Goal: Task Accomplishment & Management: Manage account settings

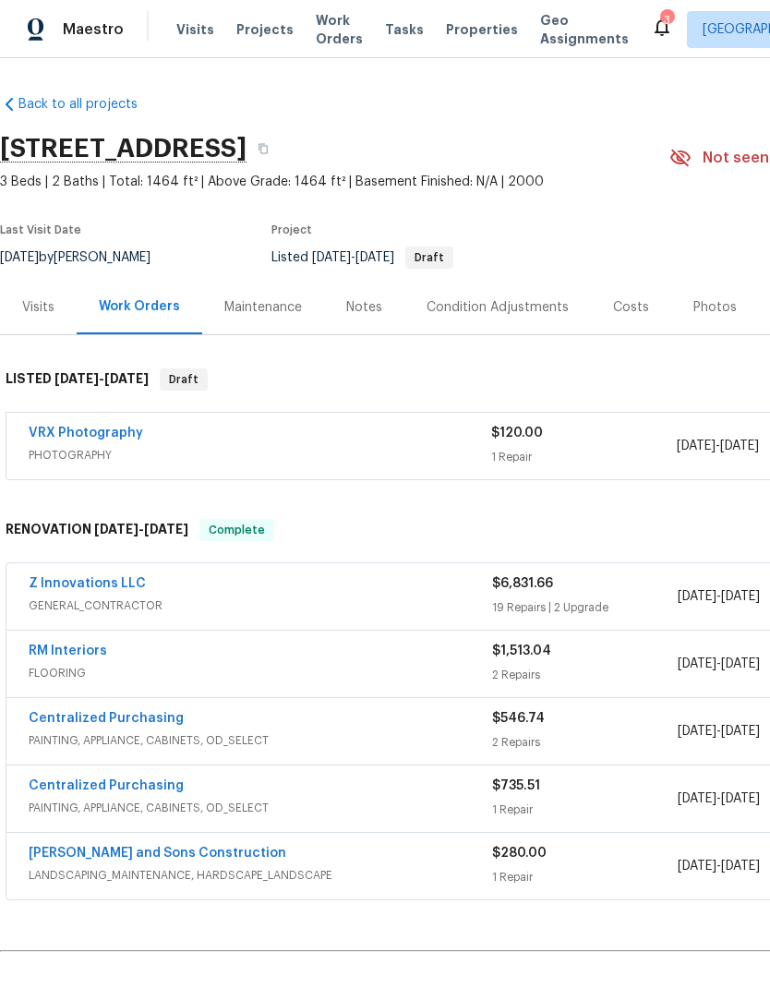
click at [116, 589] on link "Z Innovations LLC" at bounding box center [87, 583] width 117 height 13
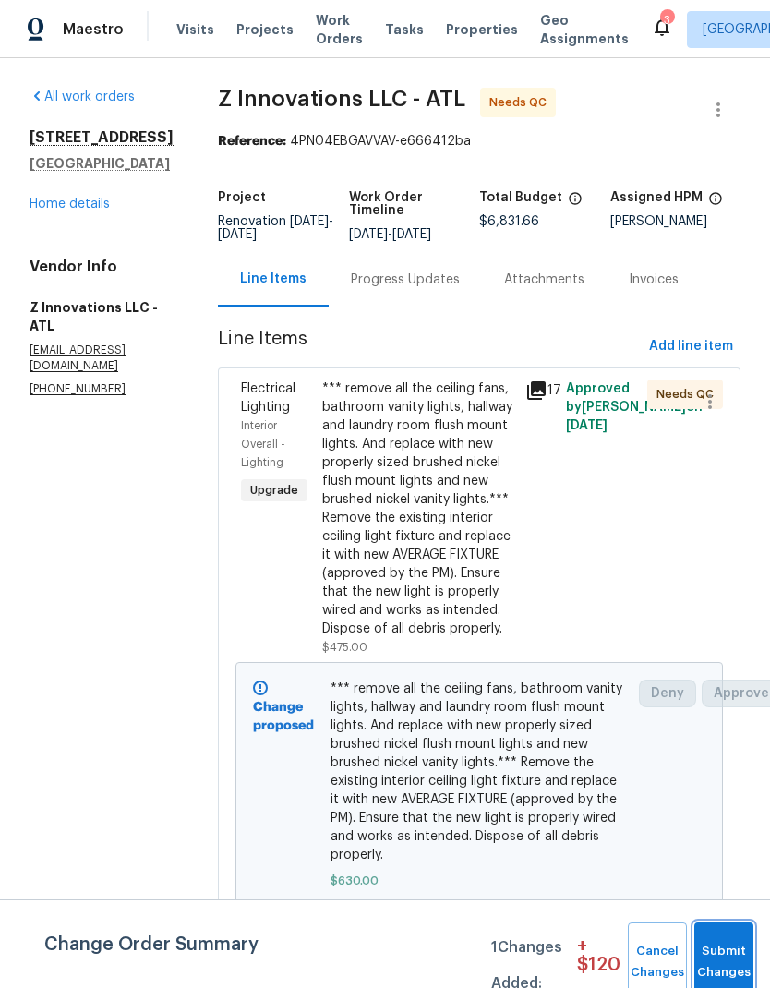
click at [732, 961] on span "Submit Changes" at bounding box center [724, 962] width 41 height 42
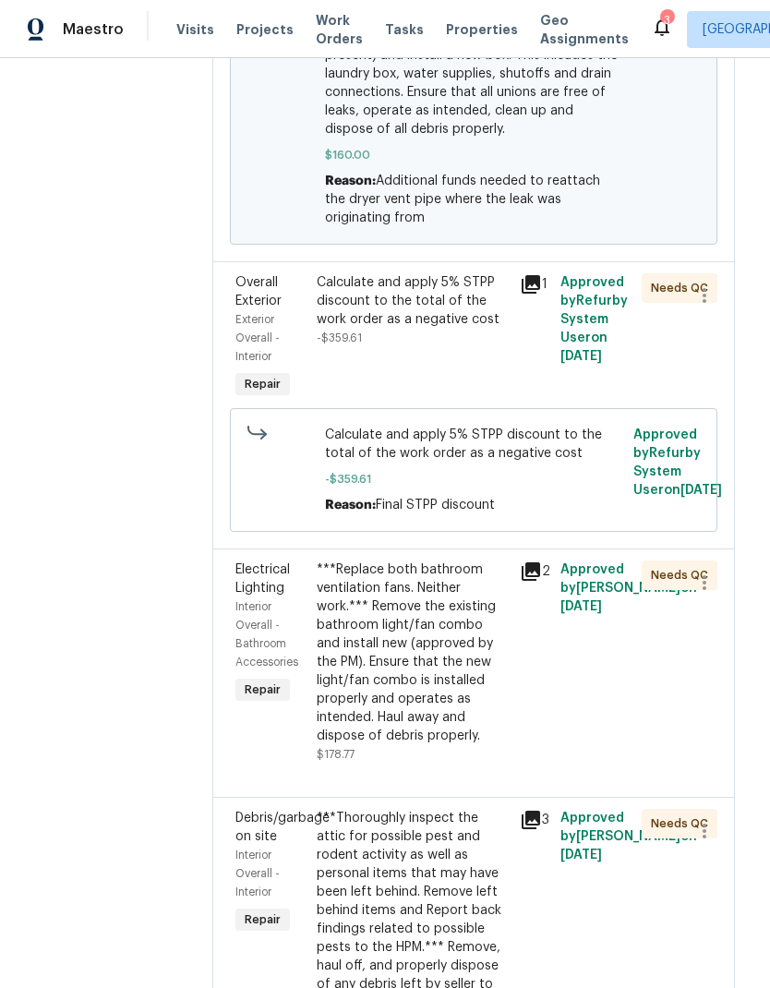
scroll to position [1725, 7]
click at [425, 276] on div "Calculate and apply 5% STPP discount to the total of the work order as a negati…" at bounding box center [411, 300] width 192 height 55
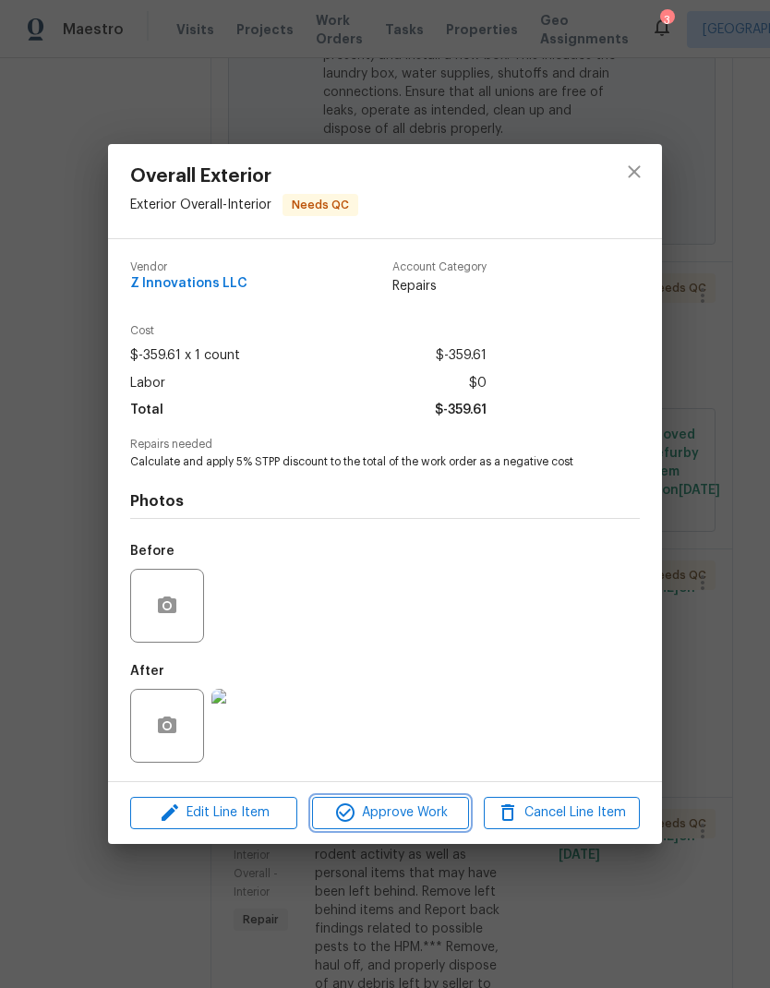
click at [413, 816] on span "Approve Work" at bounding box center [390, 813] width 145 height 23
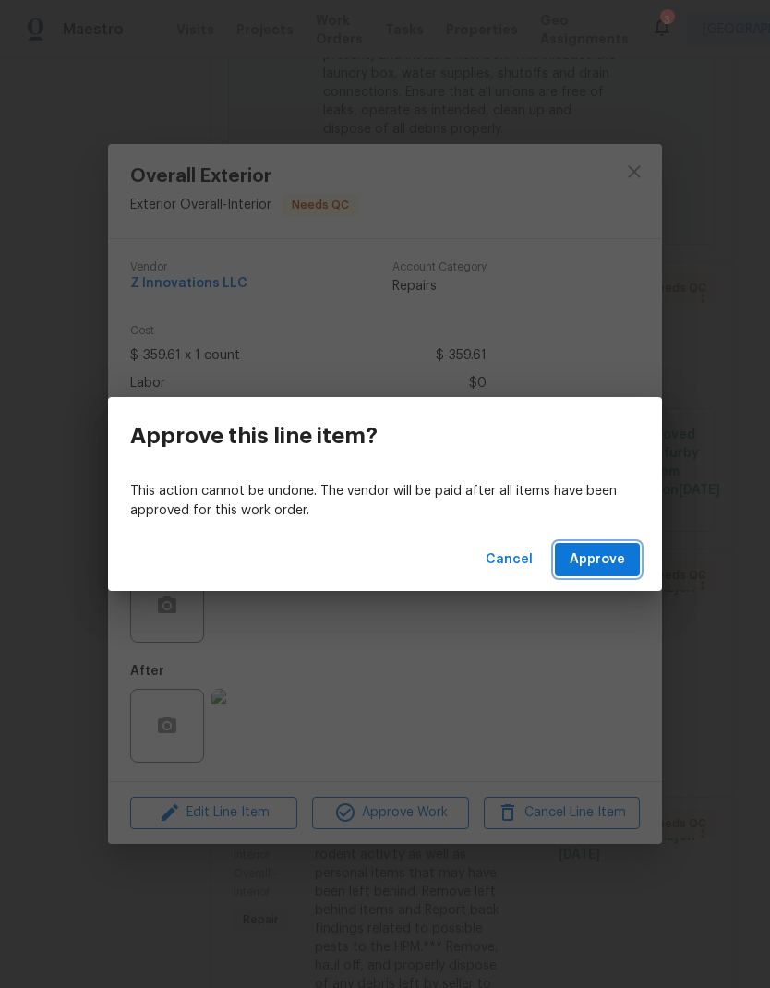
click at [593, 562] on span "Approve" at bounding box center [597, 560] width 55 height 23
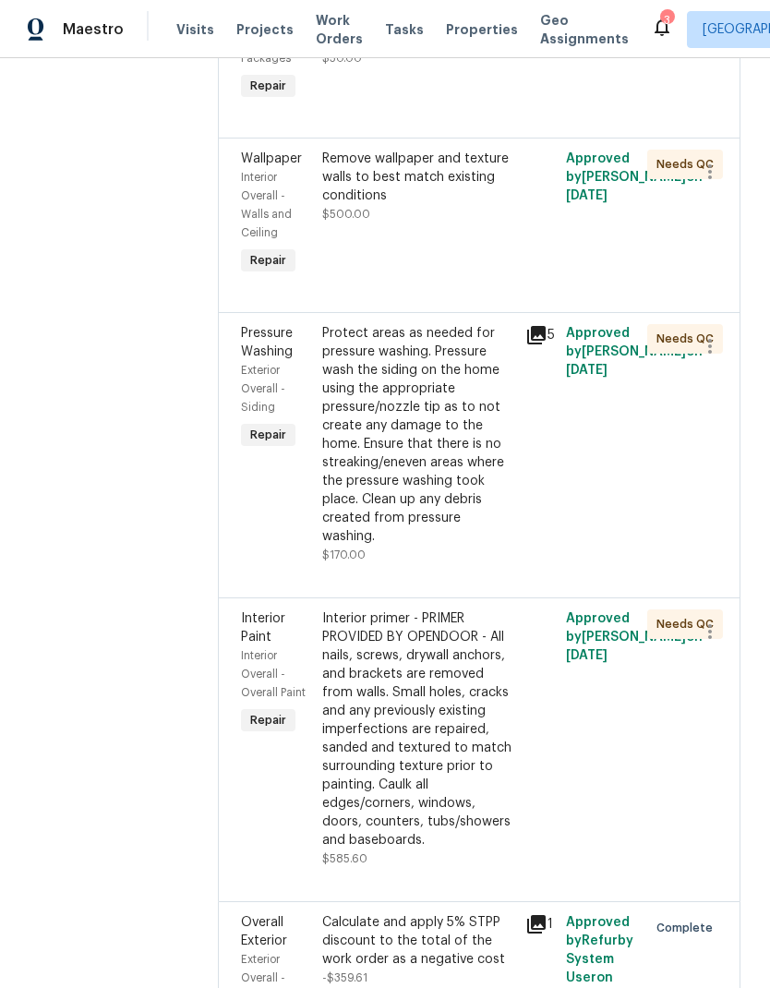
scroll to position [6602, 0]
click at [421, 611] on div "Interior primer - PRIMER PROVIDED BY OPENDOOR - All nails, screws, drywall anch…" at bounding box center [418, 731] width 192 height 240
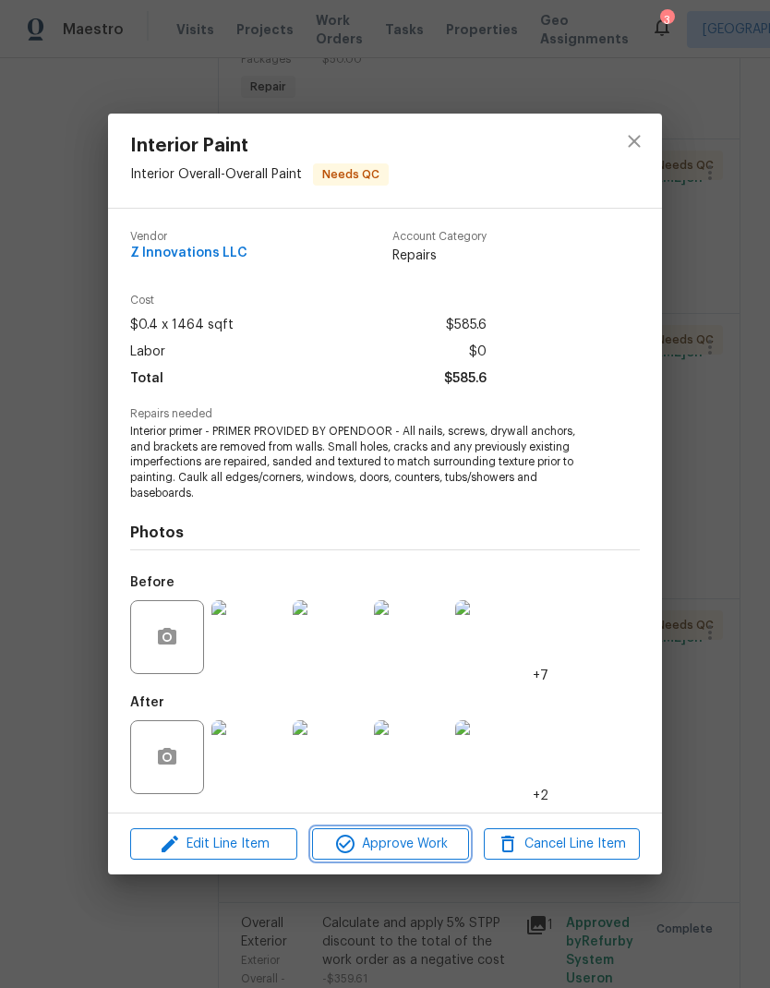
click at [435, 846] on span "Approve Work" at bounding box center [390, 844] width 145 height 23
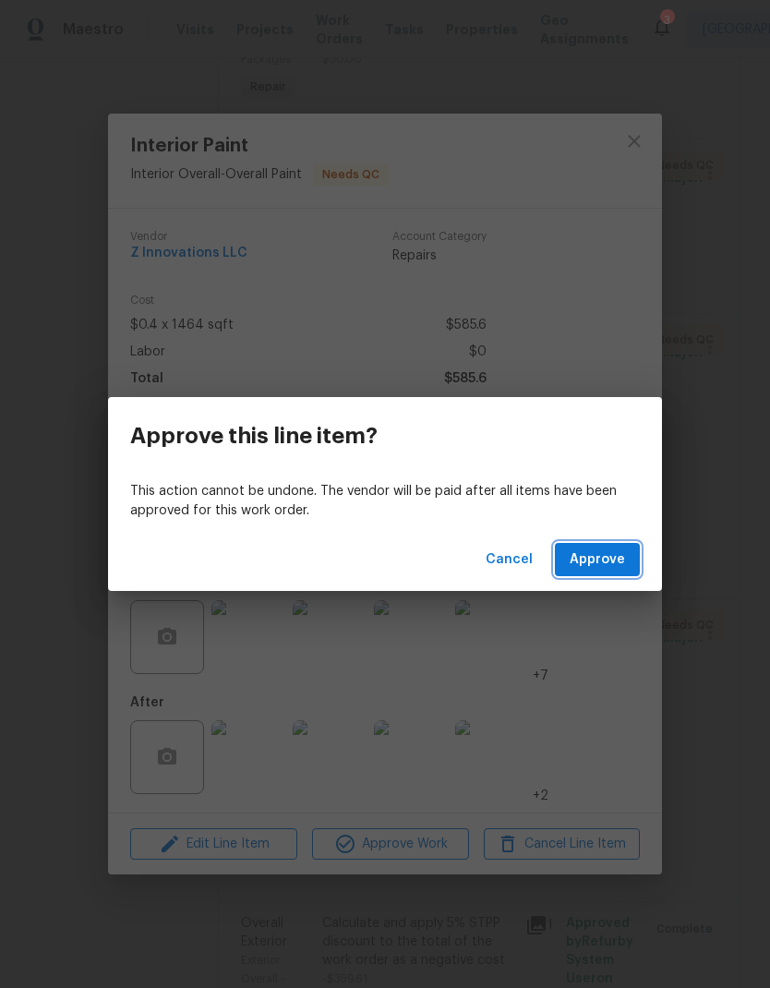
click at [613, 565] on span "Approve" at bounding box center [597, 560] width 55 height 23
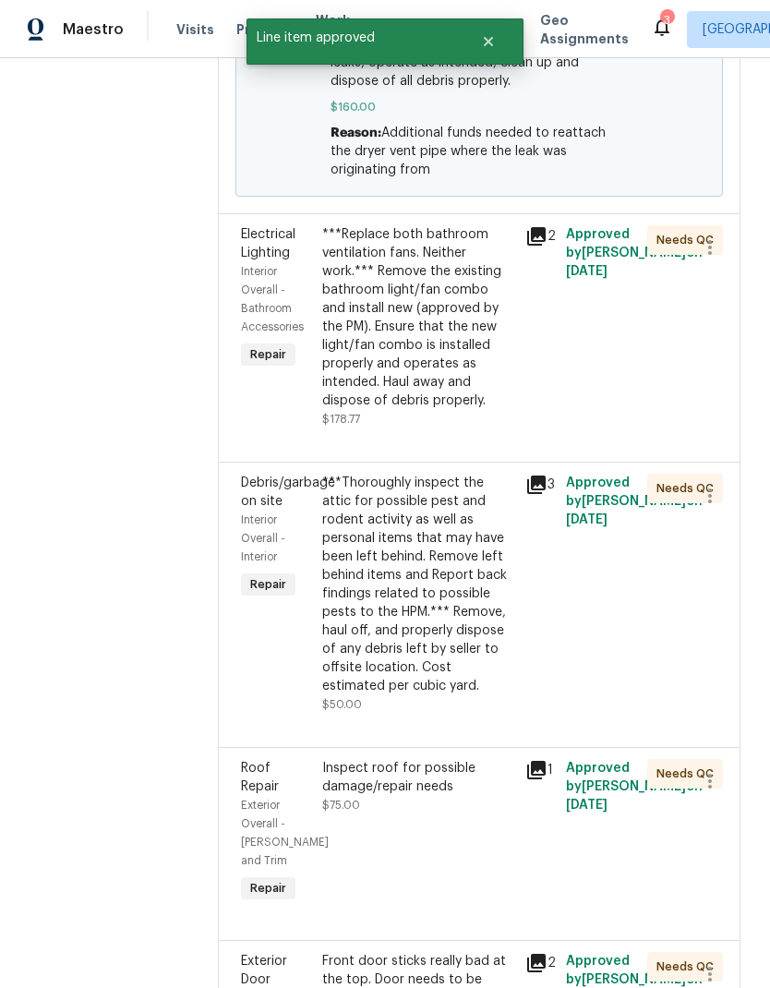
scroll to position [1773, 0]
click at [425, 328] on div "***Replace both bathroom ventilation fans. Neither work.*** Remove the existing…" at bounding box center [418, 317] width 192 height 185
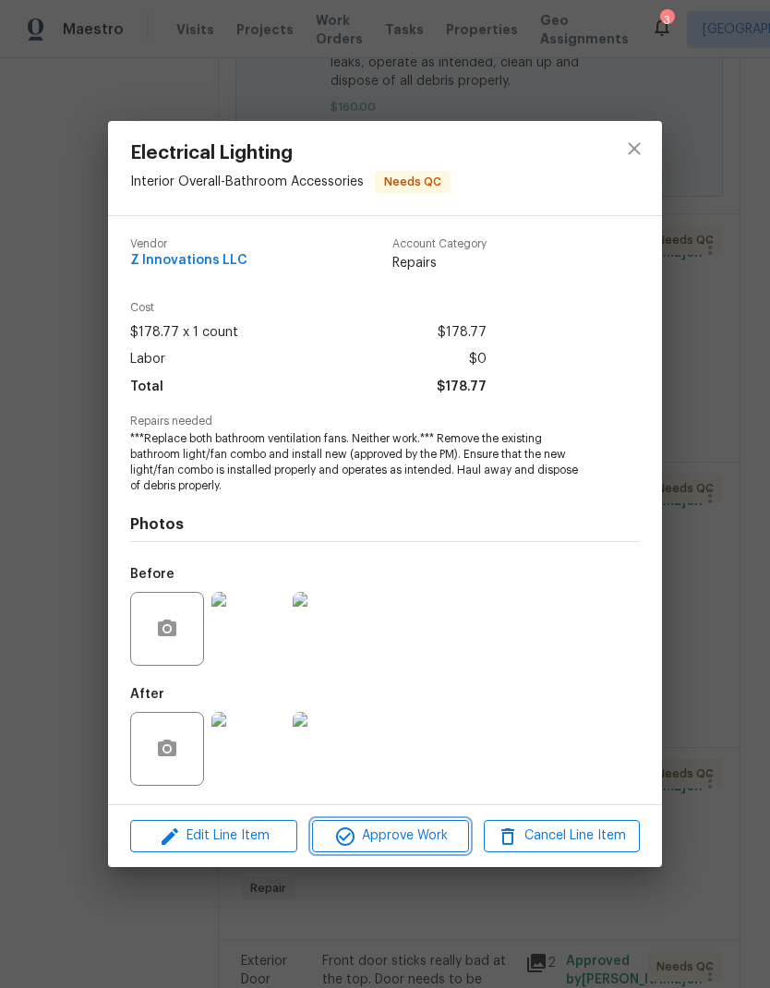
click at [433, 834] on span "Approve Work" at bounding box center [390, 836] width 145 height 23
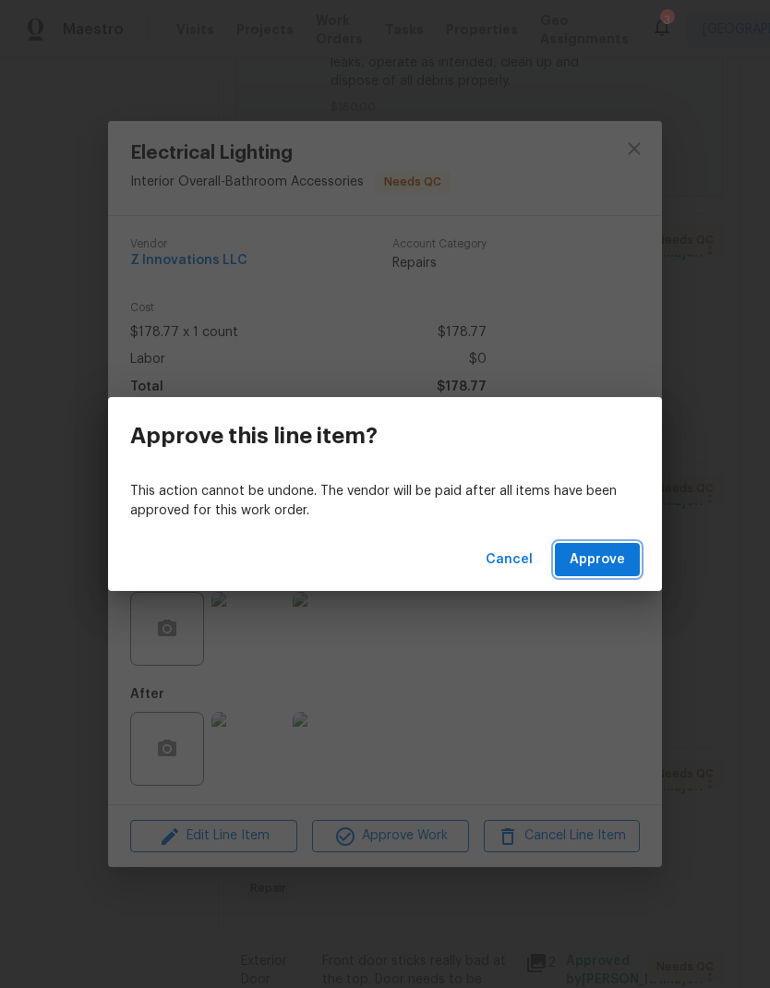
click at [624, 568] on span "Approve" at bounding box center [597, 560] width 55 height 23
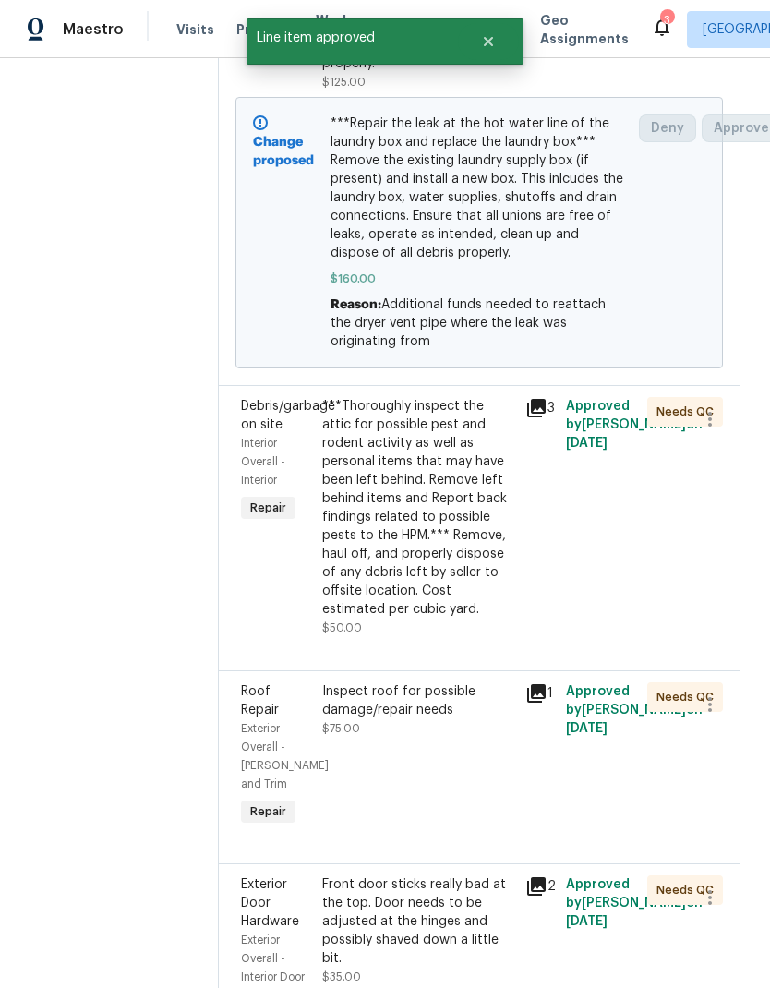
scroll to position [1604, 0]
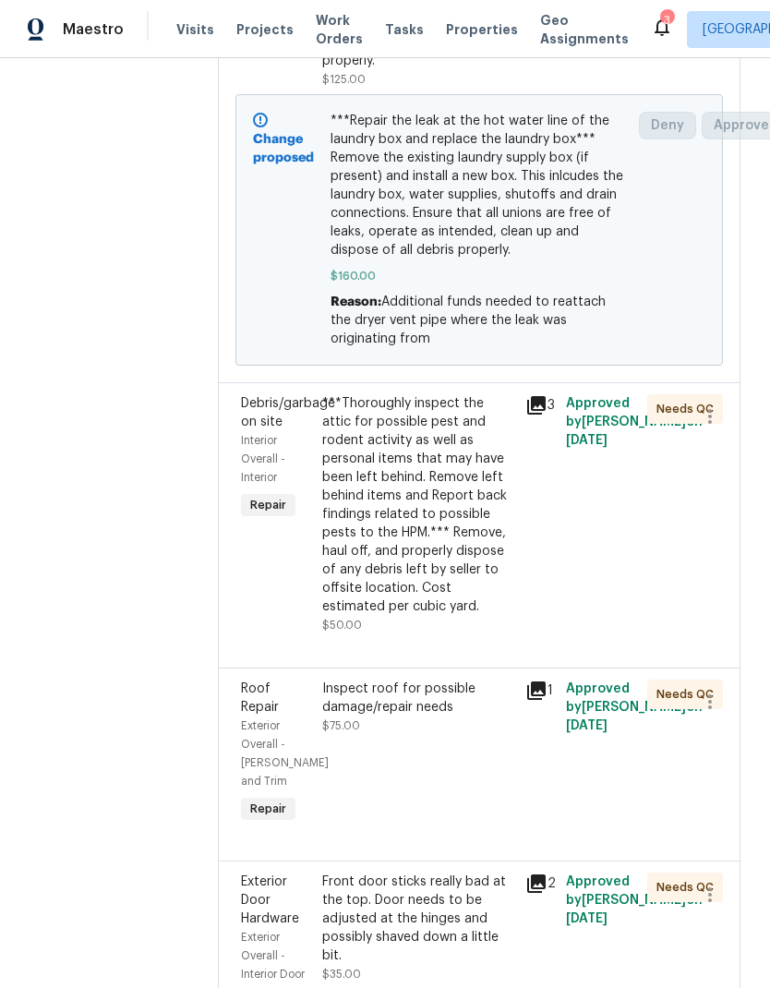
click at [453, 513] on div "***Thoroughly inspect the attic for possible pest and rodent activity as well a…" at bounding box center [418, 505] width 192 height 222
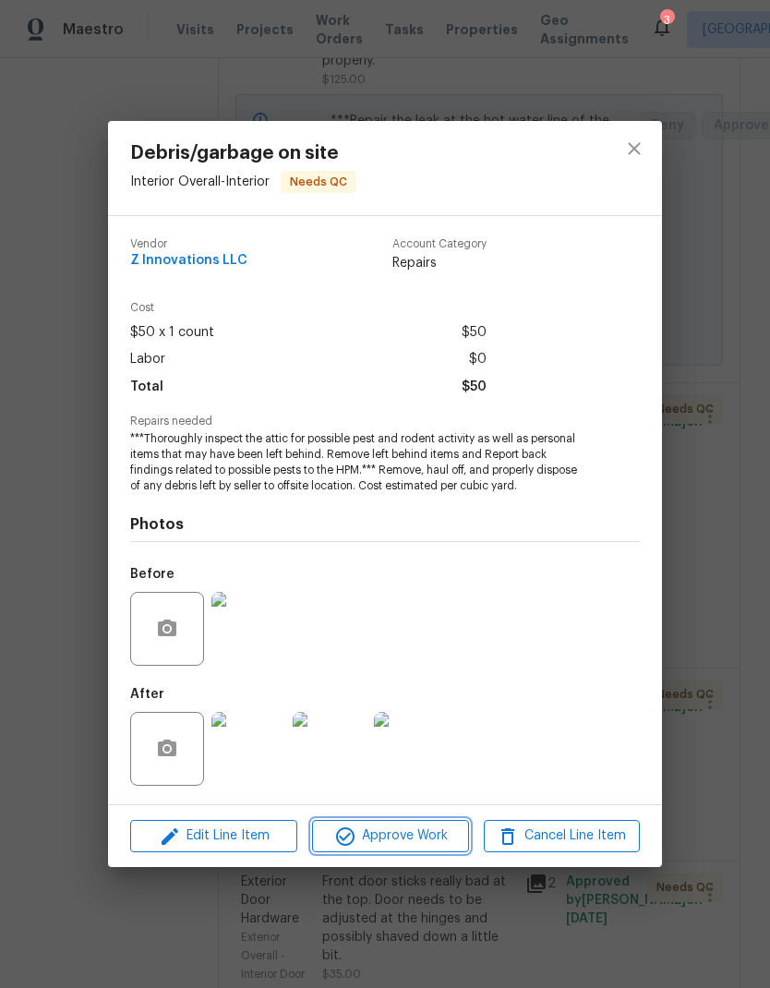
click at [429, 844] on span "Approve Work" at bounding box center [390, 836] width 145 height 23
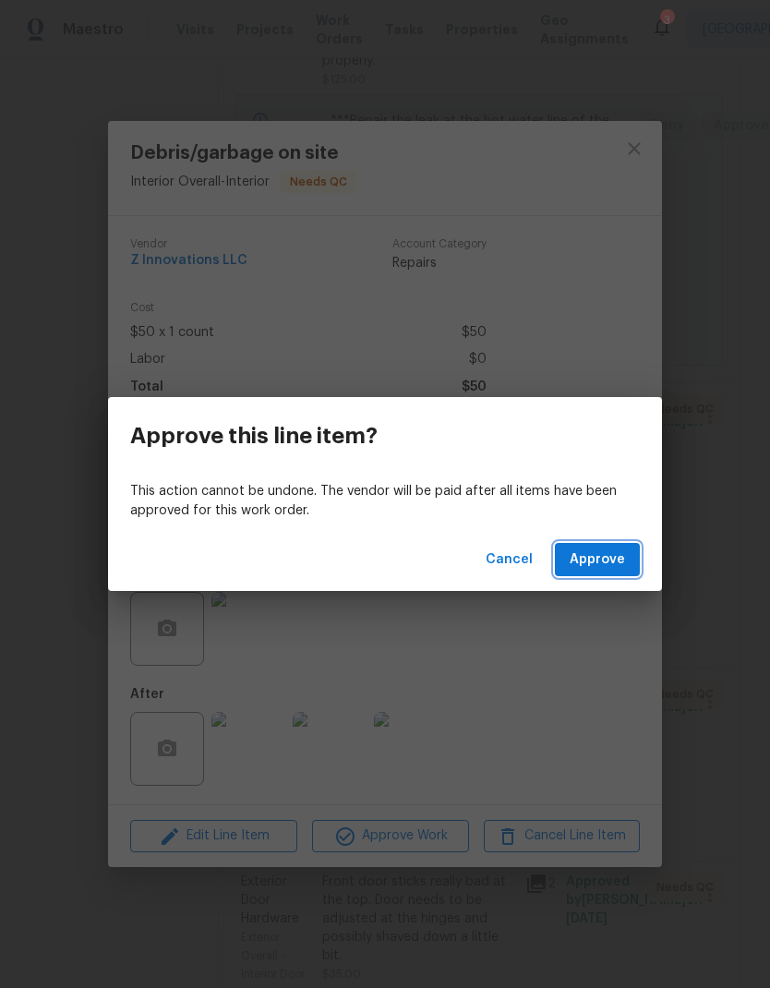
click at [607, 561] on span "Approve" at bounding box center [597, 560] width 55 height 23
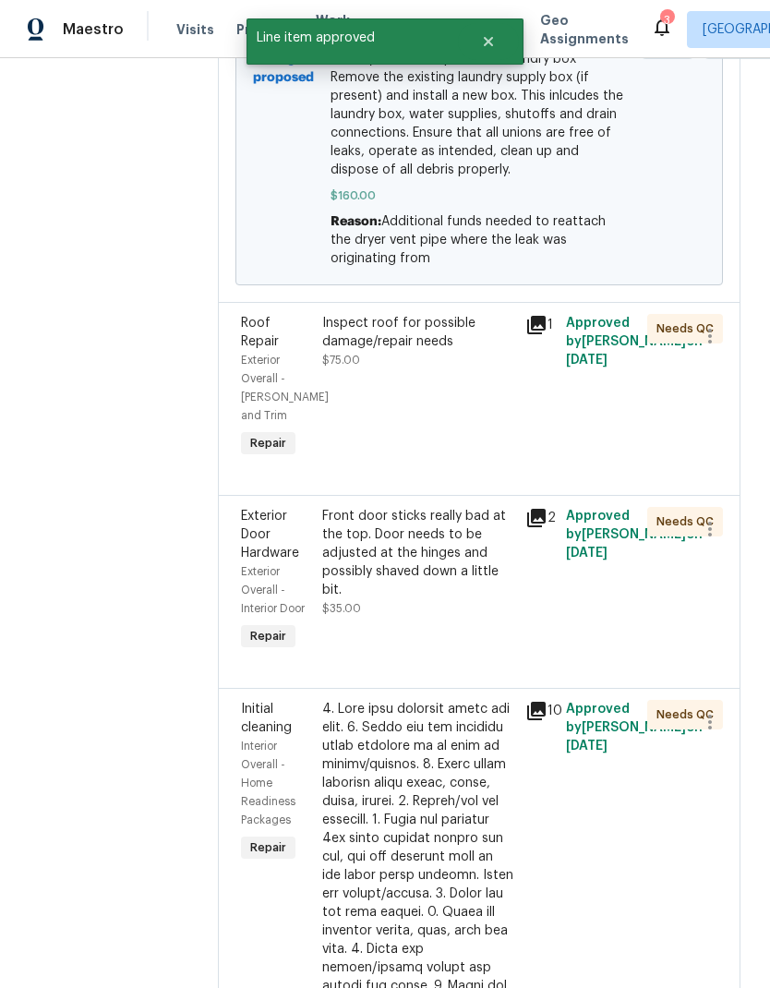
scroll to position [1687, 0]
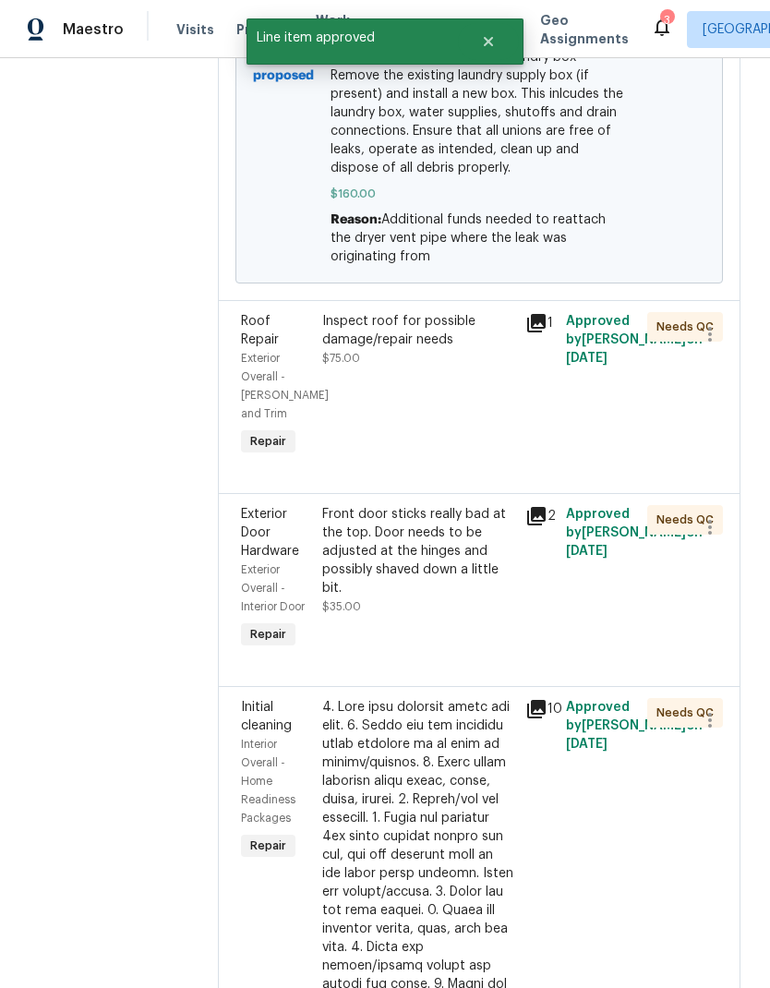
click at [424, 312] on div "Inspect roof for possible damage/repair needs" at bounding box center [418, 330] width 192 height 37
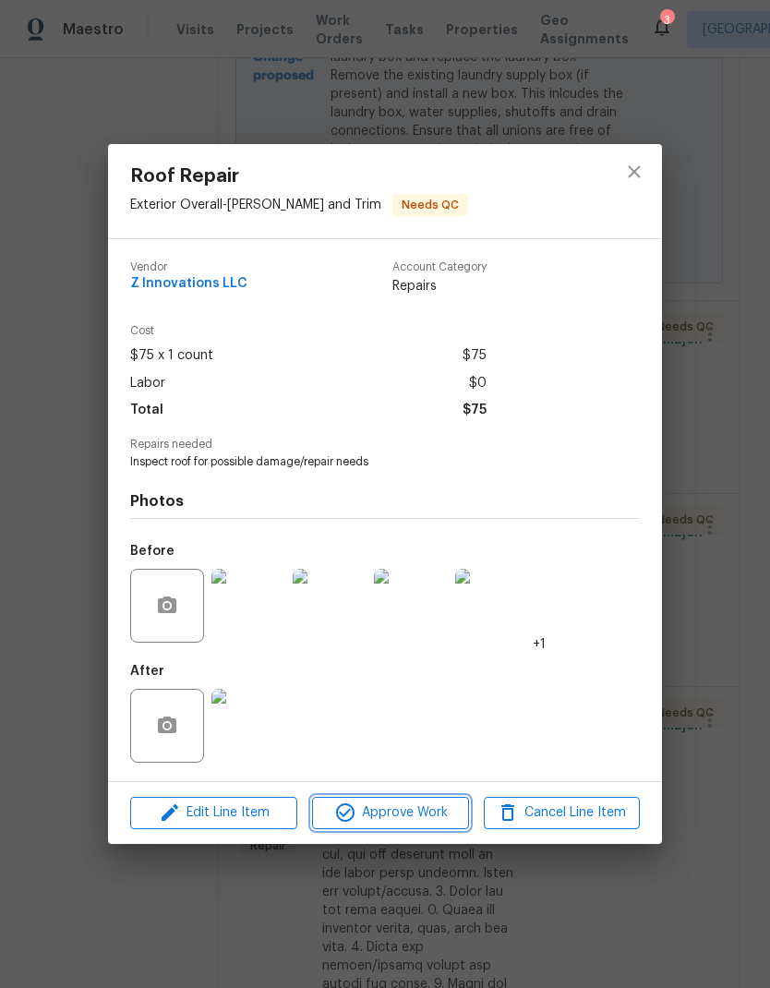
click at [439, 807] on span "Approve Work" at bounding box center [390, 813] width 145 height 23
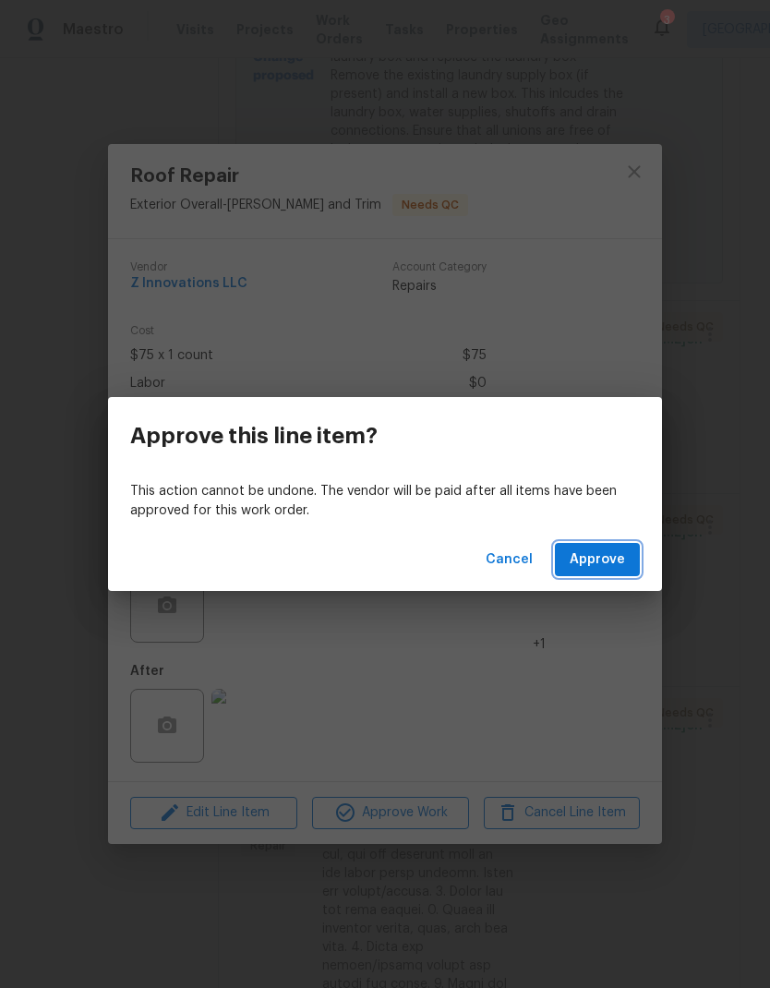
click at [615, 566] on span "Approve" at bounding box center [597, 560] width 55 height 23
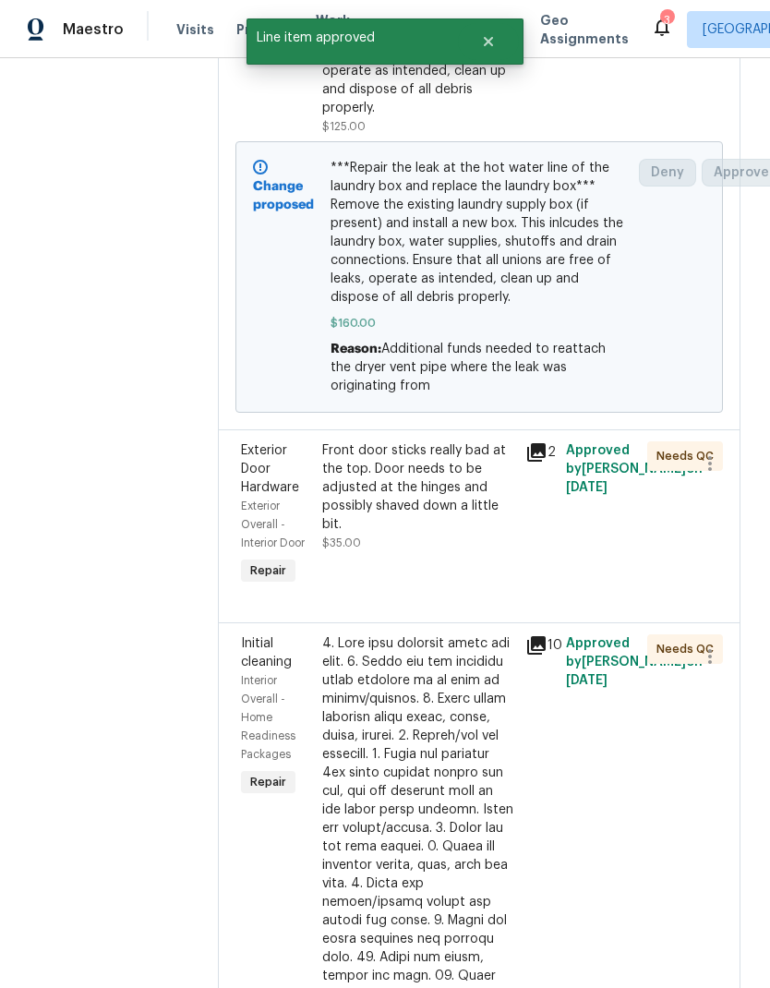
scroll to position [1558, 0]
click at [437, 441] on div "Front door sticks really bad at the top. Door needs to be adjusted at the hinge…" at bounding box center [418, 487] width 192 height 92
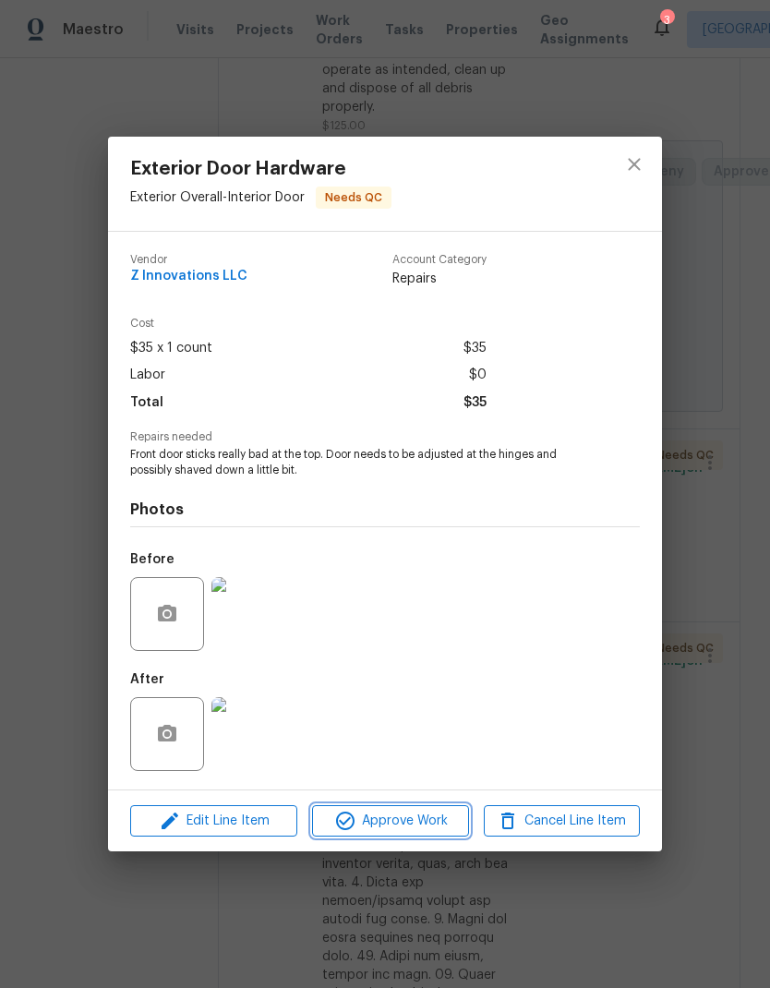
click at [426, 824] on span "Approve Work" at bounding box center [390, 821] width 145 height 23
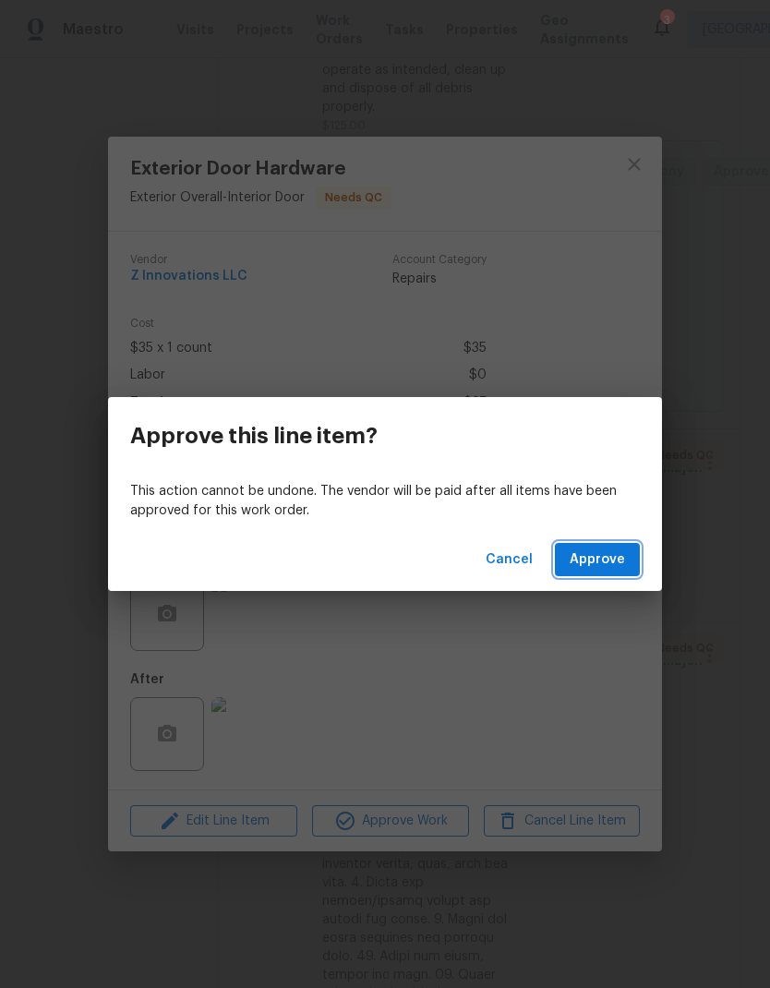
click at [605, 571] on button "Approve" at bounding box center [597, 560] width 85 height 34
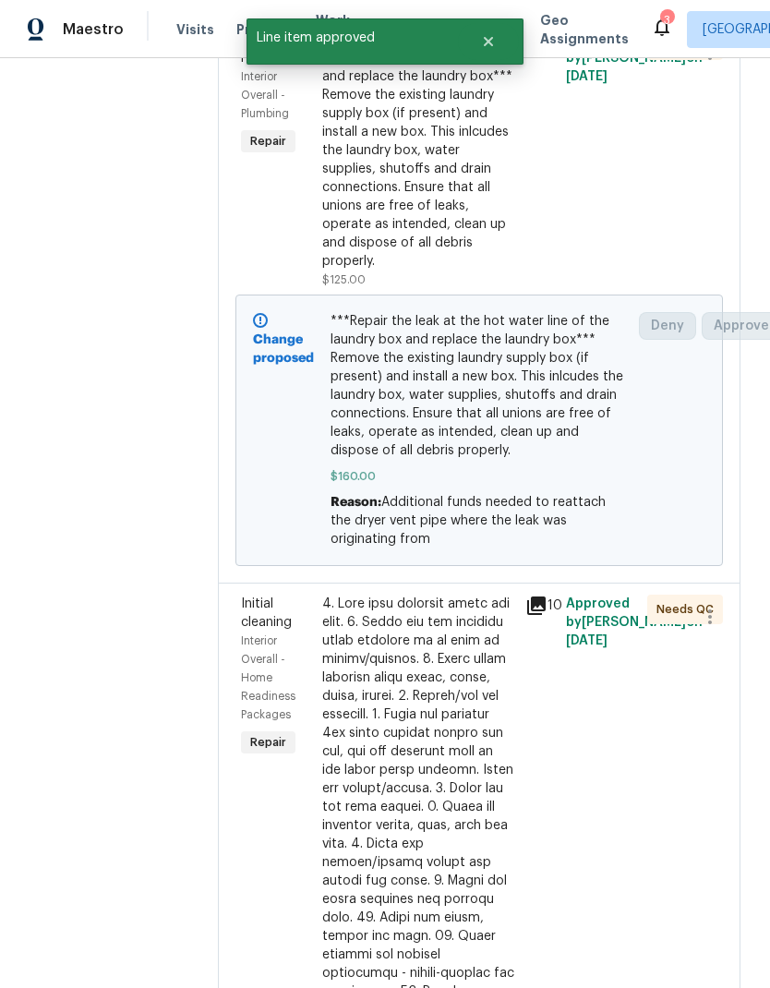
scroll to position [0, 0]
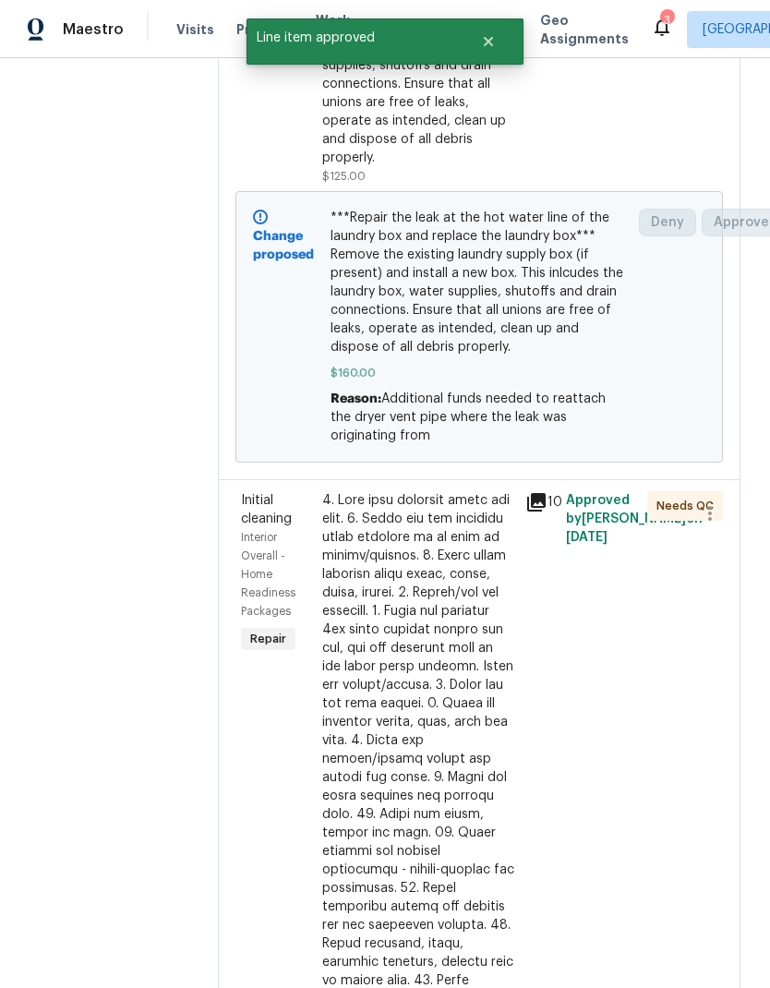
click at [429, 711] on div at bounding box center [418, 934] width 192 height 887
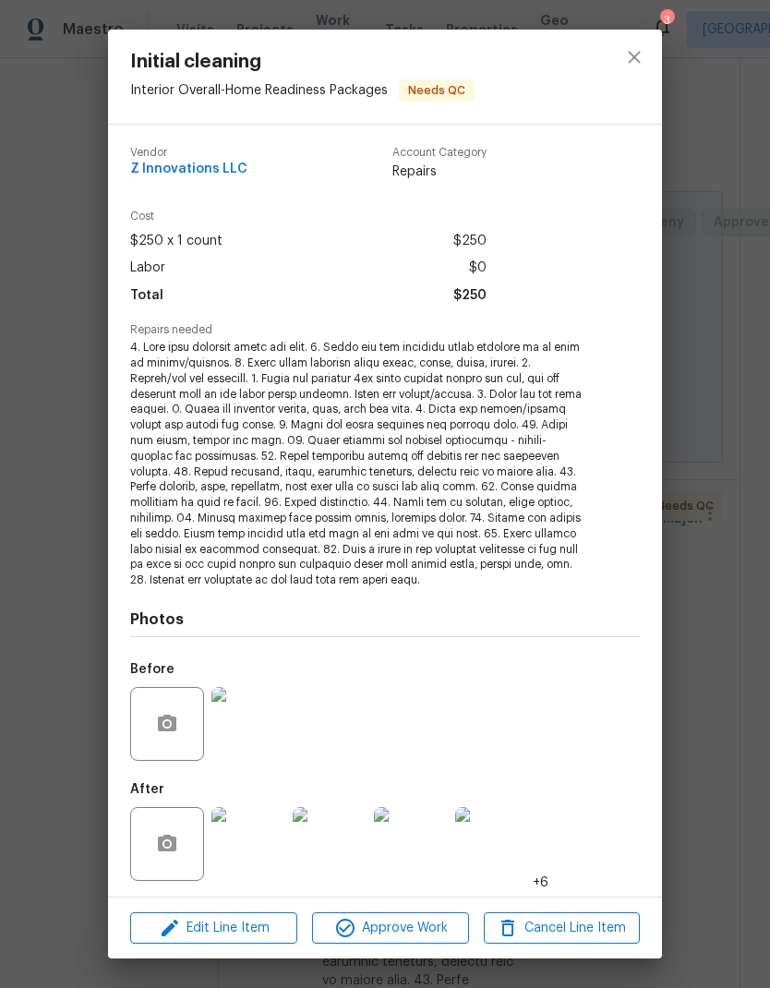
click at [429, 926] on span "Approve Work" at bounding box center [390, 928] width 145 height 23
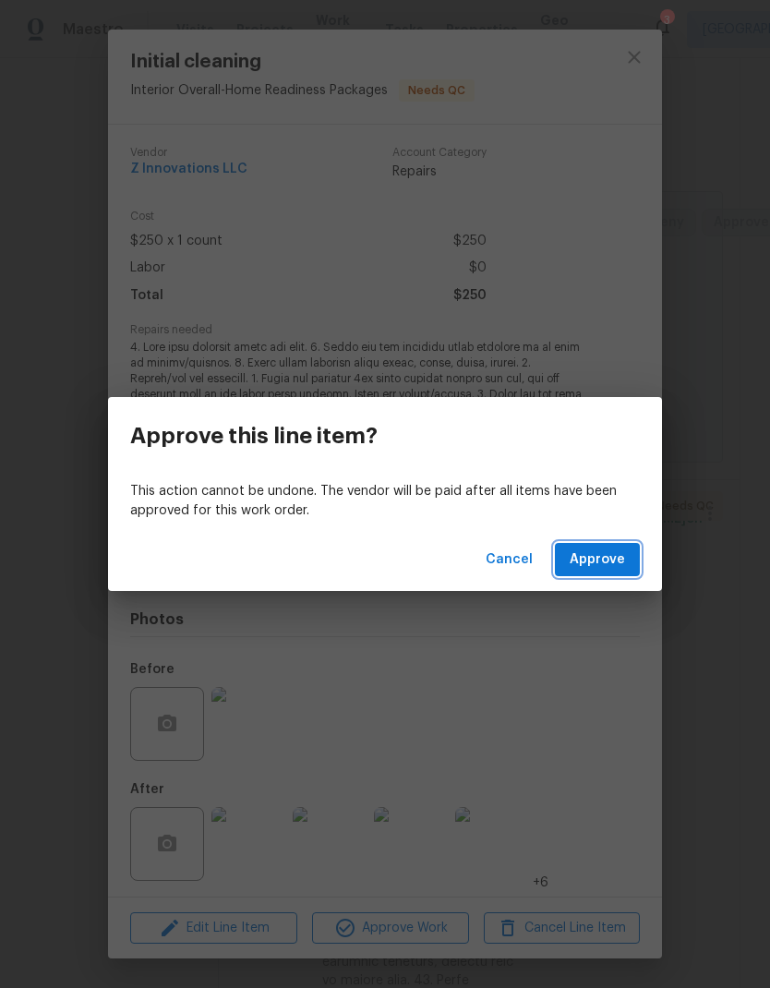
click at [607, 566] on span "Approve" at bounding box center [597, 560] width 55 height 23
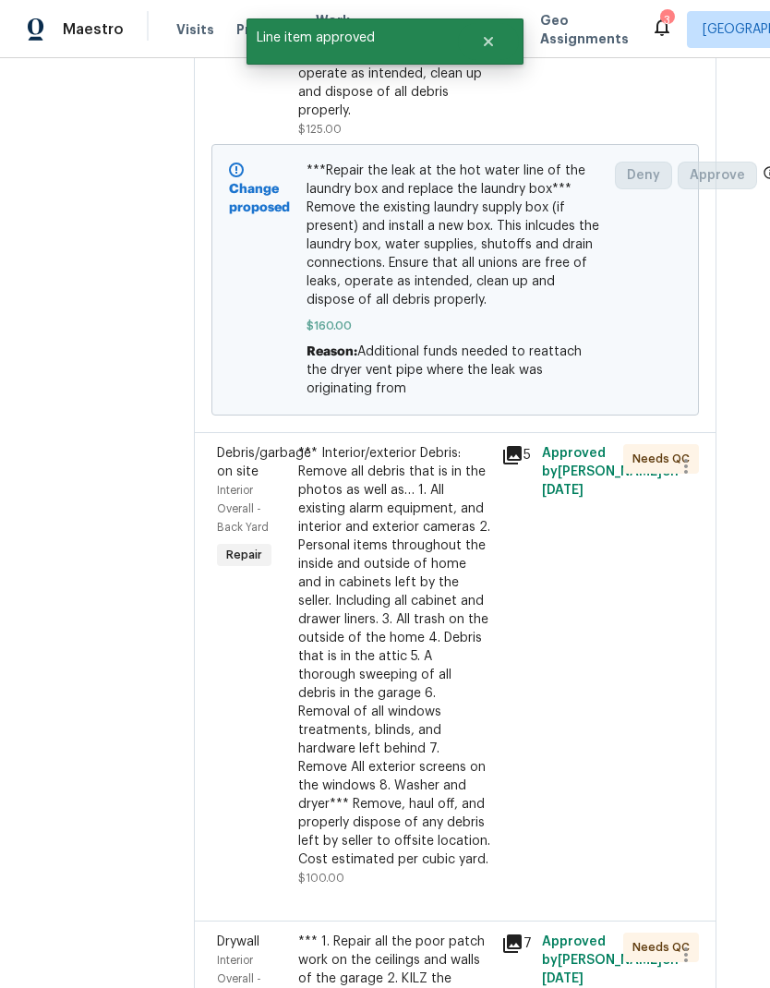
click at [416, 699] on div "*** Interior/exterior Debris: Remove all debris that is in the photos as well a…" at bounding box center [394, 656] width 192 height 425
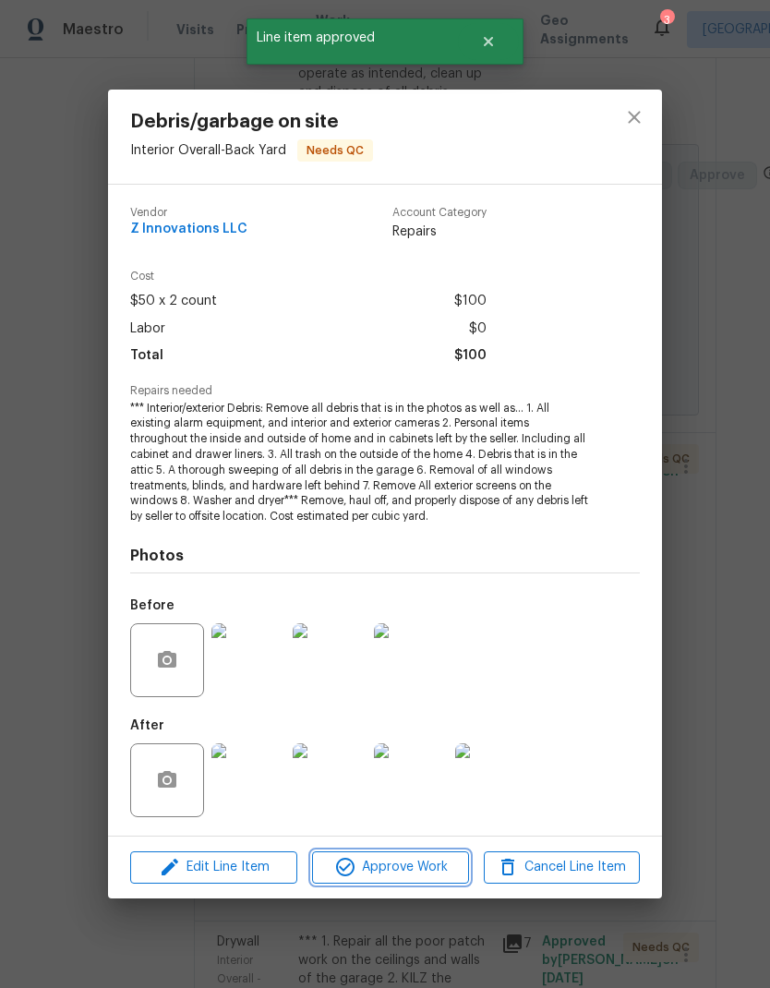
click at [424, 874] on span "Approve Work" at bounding box center [390, 867] width 145 height 23
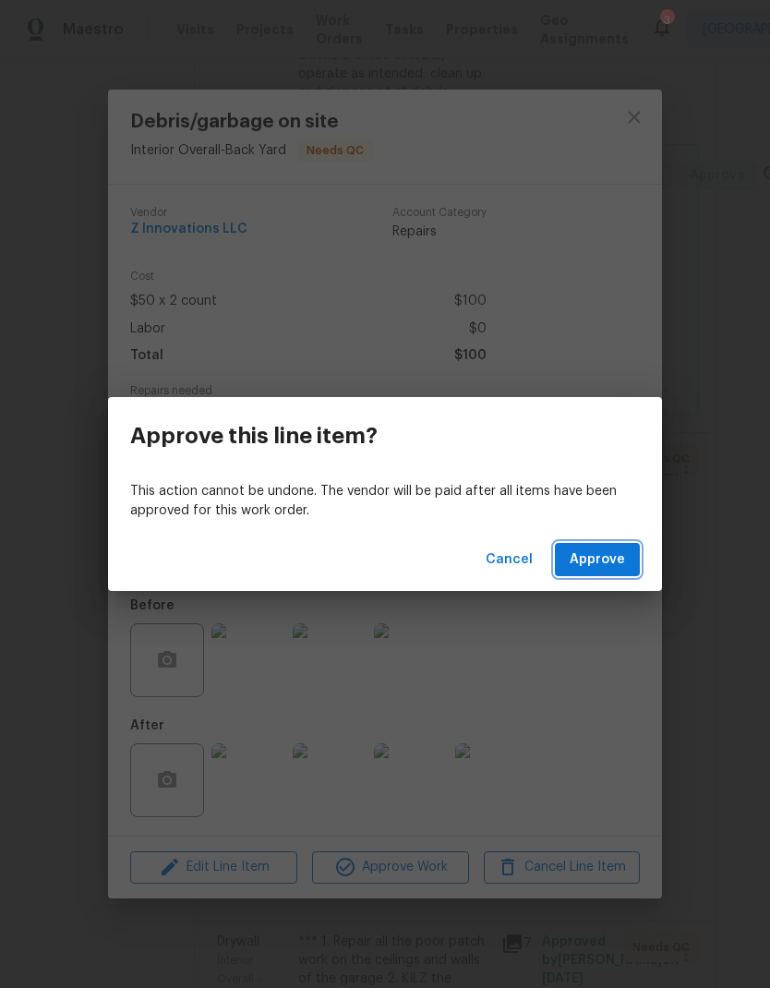
click at [603, 573] on button "Approve" at bounding box center [597, 560] width 85 height 34
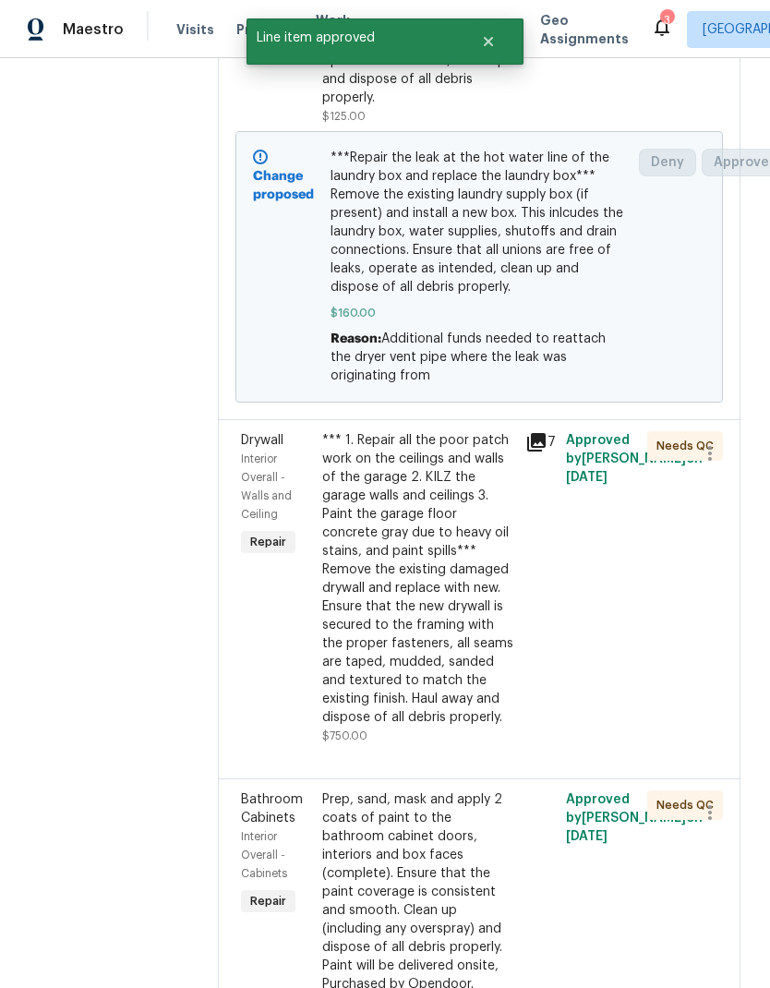
click at [425, 622] on div "*** 1. Repair all the poor patch work on the ceilings and walls of the garage 2…" at bounding box center [418, 579] width 192 height 296
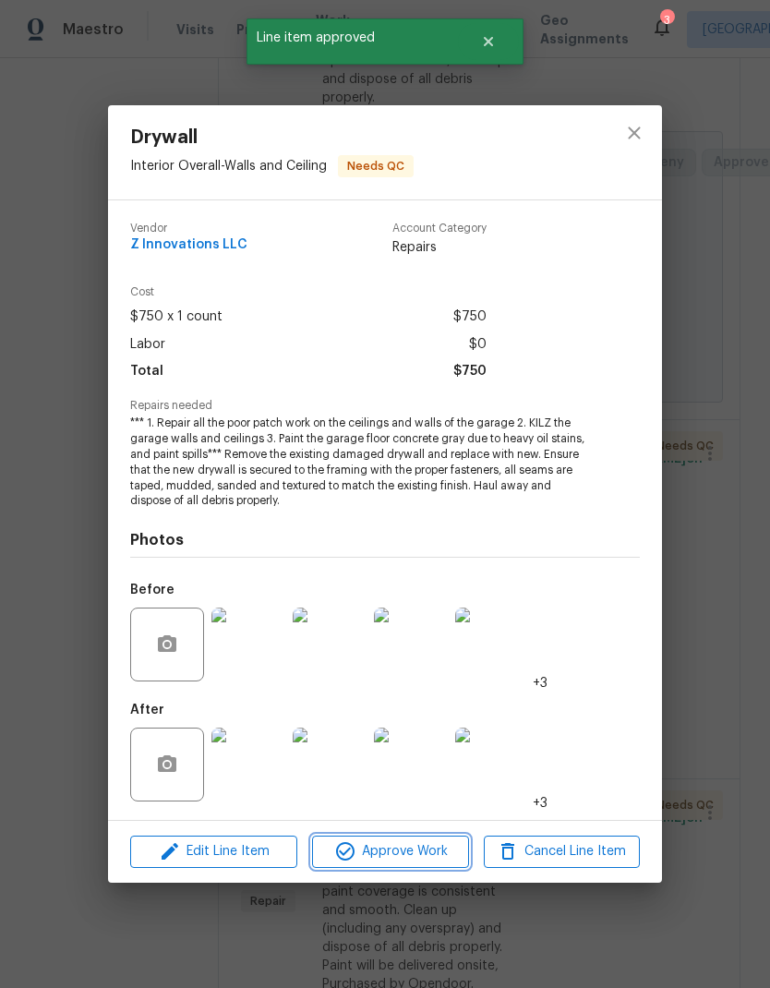
click at [430, 846] on span "Approve Work" at bounding box center [390, 852] width 145 height 23
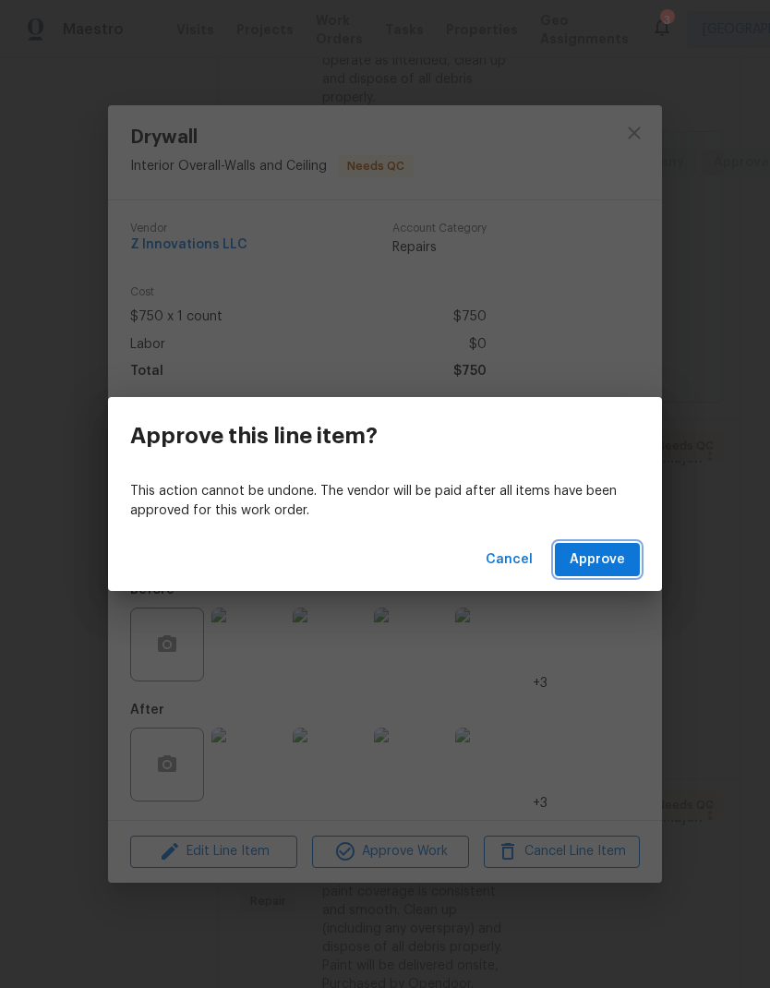
click at [609, 567] on span "Approve" at bounding box center [597, 560] width 55 height 23
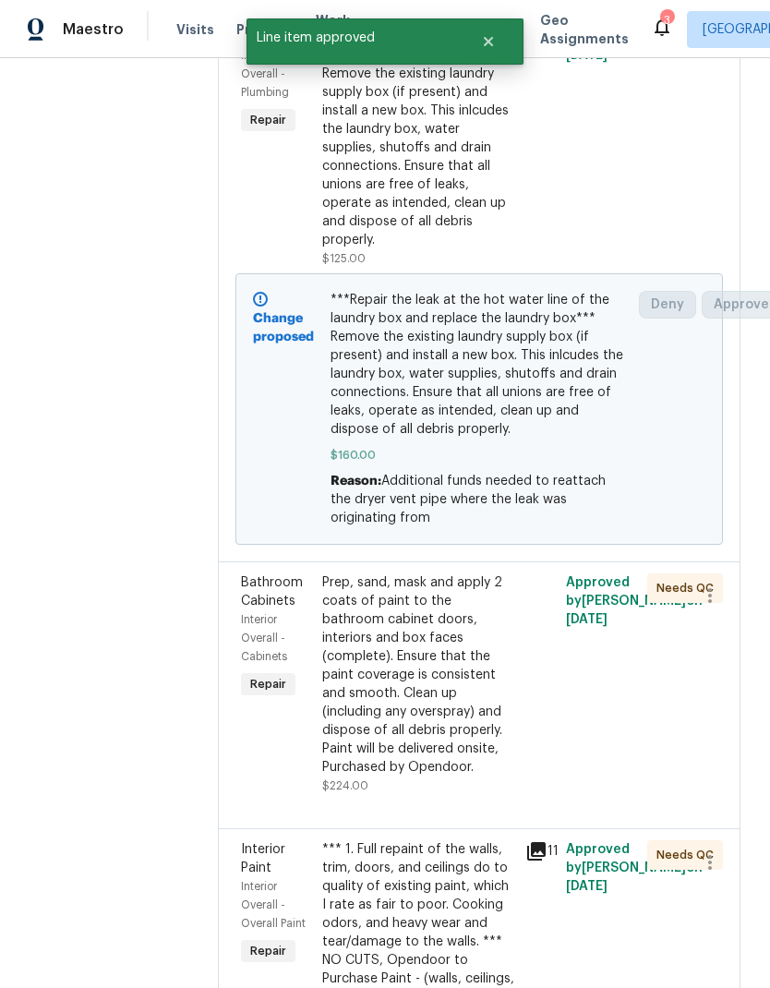
click at [440, 662] on div "Prep, sand, mask and apply 2 coats of paint to the bathroom cabinet doors, inte…" at bounding box center [418, 675] width 192 height 203
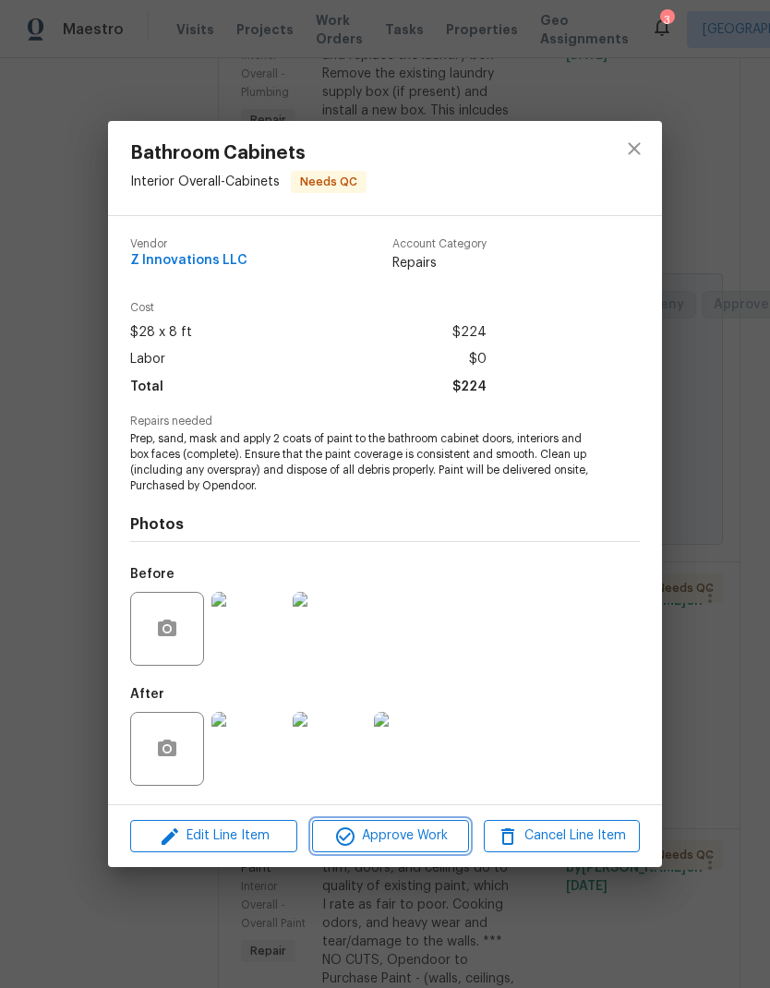
click at [433, 843] on span "Approve Work" at bounding box center [390, 836] width 145 height 23
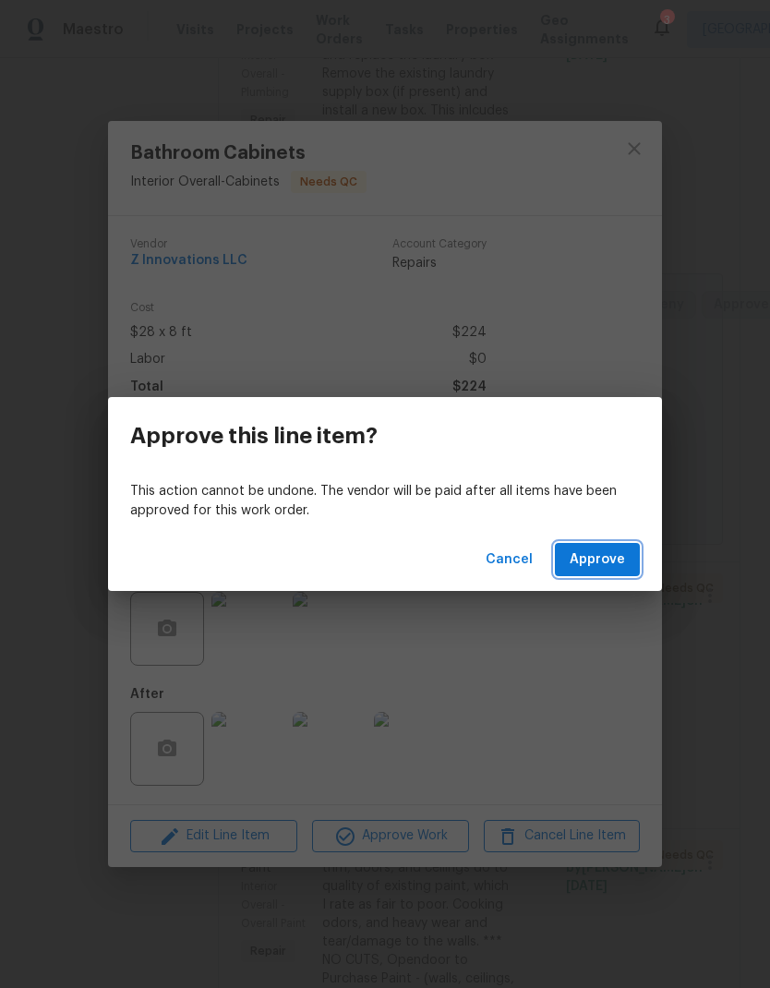
click at [607, 559] on span "Approve" at bounding box center [597, 560] width 55 height 23
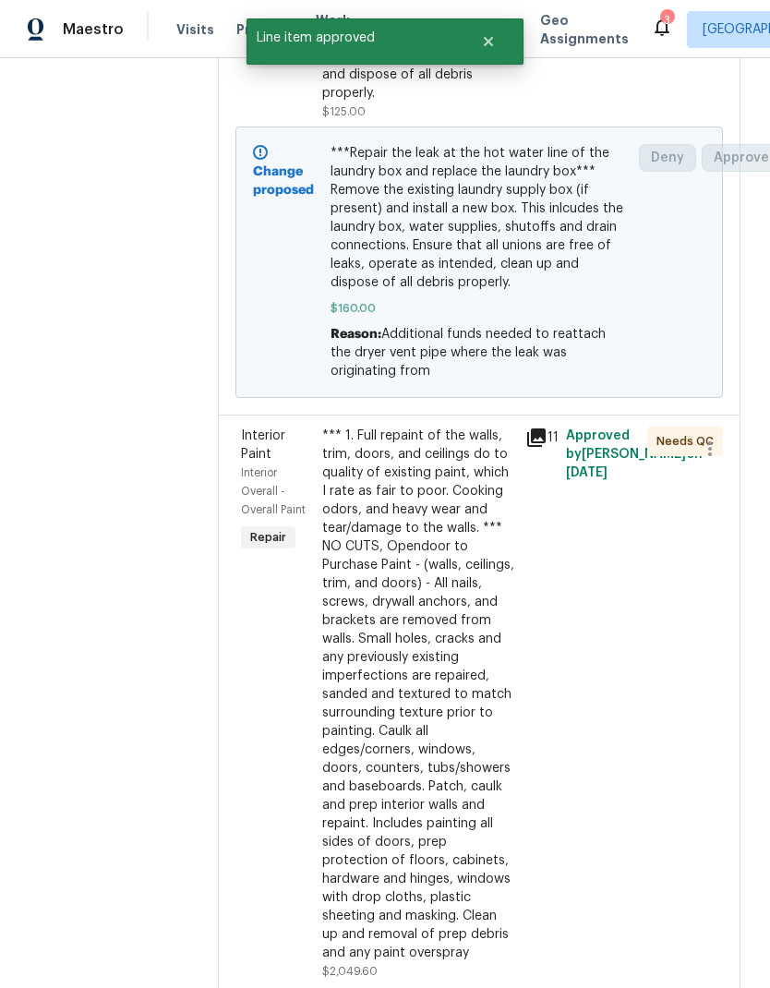
click at [429, 744] on div "*** 1. Full repaint of the walls, trim, doors, and ceilings do to quality of ex…" at bounding box center [418, 695] width 192 height 536
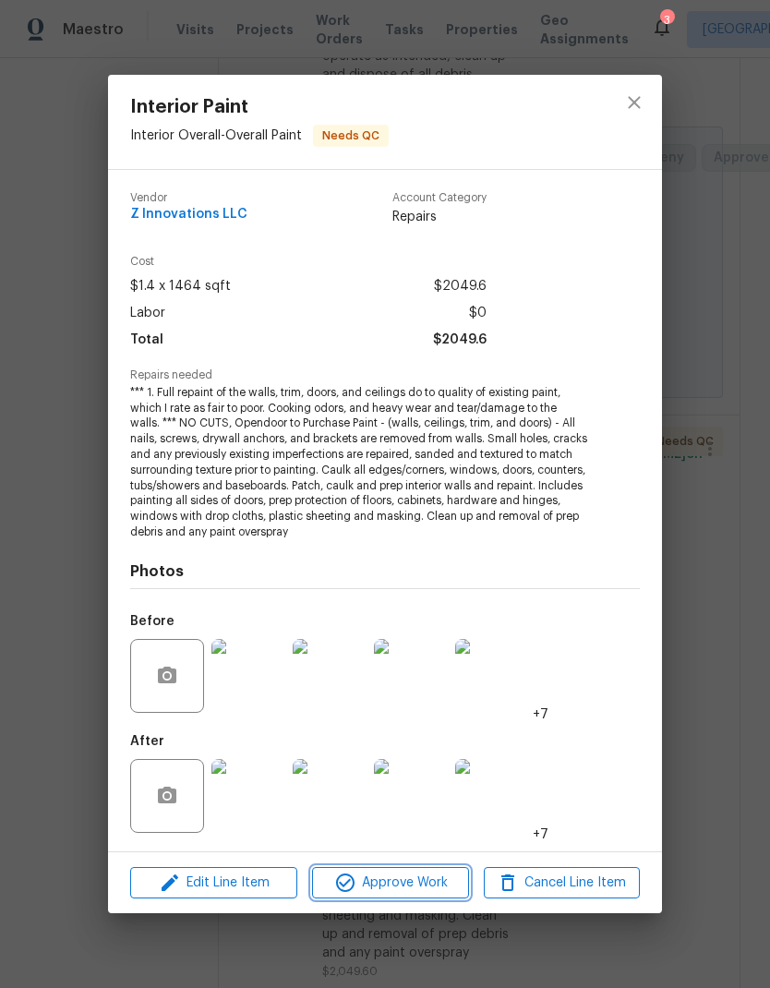
click at [435, 884] on span "Approve Work" at bounding box center [390, 883] width 145 height 23
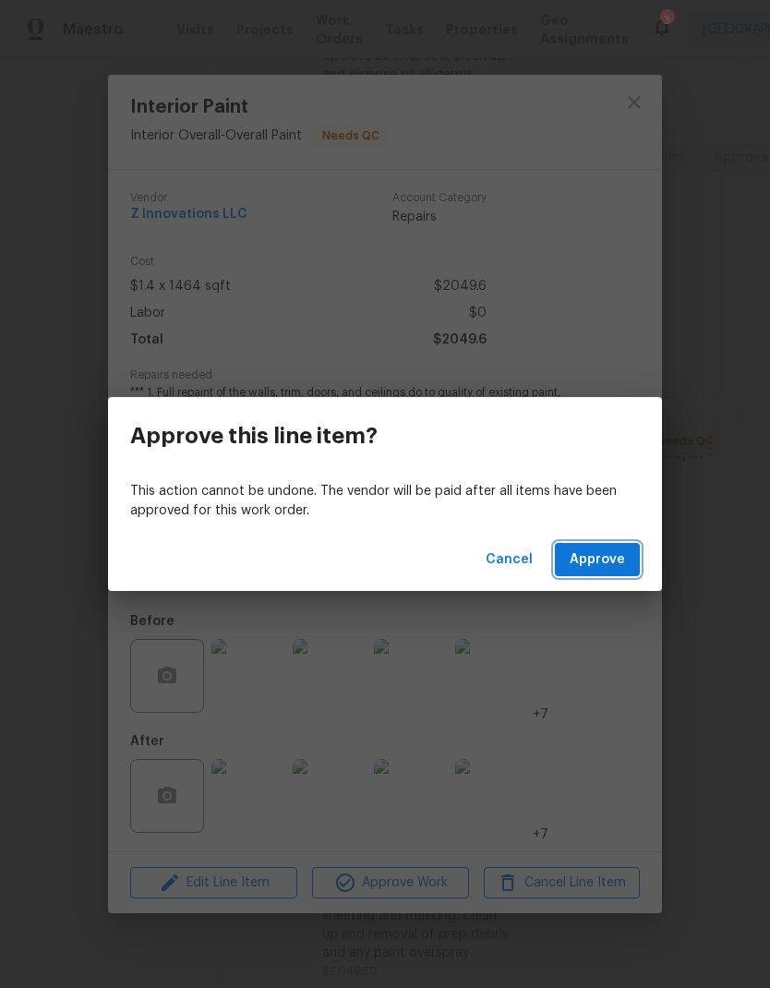
click at [622, 571] on button "Approve" at bounding box center [597, 560] width 85 height 34
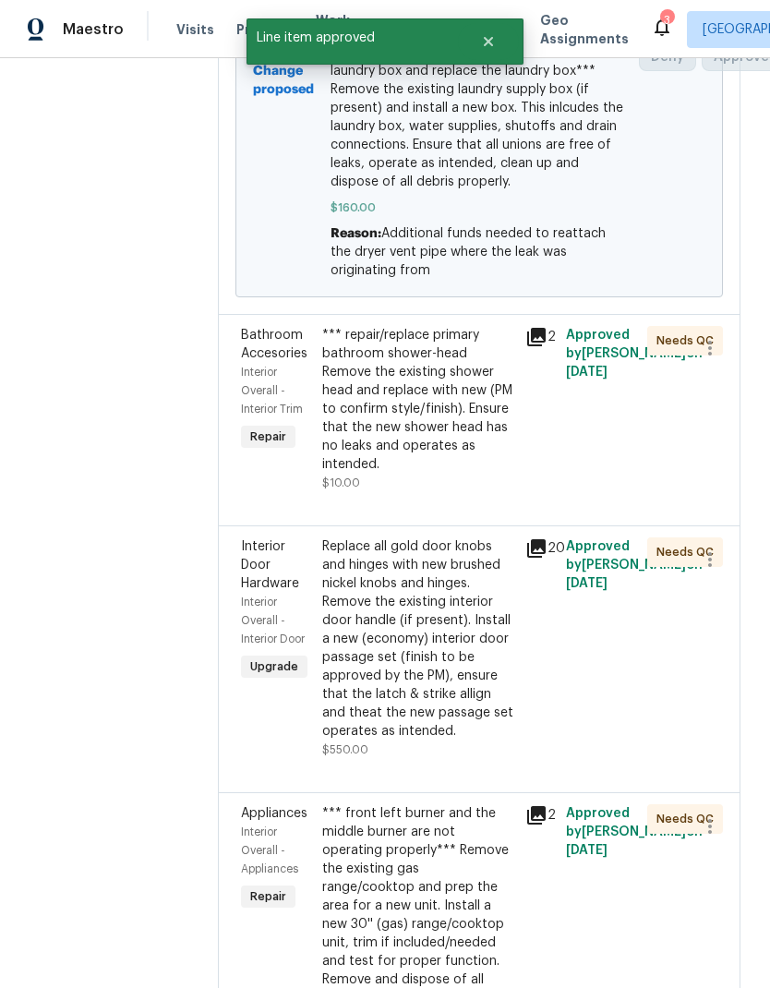
click at [426, 376] on div "*** repair/replace primary bathroom shower-head Remove the existing shower head…" at bounding box center [418, 400] width 192 height 148
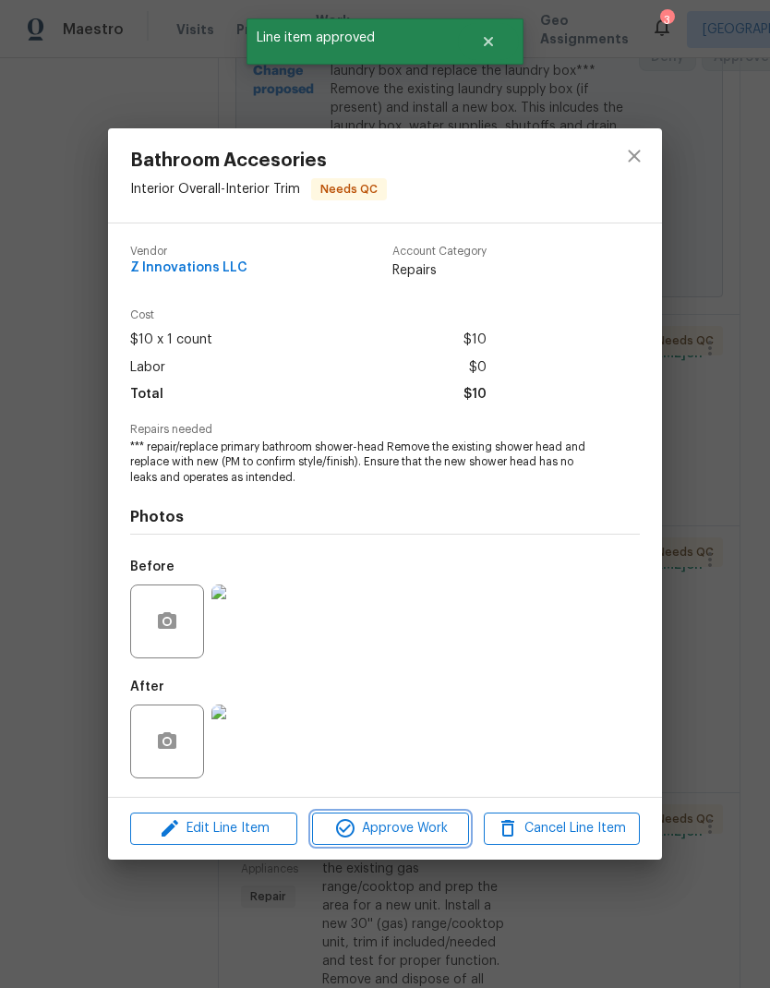
click at [438, 826] on span "Approve Work" at bounding box center [390, 828] width 145 height 23
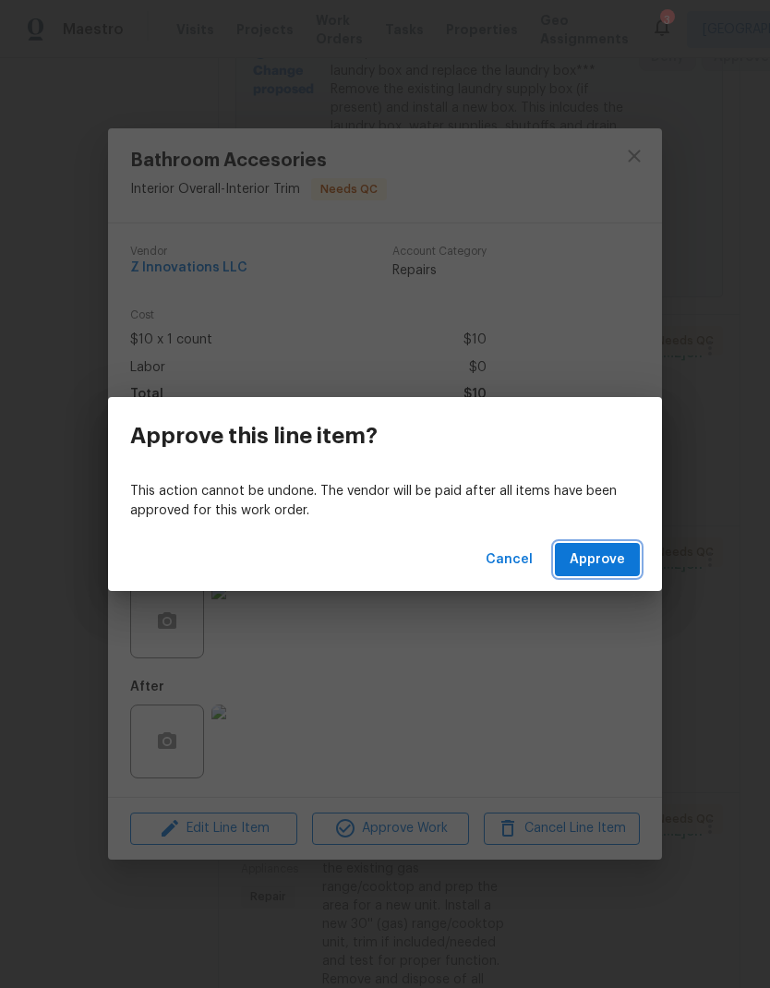
click at [612, 548] on button "Approve" at bounding box center [597, 560] width 85 height 34
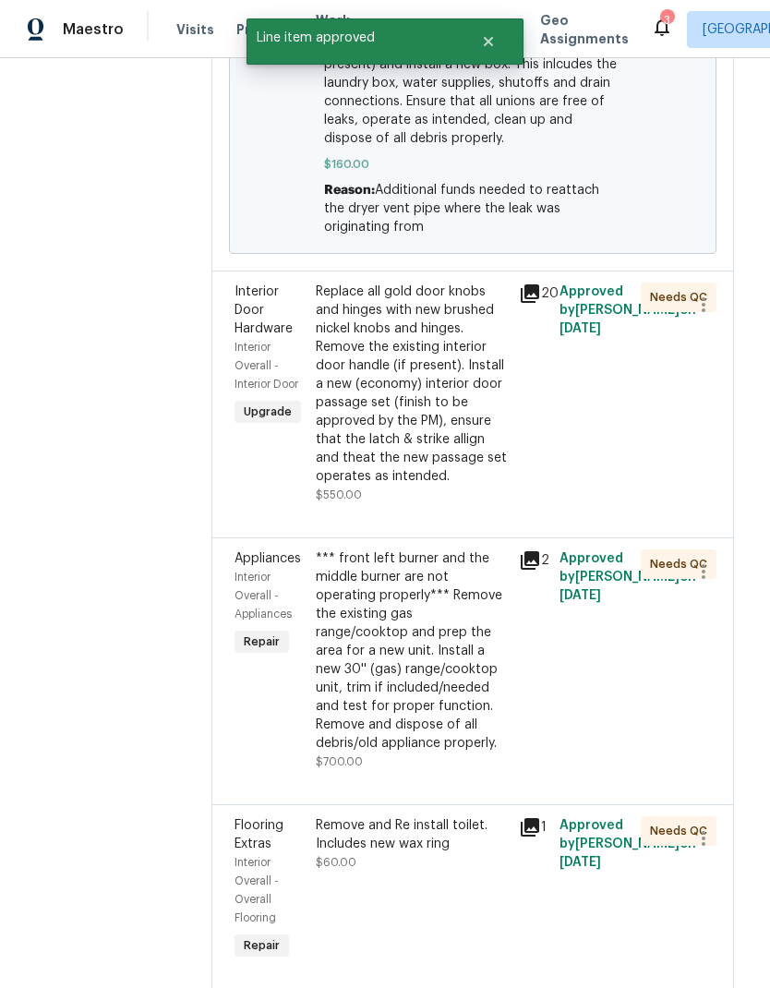
click at [420, 384] on div "Replace all gold door knobs and hinges with new brushed nickel knobs and hinges…" at bounding box center [412, 384] width 192 height 203
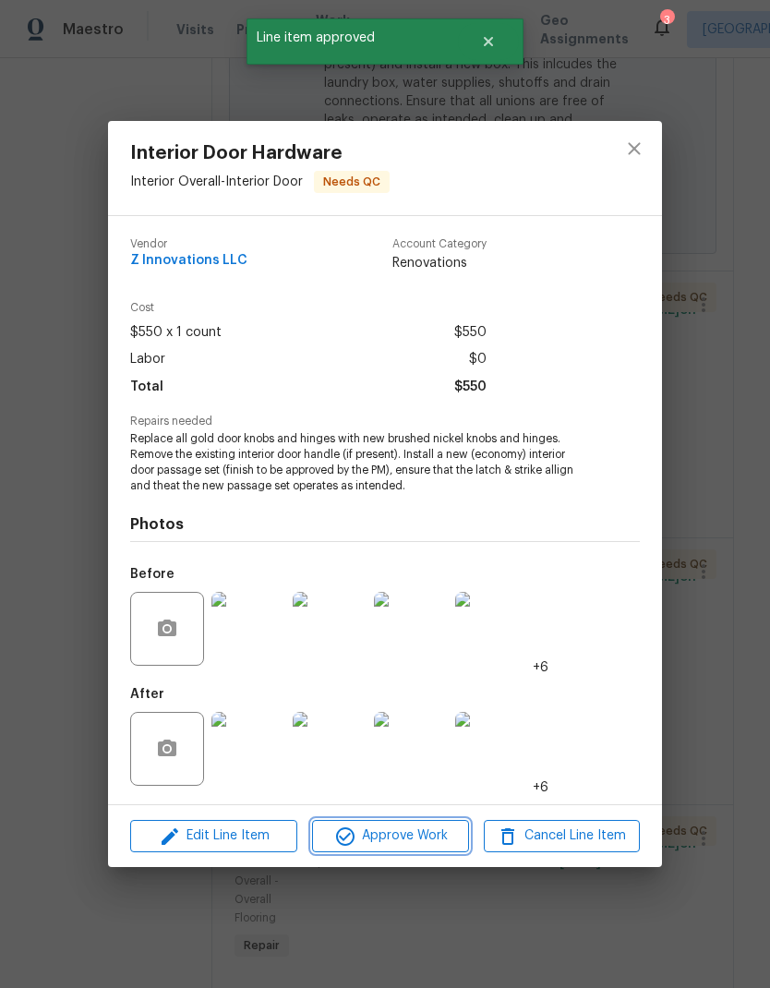
click at [427, 836] on span "Approve Work" at bounding box center [390, 836] width 145 height 23
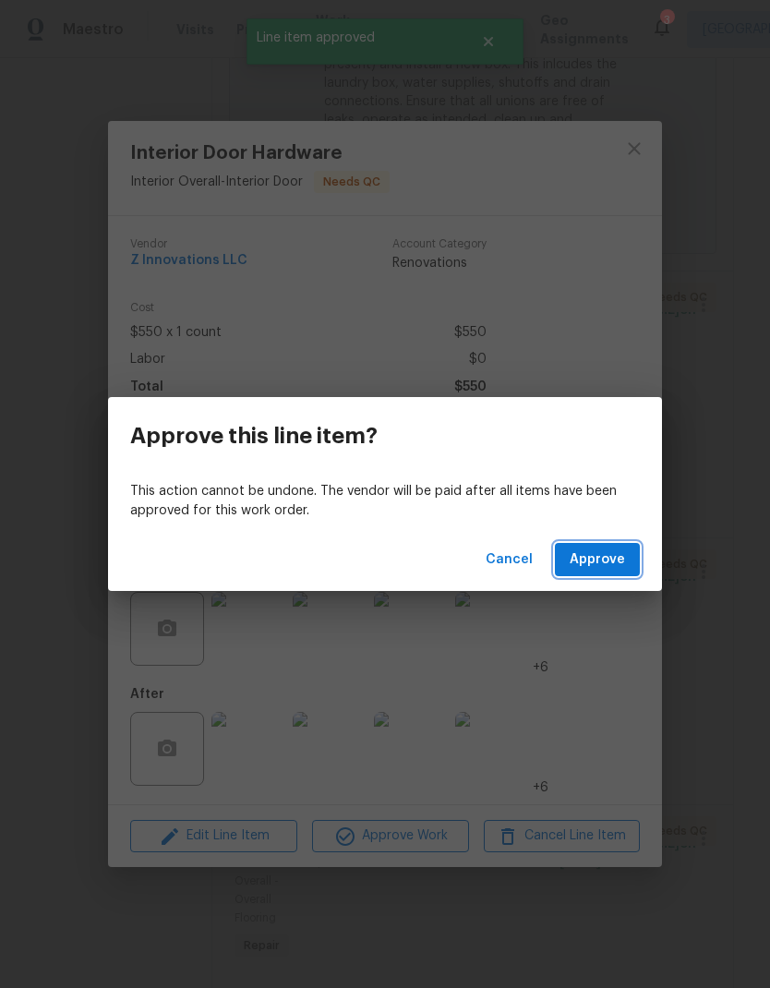
click at [628, 559] on button "Approve" at bounding box center [597, 560] width 85 height 34
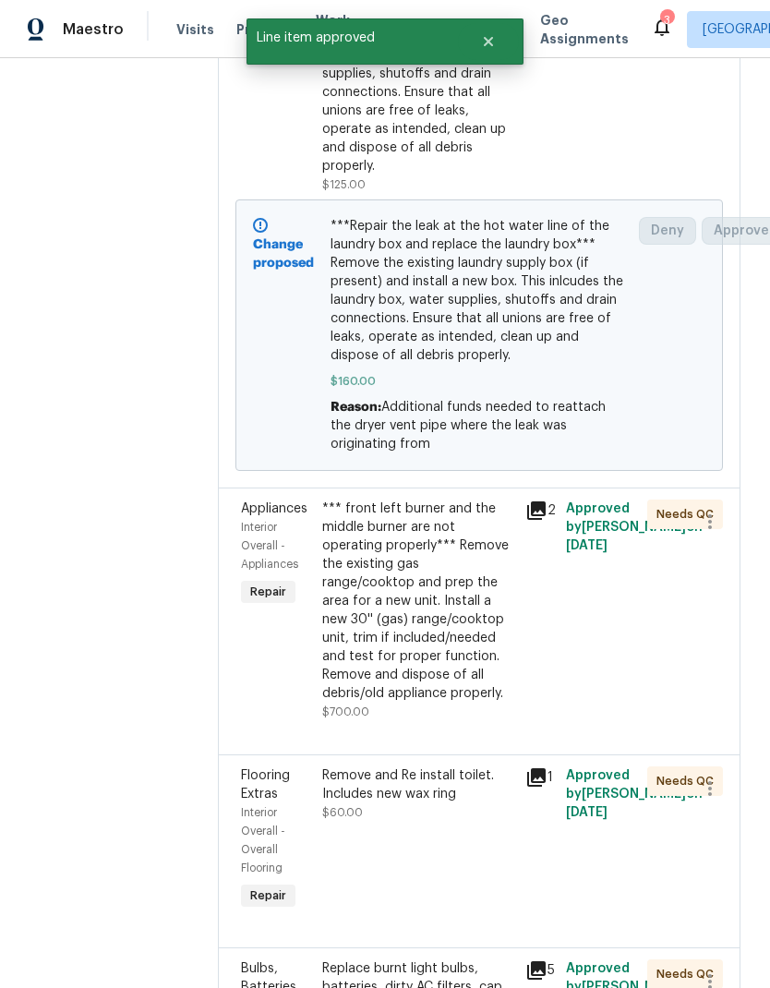
click at [434, 582] on div "*** front left burner and the middle burner are not operating properly*** Remov…" at bounding box center [418, 601] width 192 height 203
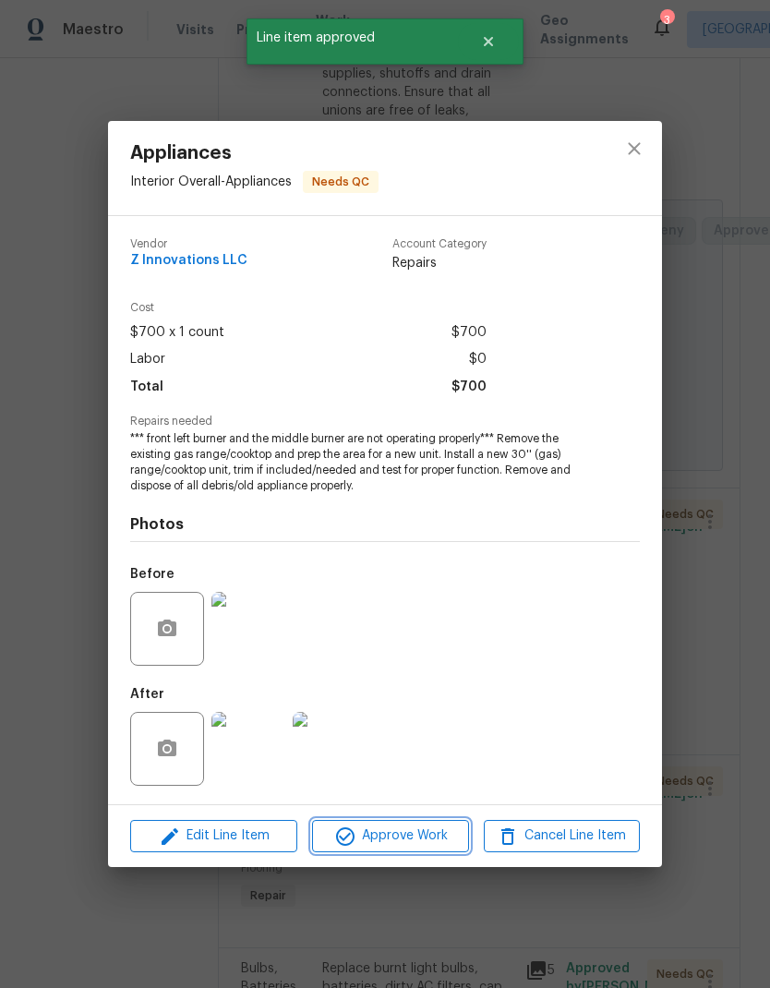
click at [427, 836] on span "Approve Work" at bounding box center [390, 836] width 145 height 23
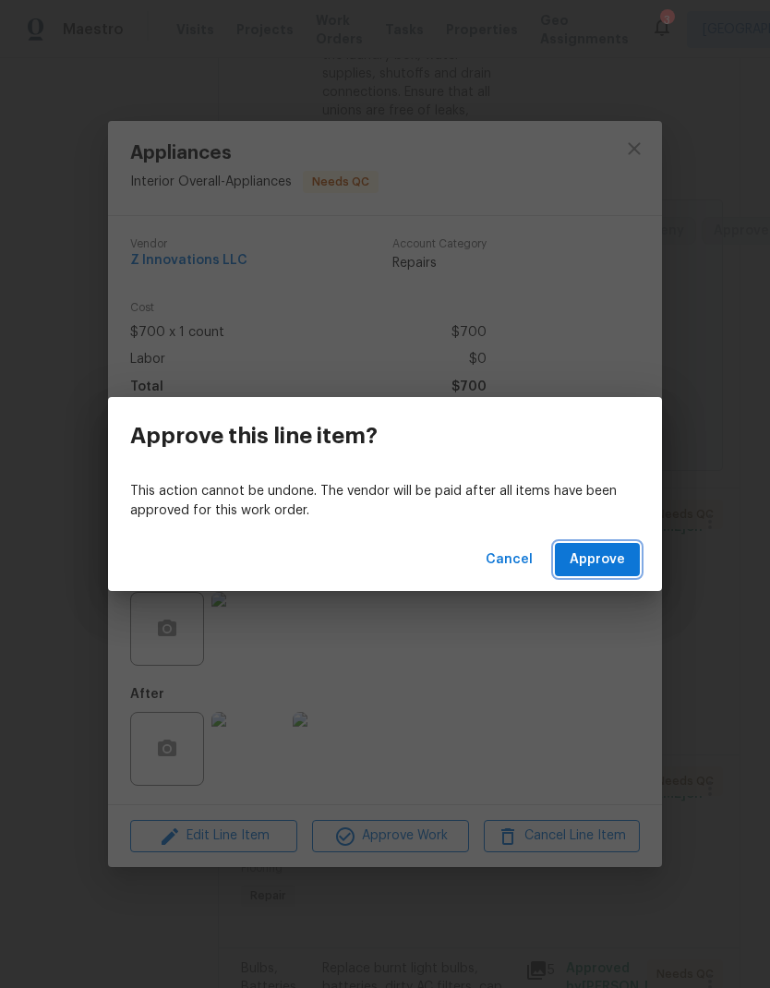
click at [626, 563] on button "Approve" at bounding box center [597, 560] width 85 height 34
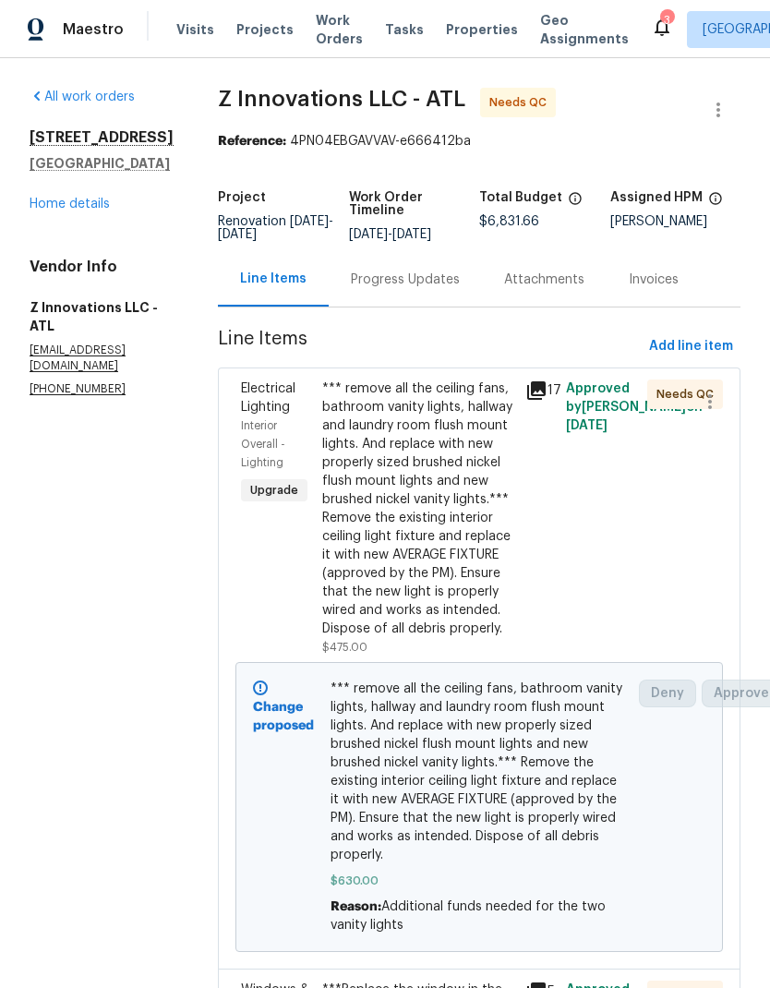
click at [108, 205] on link "Home details" at bounding box center [70, 204] width 80 height 13
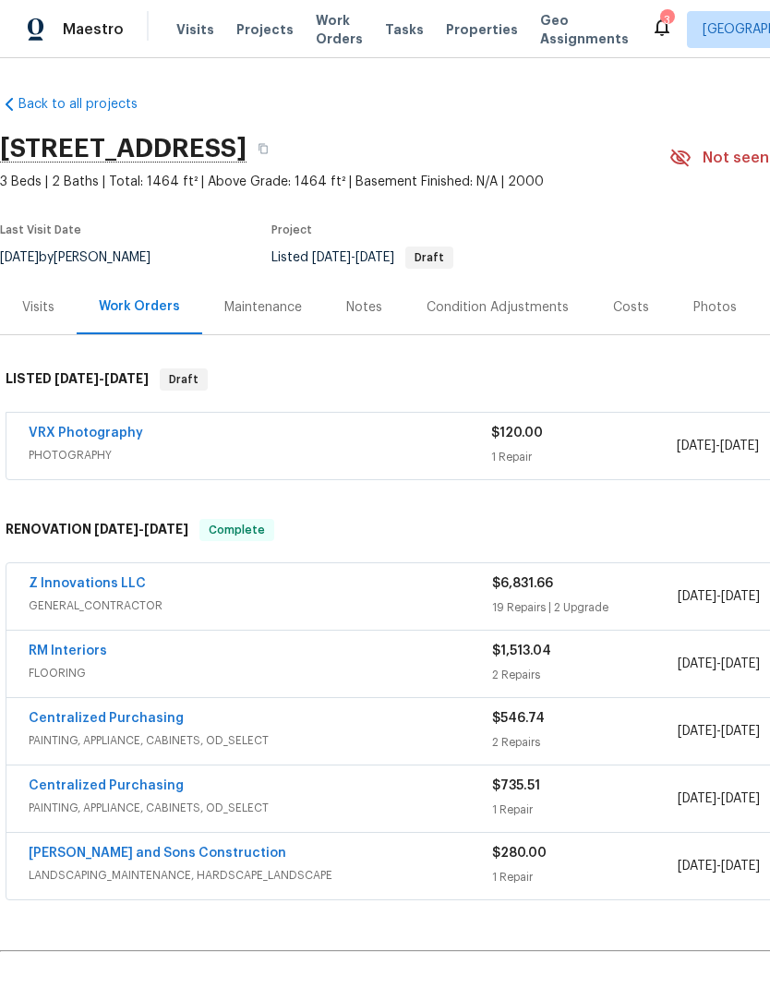
click at [130, 579] on link "Z Innovations LLC" at bounding box center [87, 583] width 117 height 13
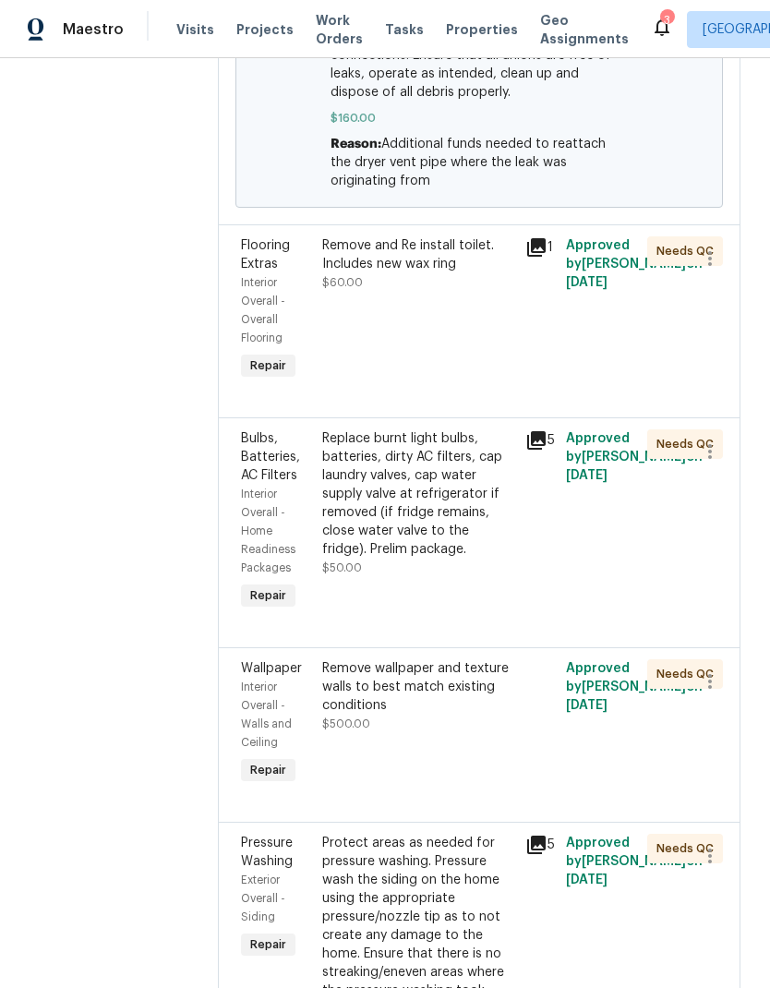
scroll to position [1766, 0]
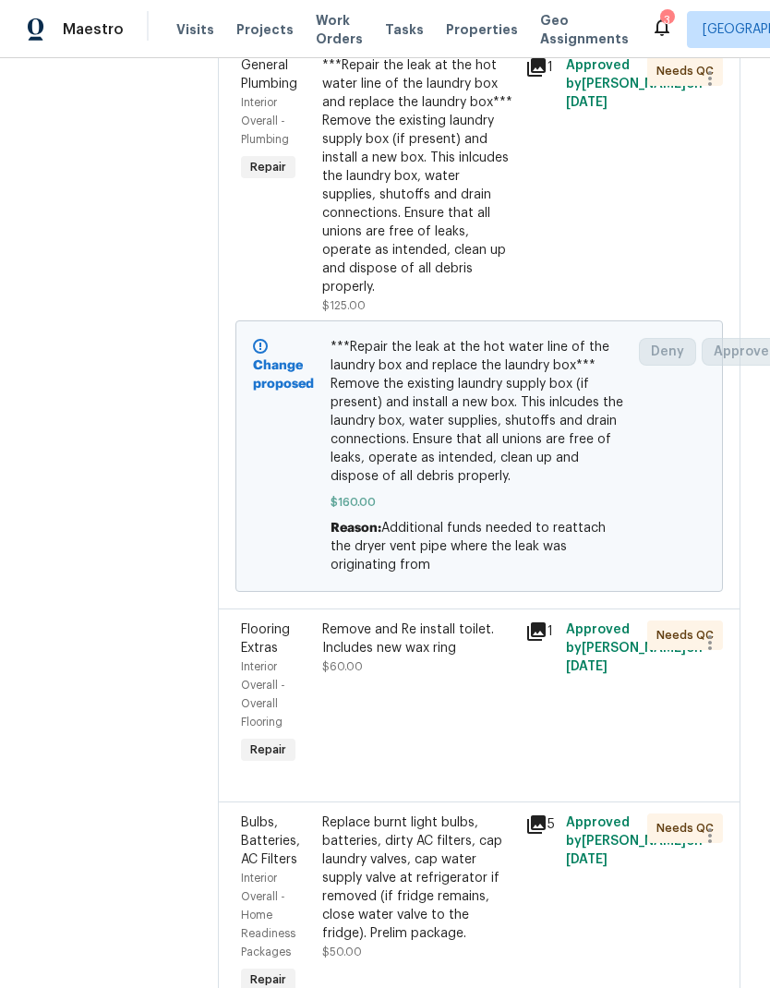
click at [416, 621] on div "Remove and Re install toilet. Includes new wax ring" at bounding box center [418, 639] width 192 height 37
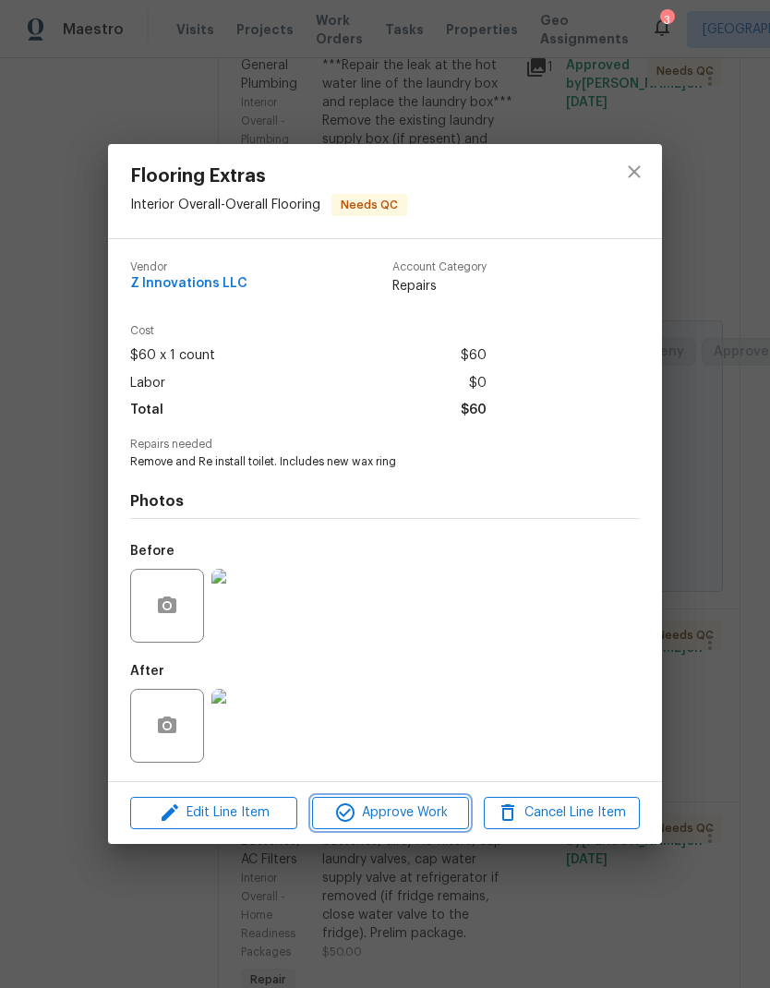
click at [443, 811] on span "Approve Work" at bounding box center [390, 813] width 145 height 23
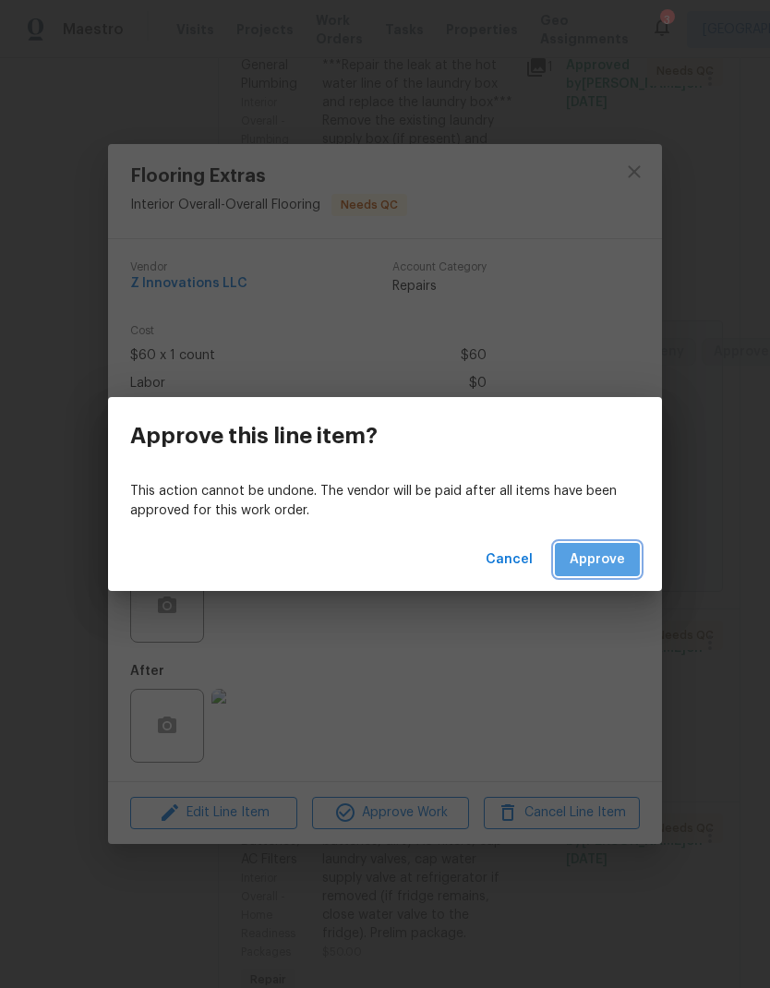
click at [633, 572] on button "Approve" at bounding box center [597, 560] width 85 height 34
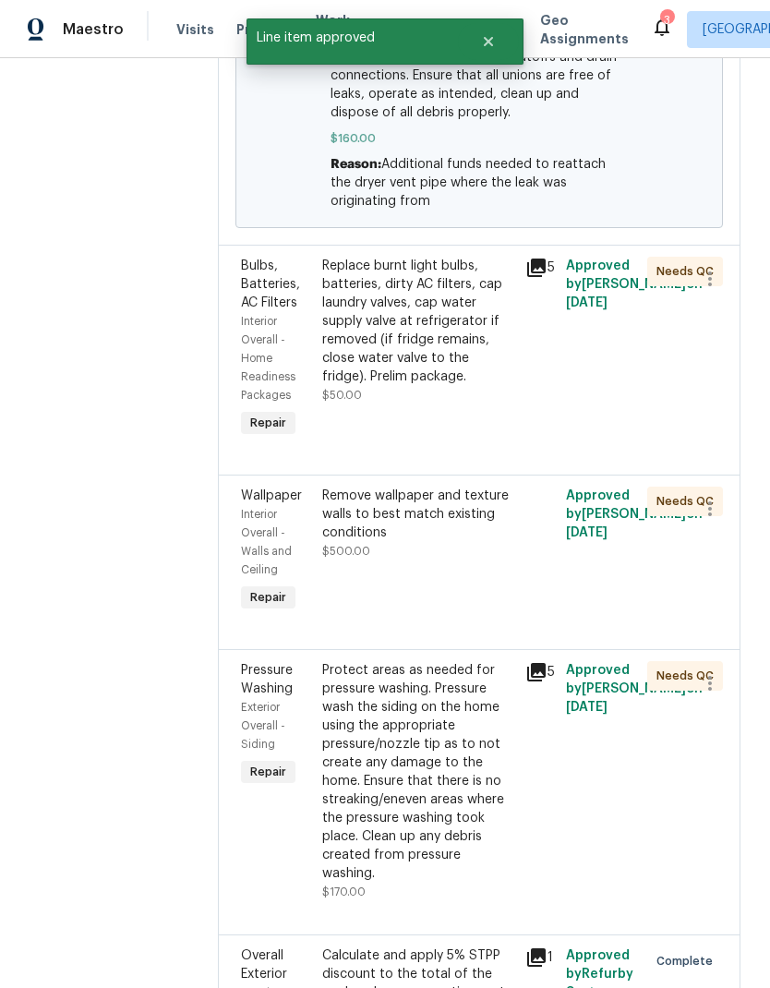
click at [416, 297] on div "Replace burnt light bulbs, batteries, dirty AC filters, cap laundry valves, cap…" at bounding box center [418, 321] width 192 height 129
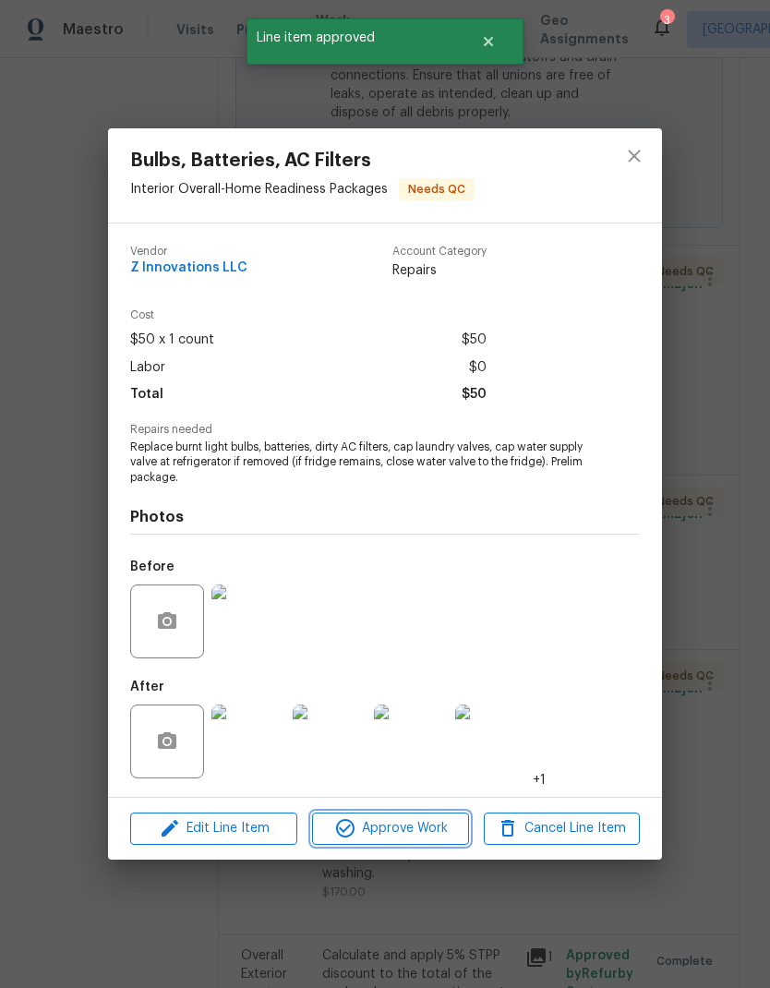
click at [440, 830] on span "Approve Work" at bounding box center [390, 828] width 145 height 23
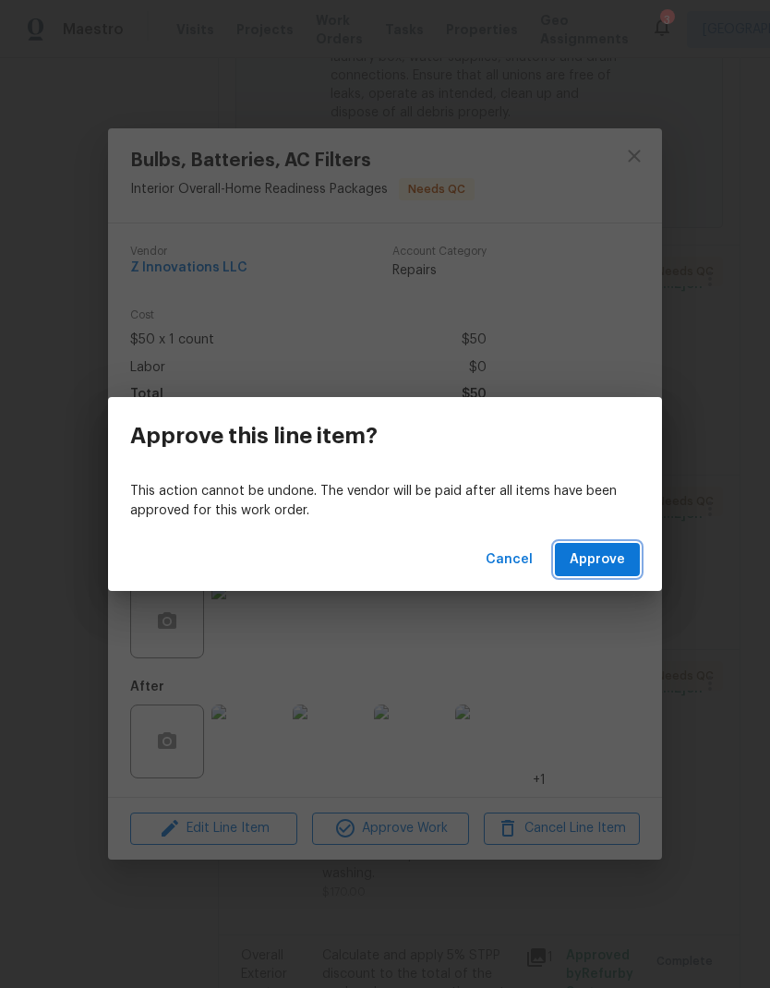
click at [620, 574] on button "Approve" at bounding box center [597, 560] width 85 height 34
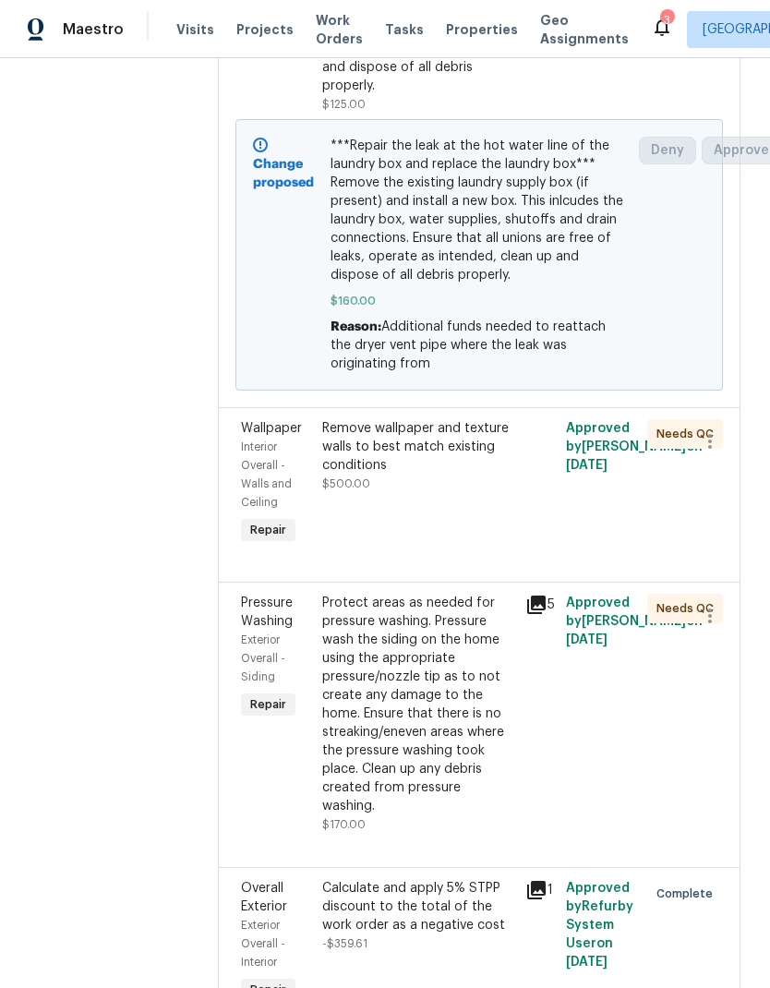
click at [371, 419] on div "Remove wallpaper and texture walls to best match existing conditions" at bounding box center [418, 446] width 192 height 55
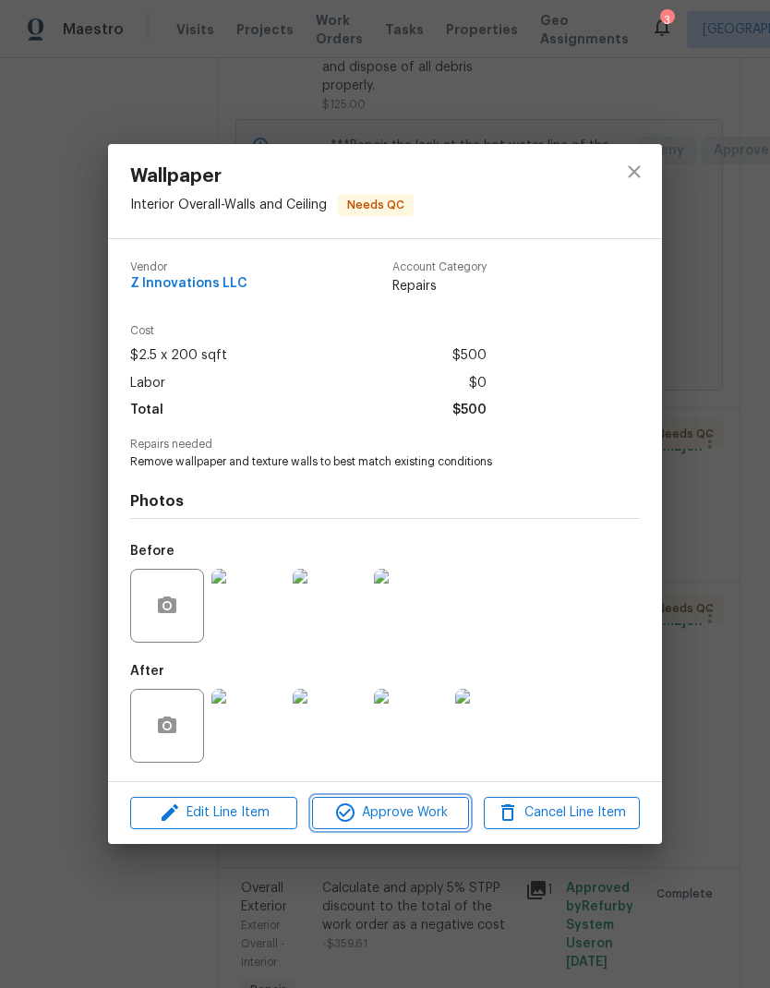
click at [431, 827] on button "Approve Work" at bounding box center [390, 813] width 156 height 32
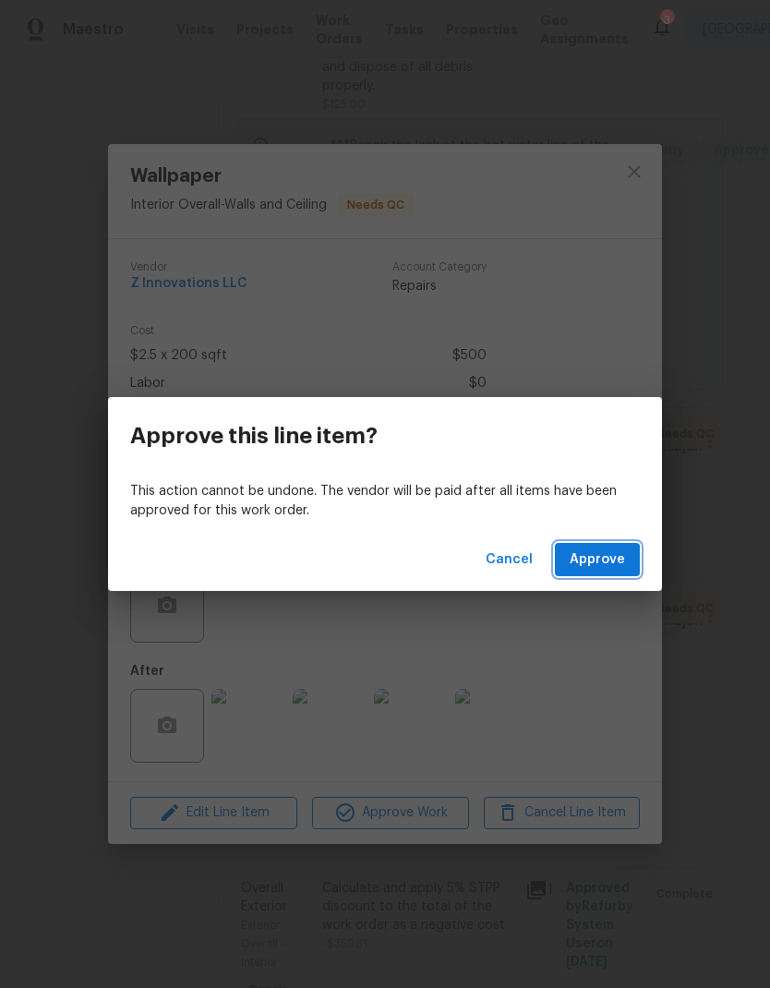
click at [638, 564] on button "Approve" at bounding box center [597, 560] width 85 height 34
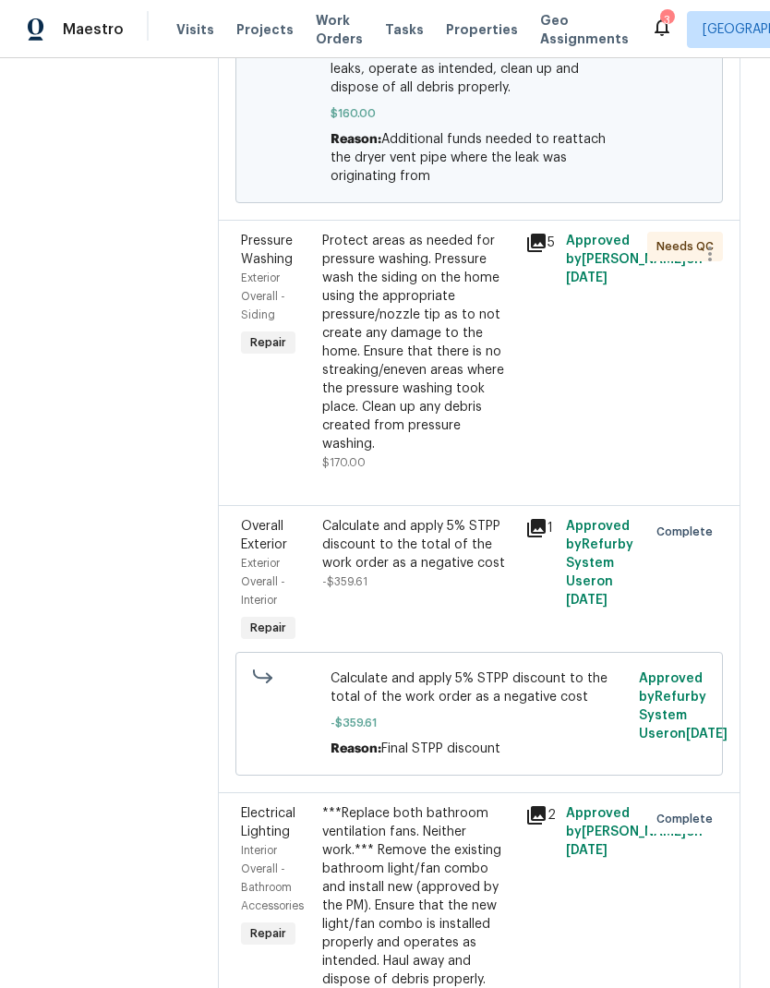
click at [456, 358] on div "Protect areas as needed for pressure washing. Pressure wash the siding on the h…" at bounding box center [418, 343] width 192 height 222
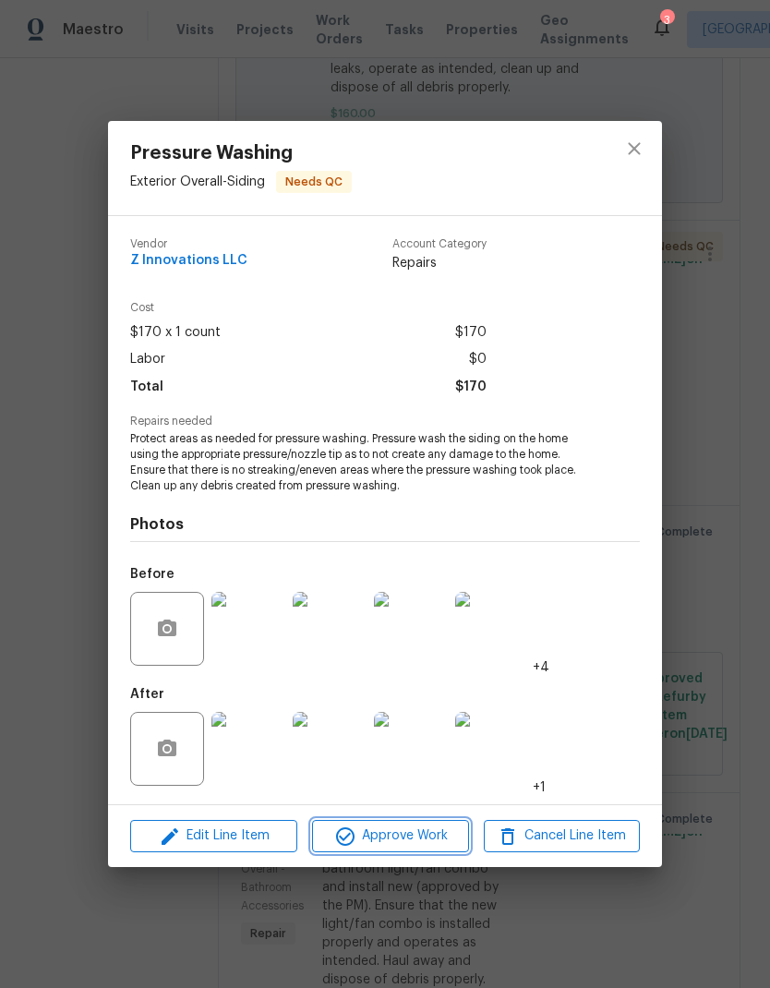
click at [437, 841] on span "Approve Work" at bounding box center [390, 836] width 145 height 23
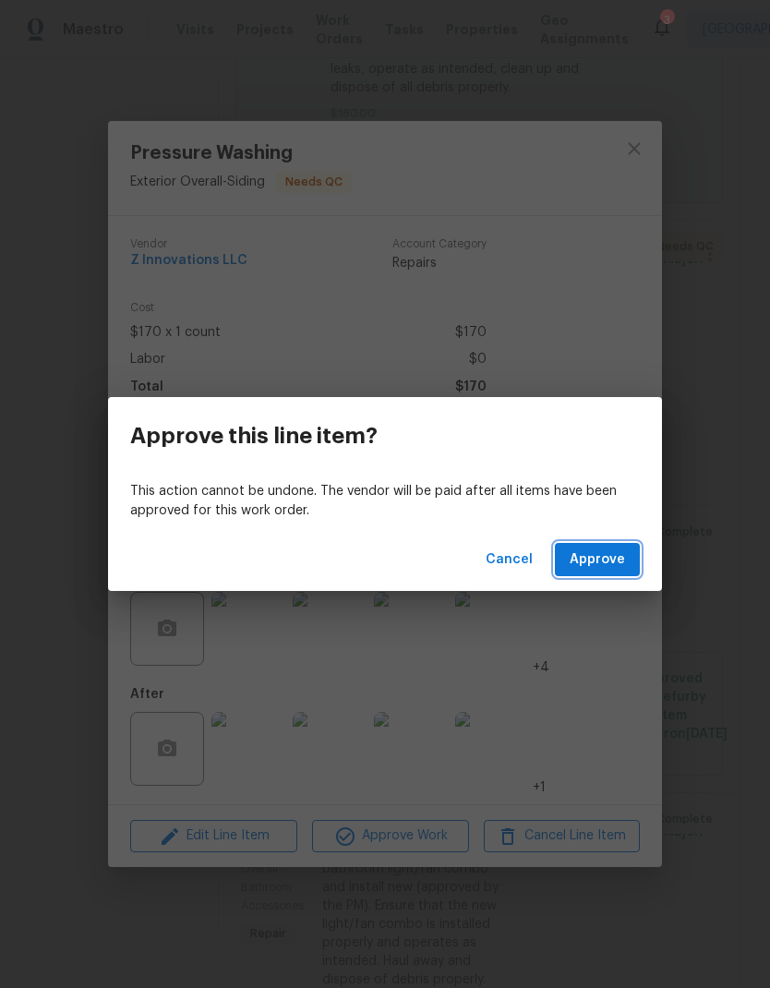
click at [624, 566] on span "Approve" at bounding box center [597, 560] width 55 height 23
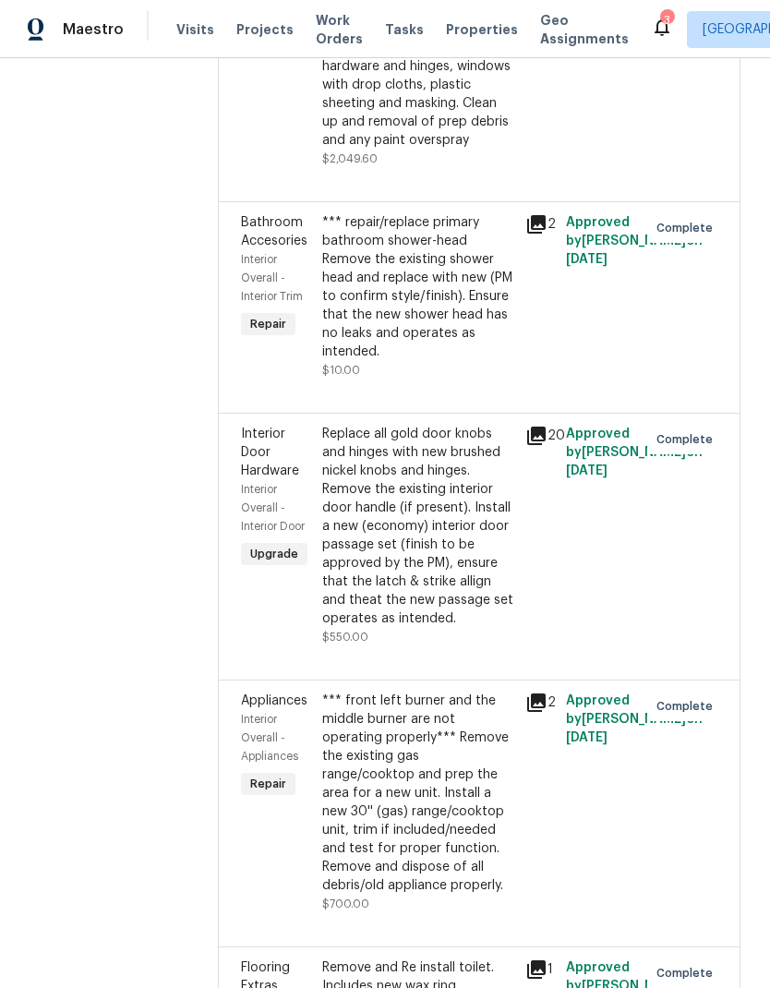
click at [701, 686] on div at bounding box center [703, 802] width 41 height 233
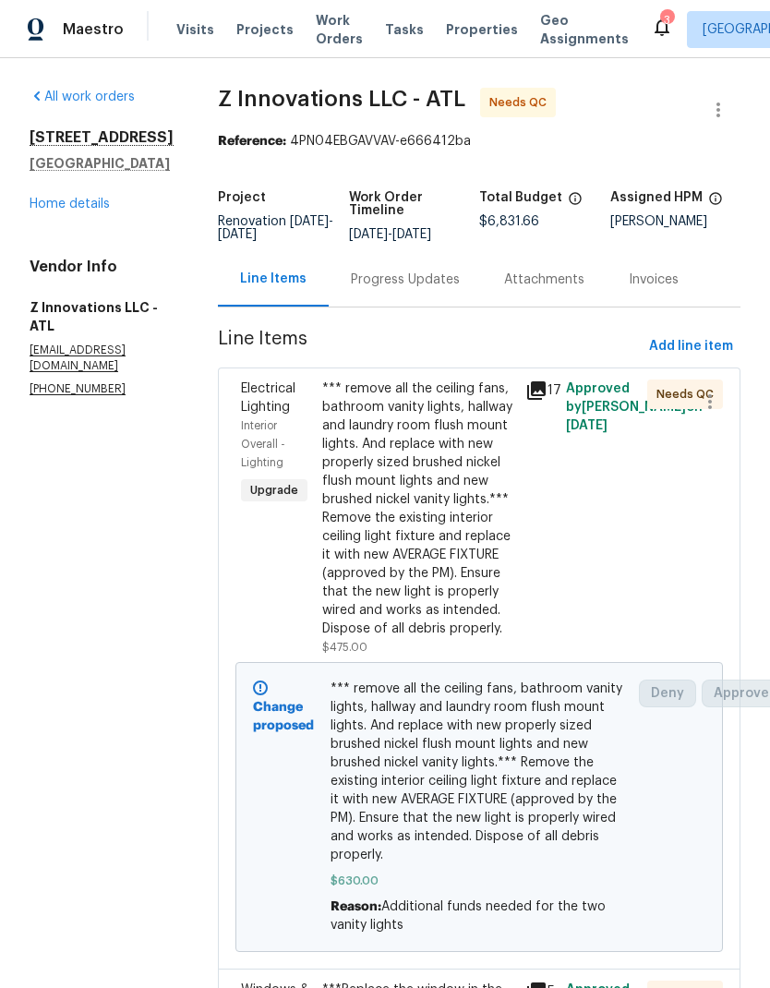
click at [93, 204] on link "Home details" at bounding box center [70, 204] width 80 height 13
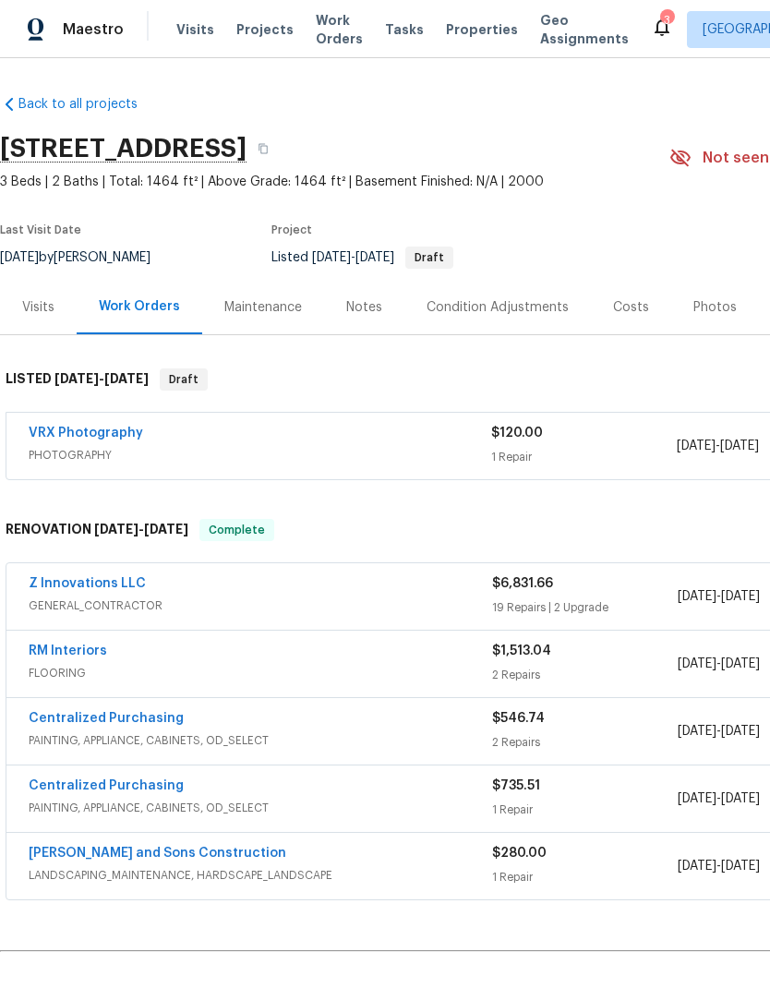
click at [633, 306] on div "Costs" at bounding box center [631, 307] width 36 height 18
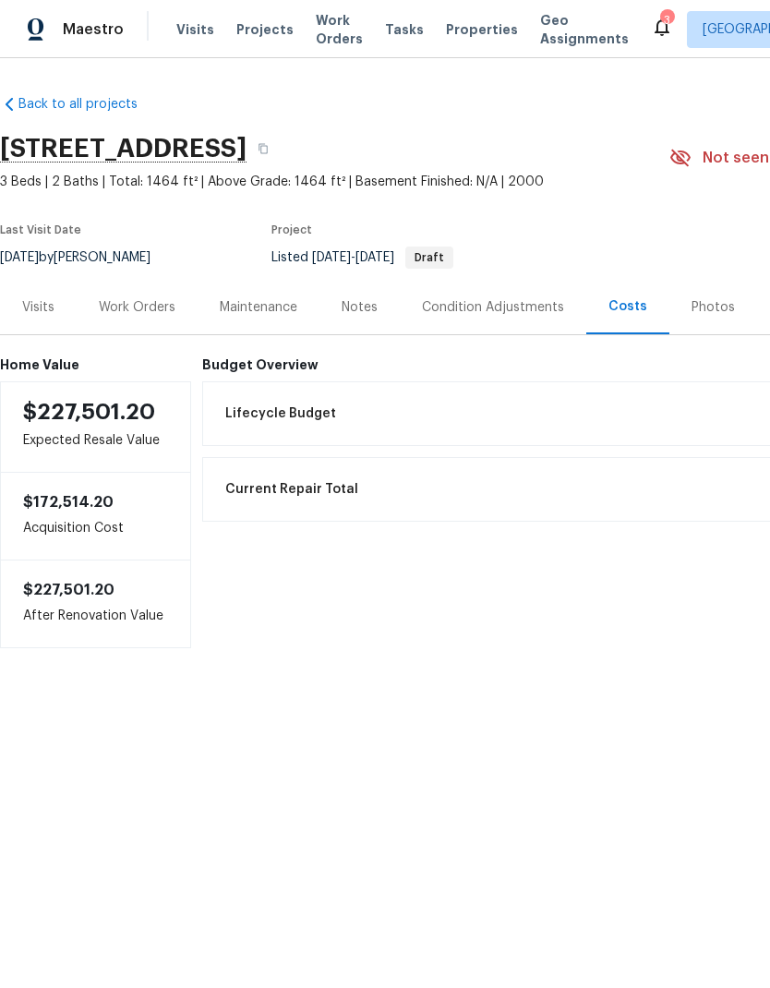
click at [152, 301] on div "Work Orders" at bounding box center [137, 307] width 77 height 18
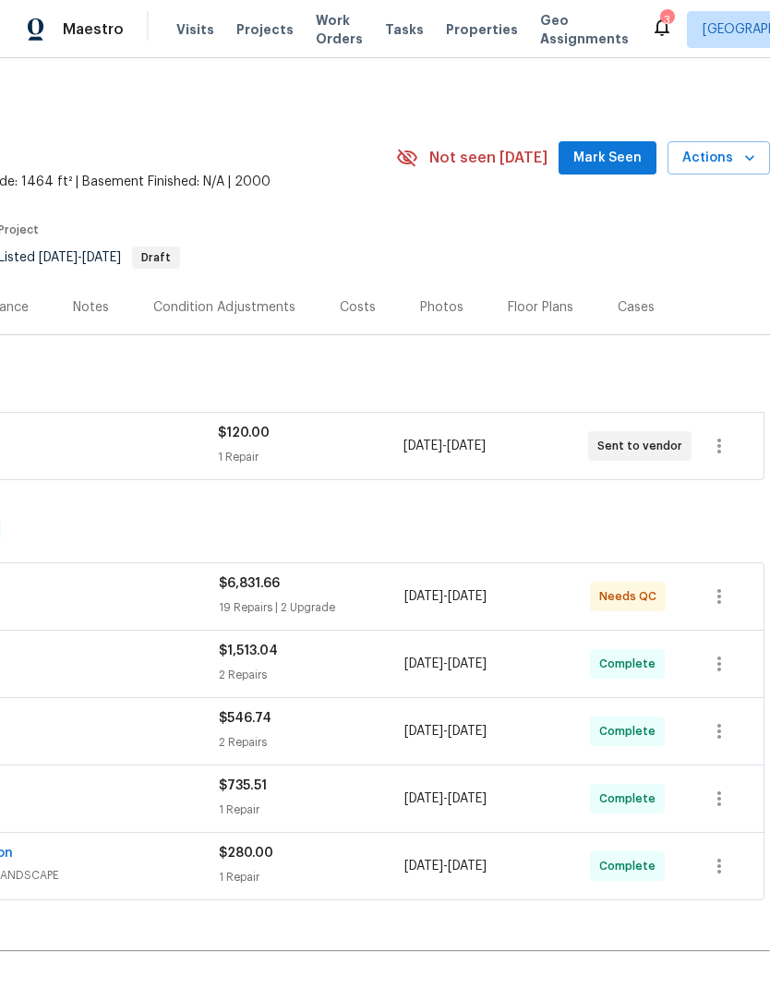
click at [737, 161] on span "Actions" at bounding box center [719, 158] width 73 height 23
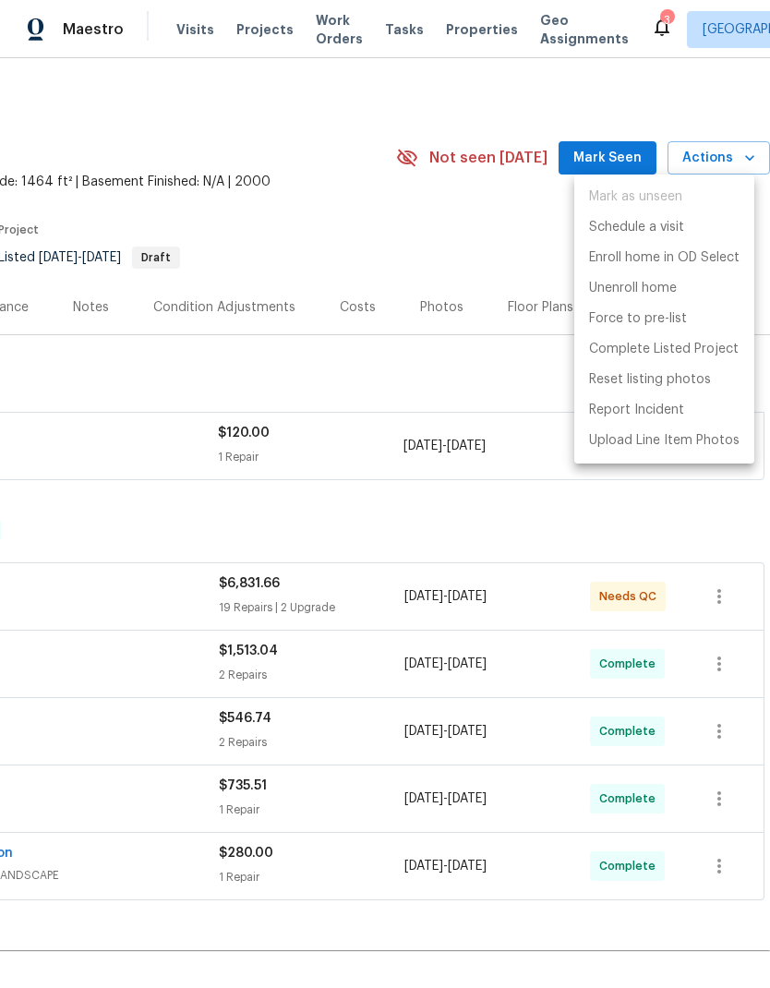
click at [470, 244] on div at bounding box center [385, 494] width 770 height 988
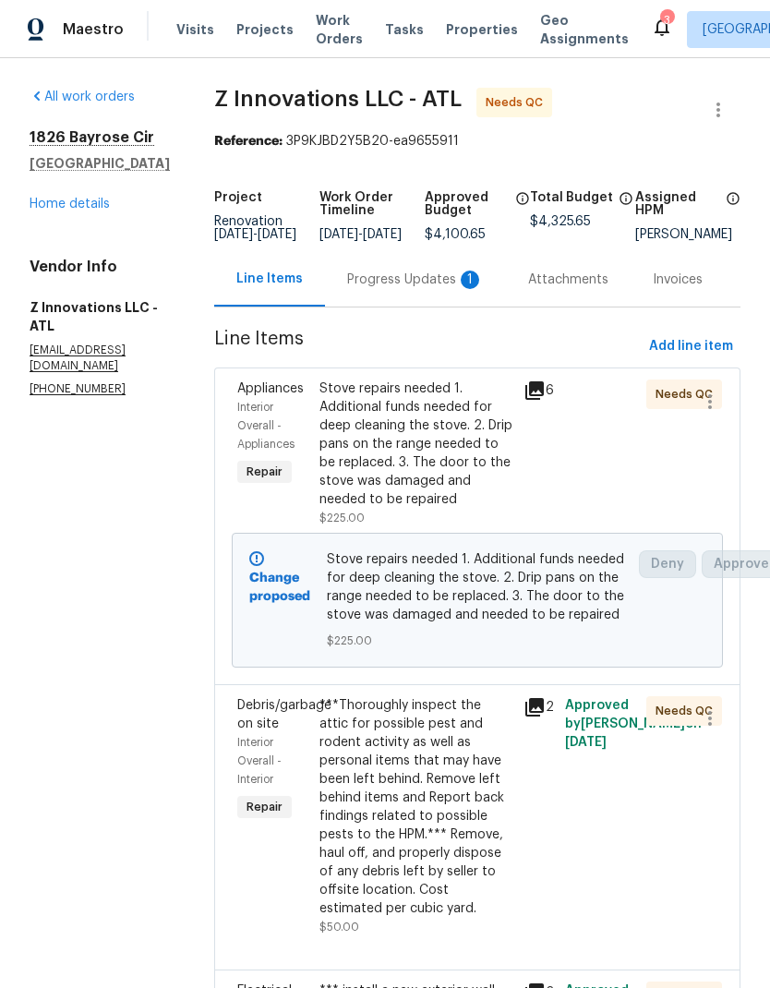
click at [424, 289] on div "Progress Updates 1" at bounding box center [415, 280] width 137 height 18
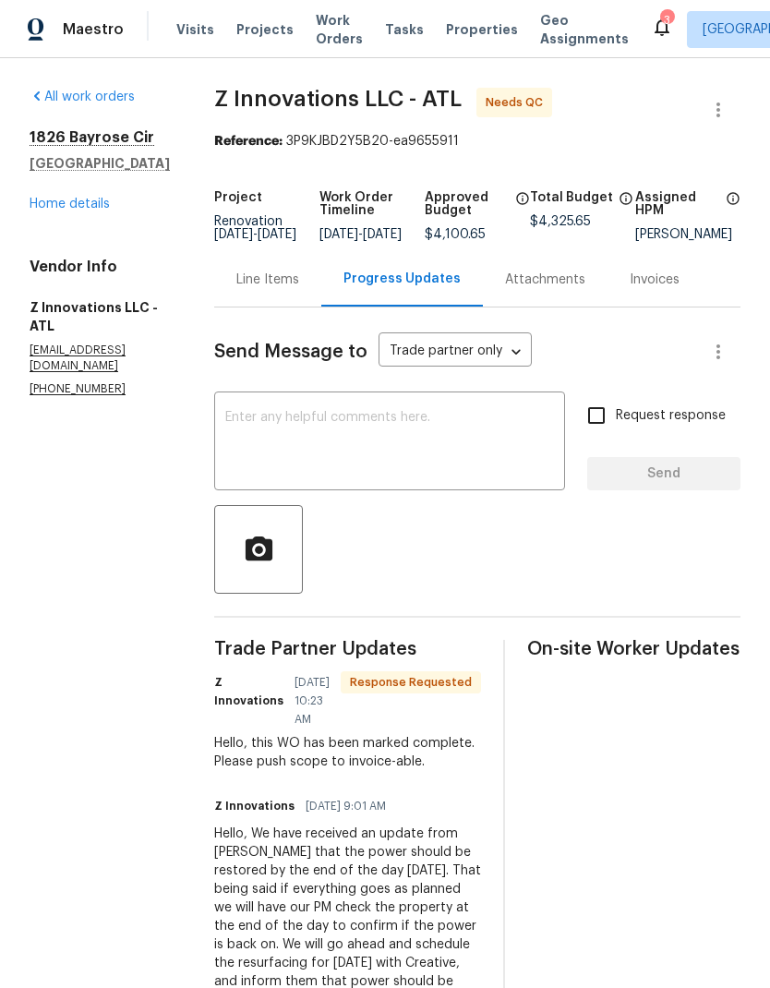
click at [271, 289] on div "Line Items" at bounding box center [267, 280] width 63 height 18
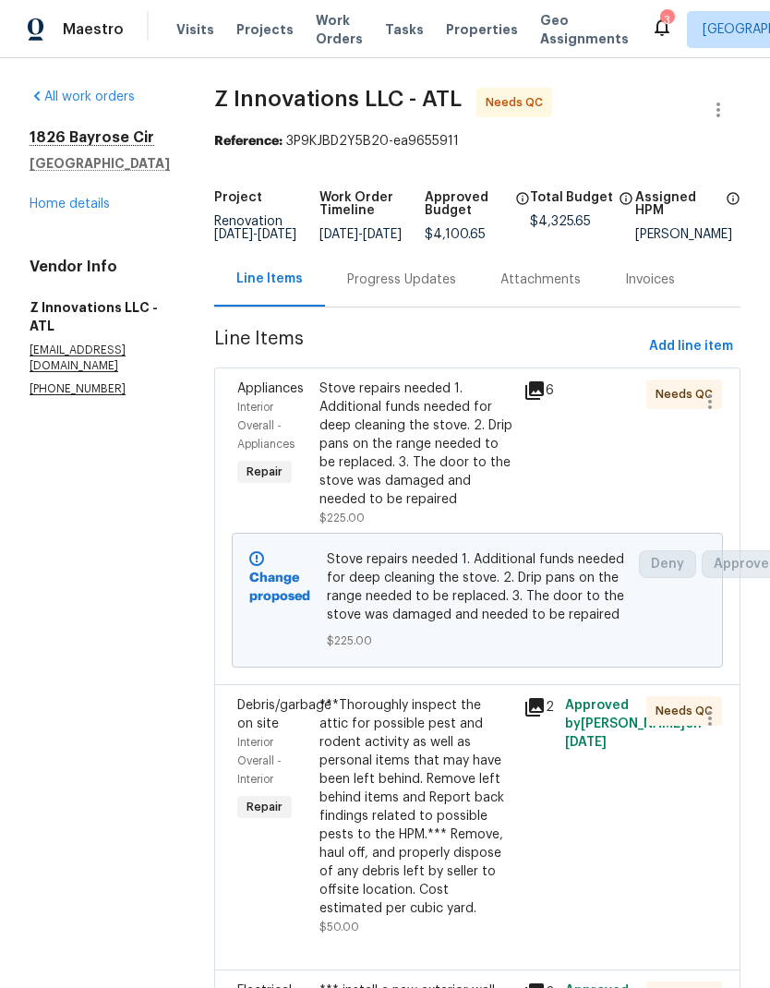
click at [454, 879] on div "***Thoroughly inspect the attic for possible pest and rodent activity as well a…" at bounding box center [417, 807] width 194 height 222
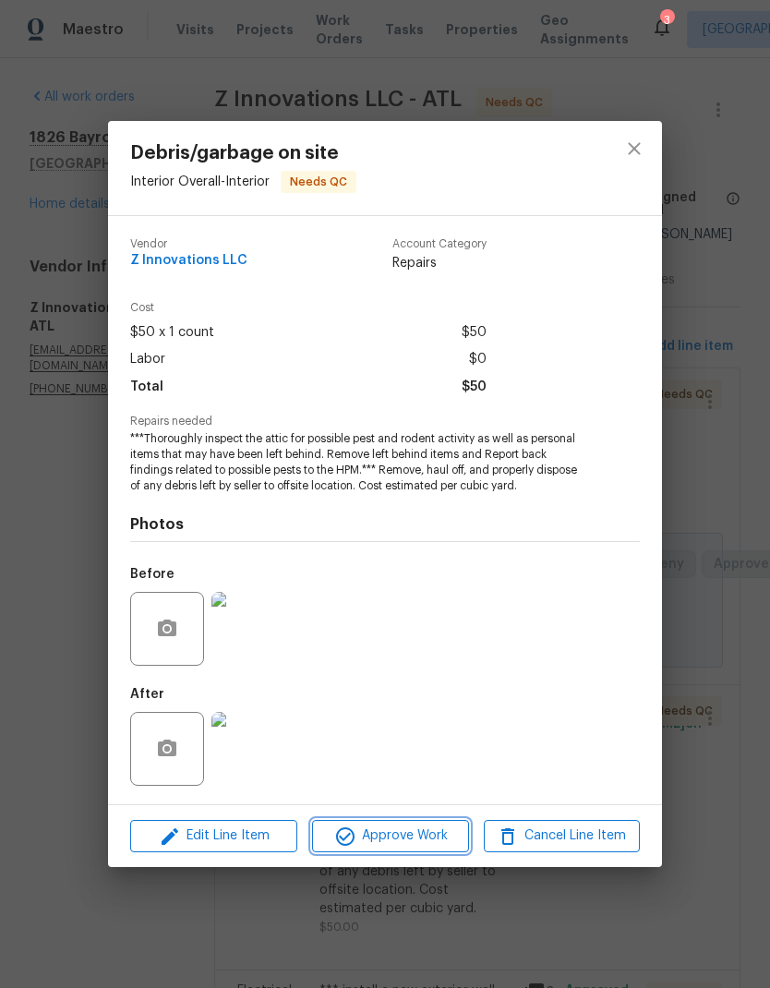
click at [447, 834] on span "Approve Work" at bounding box center [390, 836] width 145 height 23
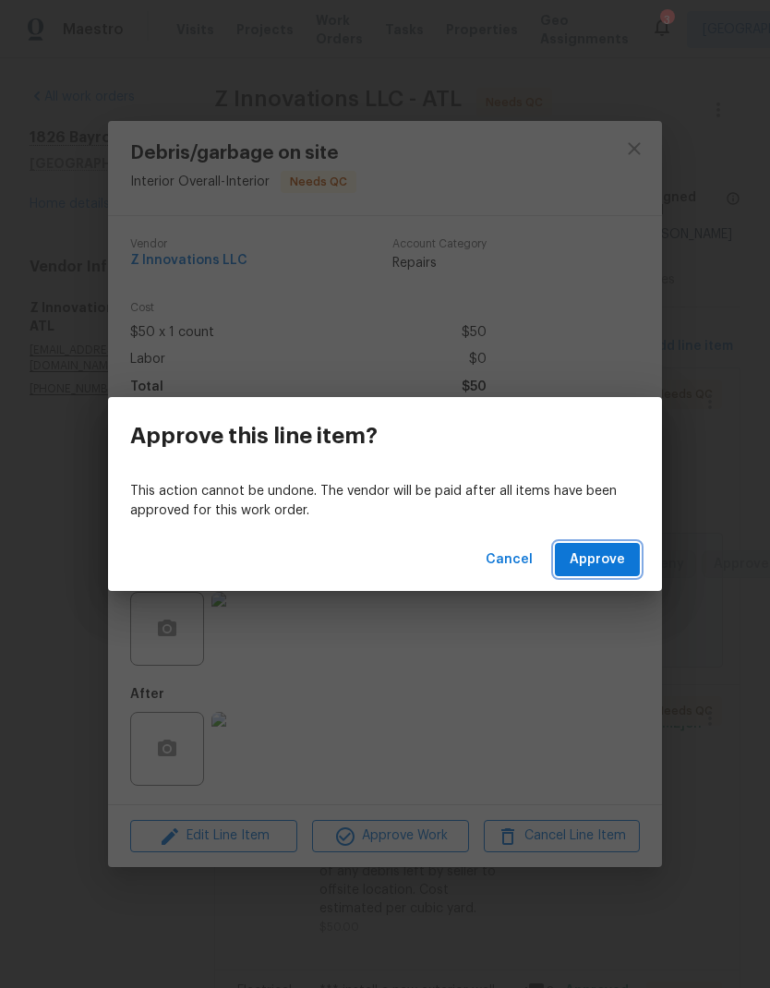
click at [604, 562] on span "Approve" at bounding box center [597, 560] width 55 height 23
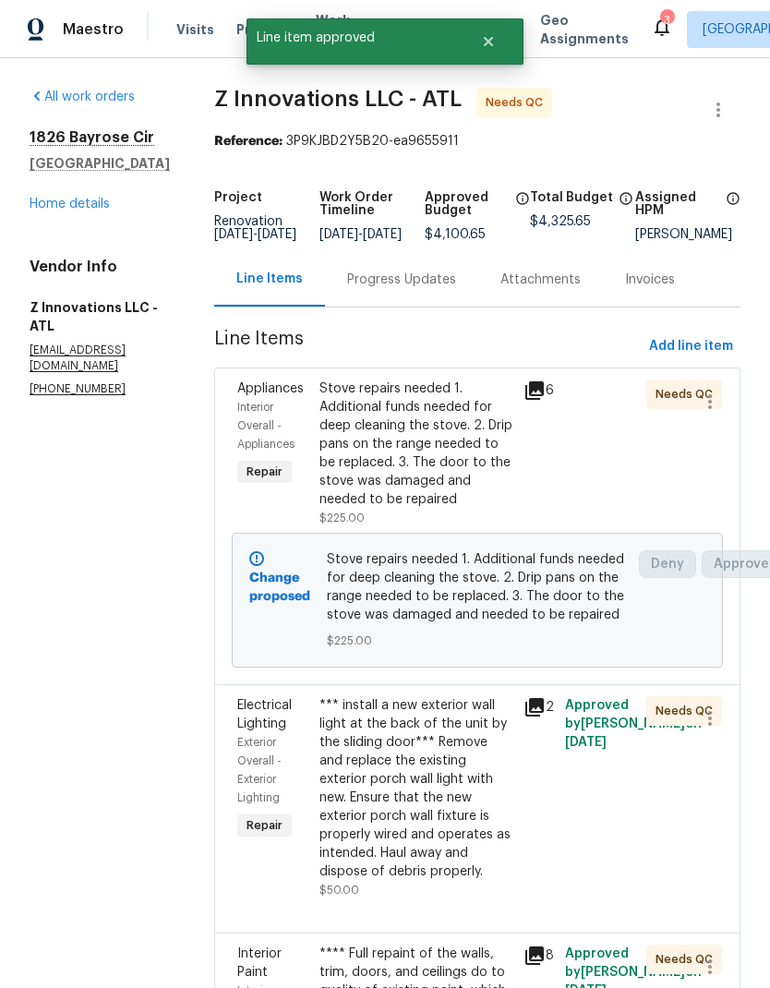
click at [451, 863] on div "*** install a new exterior wall light at the back of the unit by the sliding do…" at bounding box center [417, 788] width 194 height 185
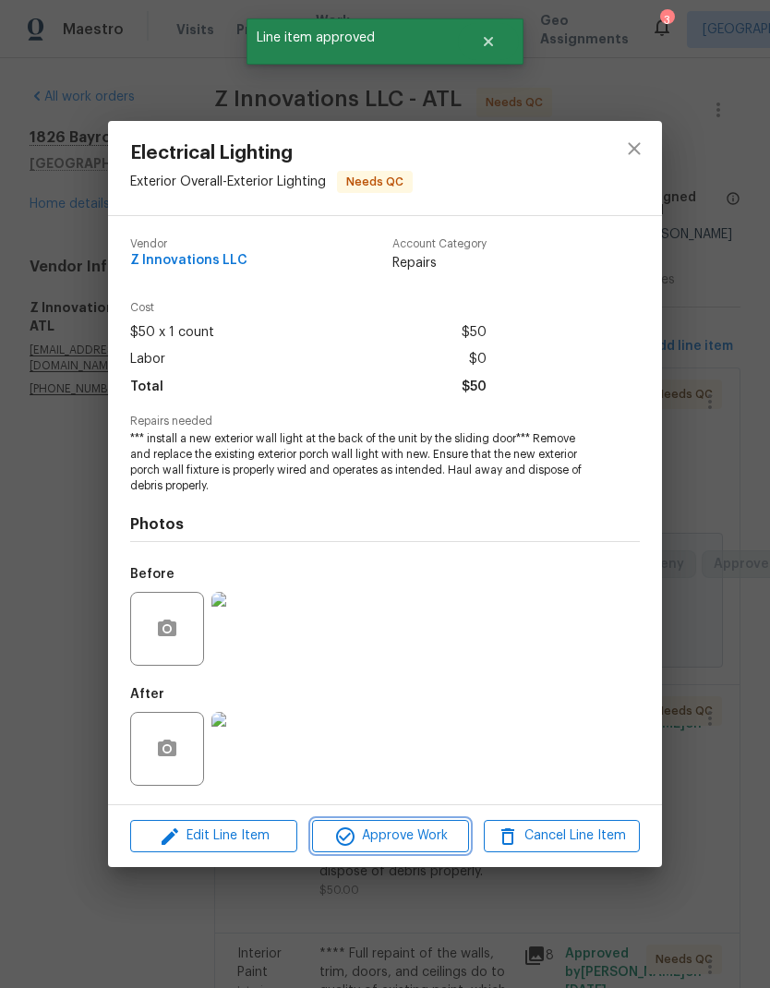
click at [434, 835] on span "Approve Work" at bounding box center [390, 836] width 145 height 23
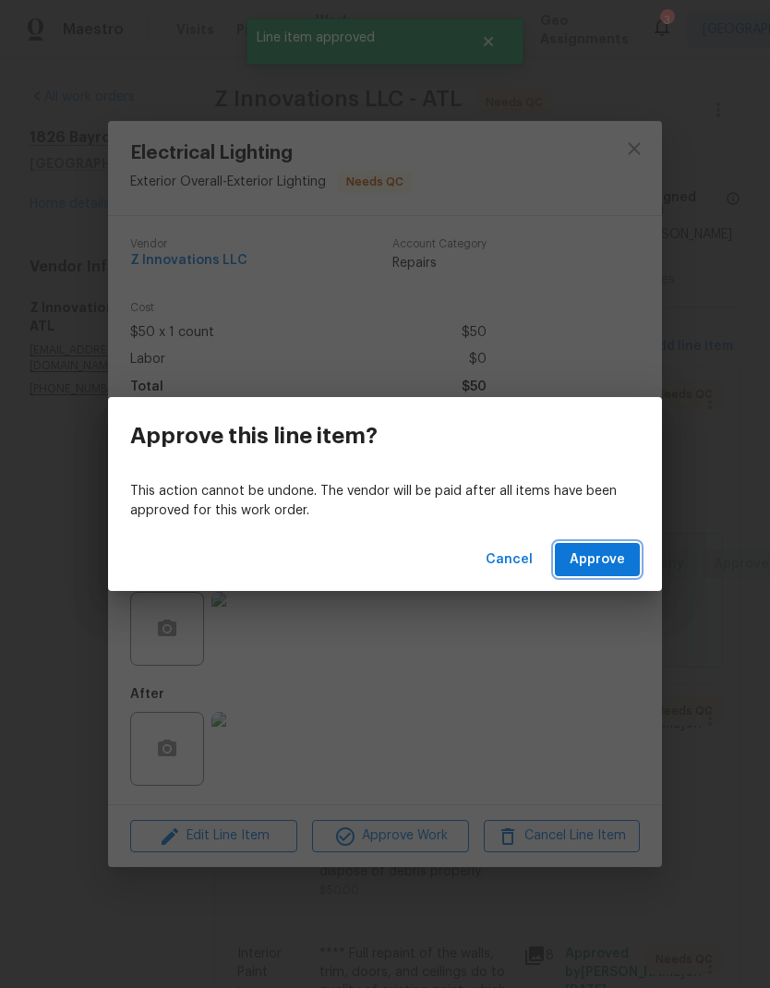
click at [626, 555] on button "Approve" at bounding box center [597, 560] width 85 height 34
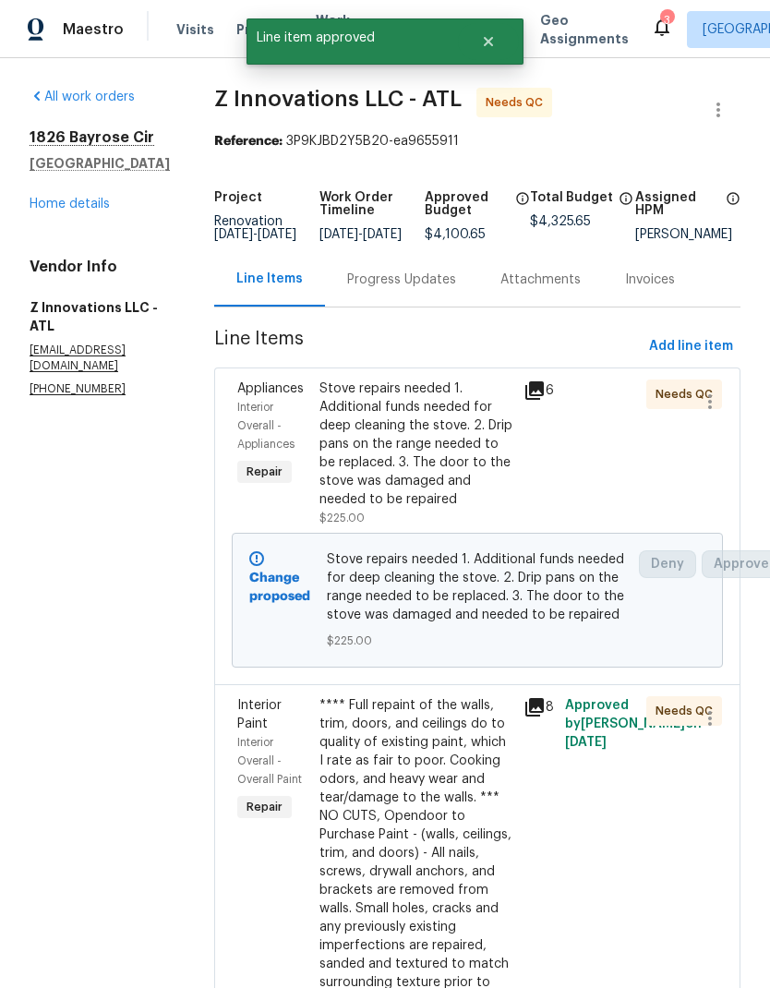
click at [444, 915] on div "**** Full repaint of the walls, trim, doors, and ceilings do to quality of exis…" at bounding box center [417, 964] width 194 height 536
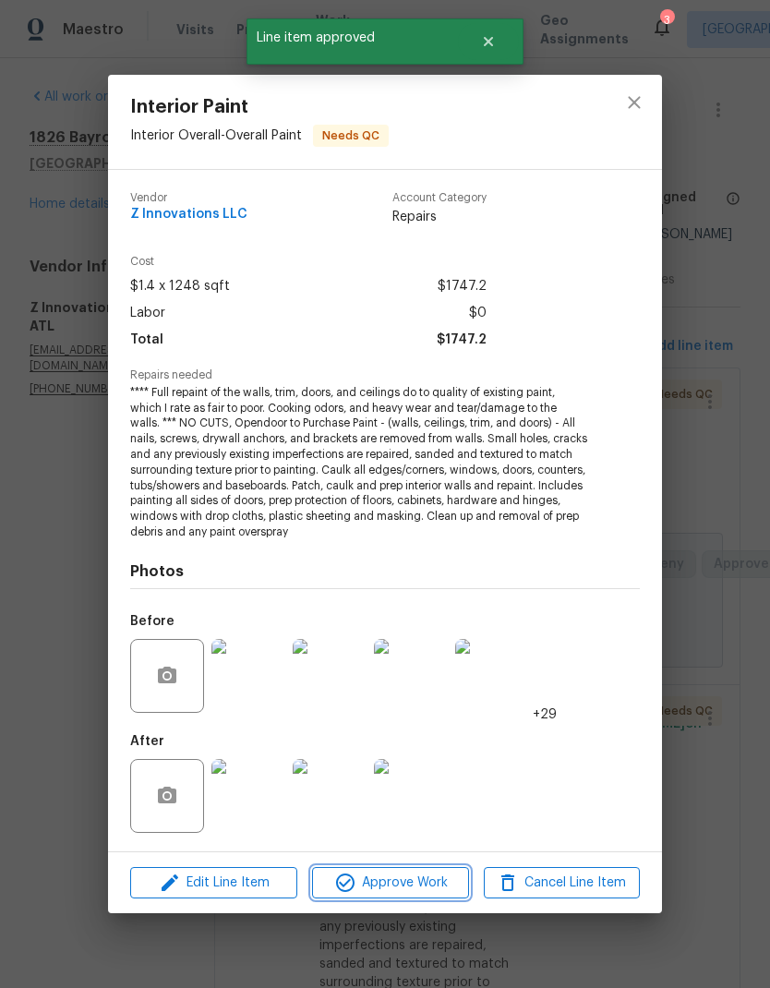
click at [449, 872] on span "Approve Work" at bounding box center [390, 883] width 145 height 23
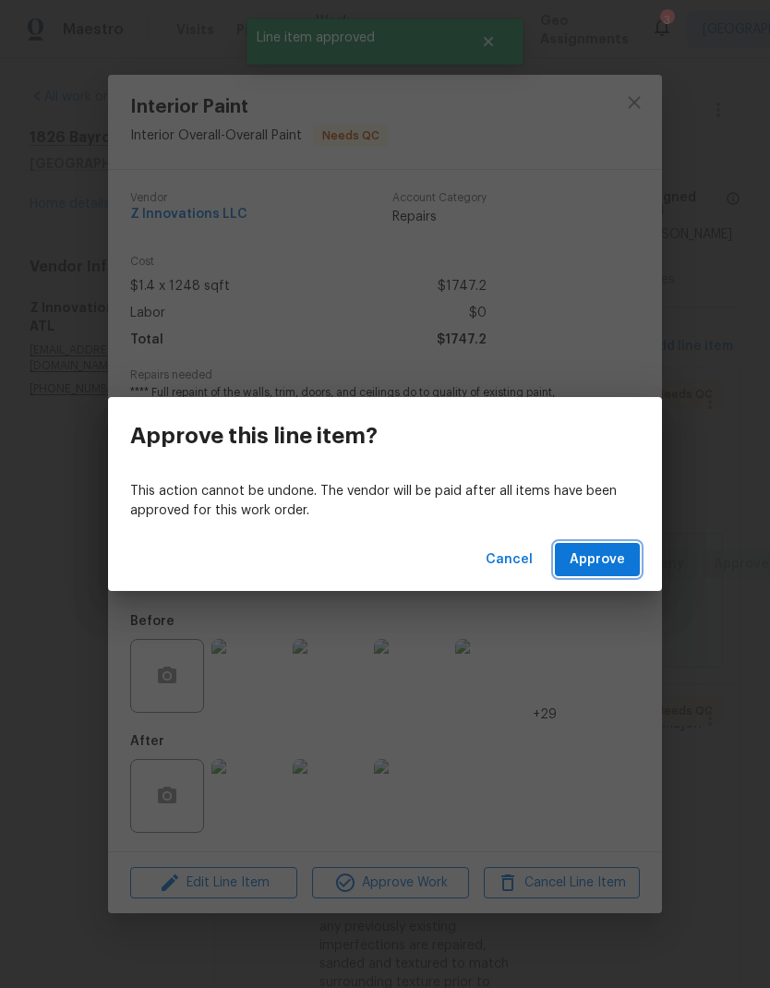
click at [619, 559] on span "Approve" at bounding box center [597, 560] width 55 height 23
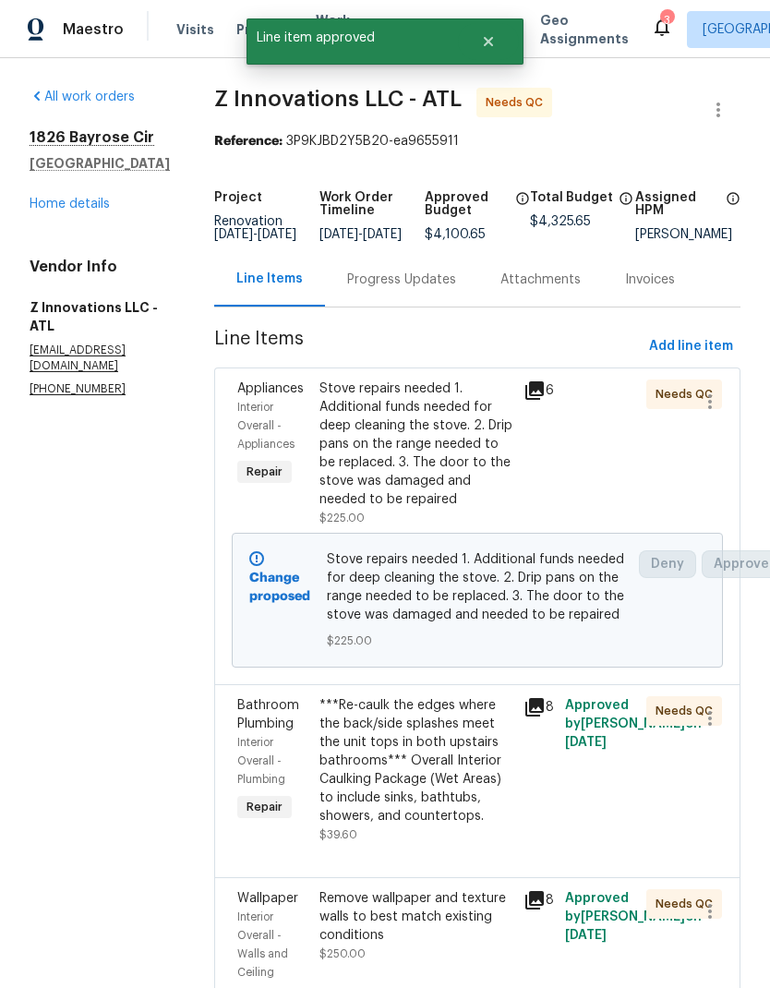
click at [445, 808] on div "***Re-caulk the edges where the back/side splashes meet the unit tops in both u…" at bounding box center [417, 760] width 194 height 129
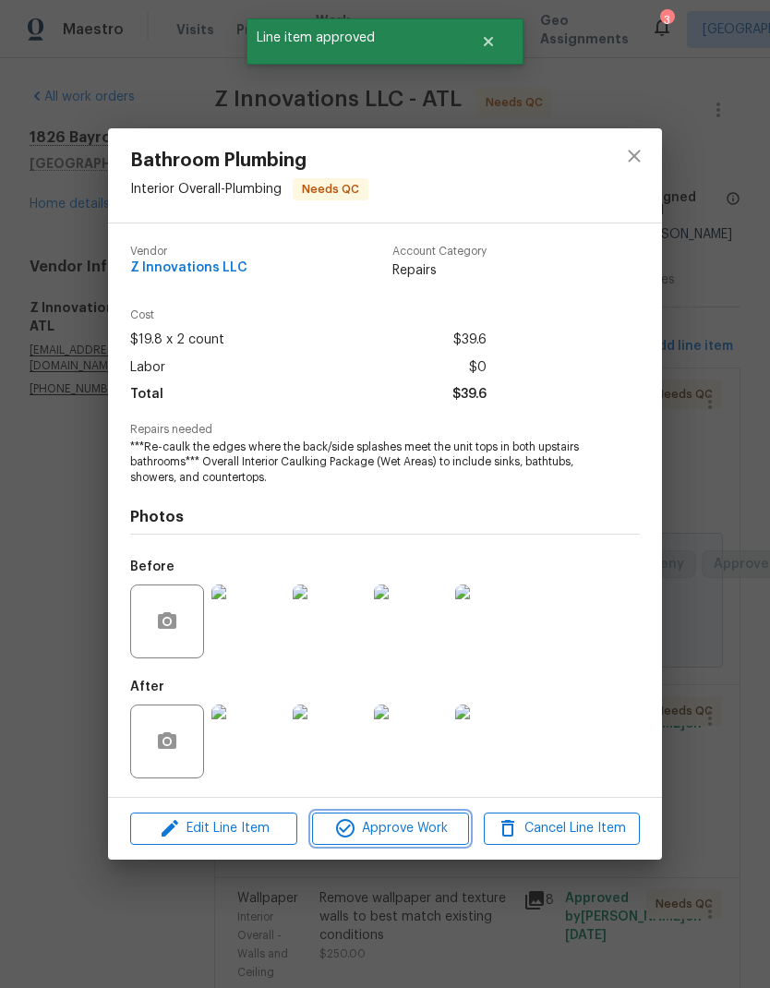
click at [442, 830] on span "Approve Work" at bounding box center [390, 828] width 145 height 23
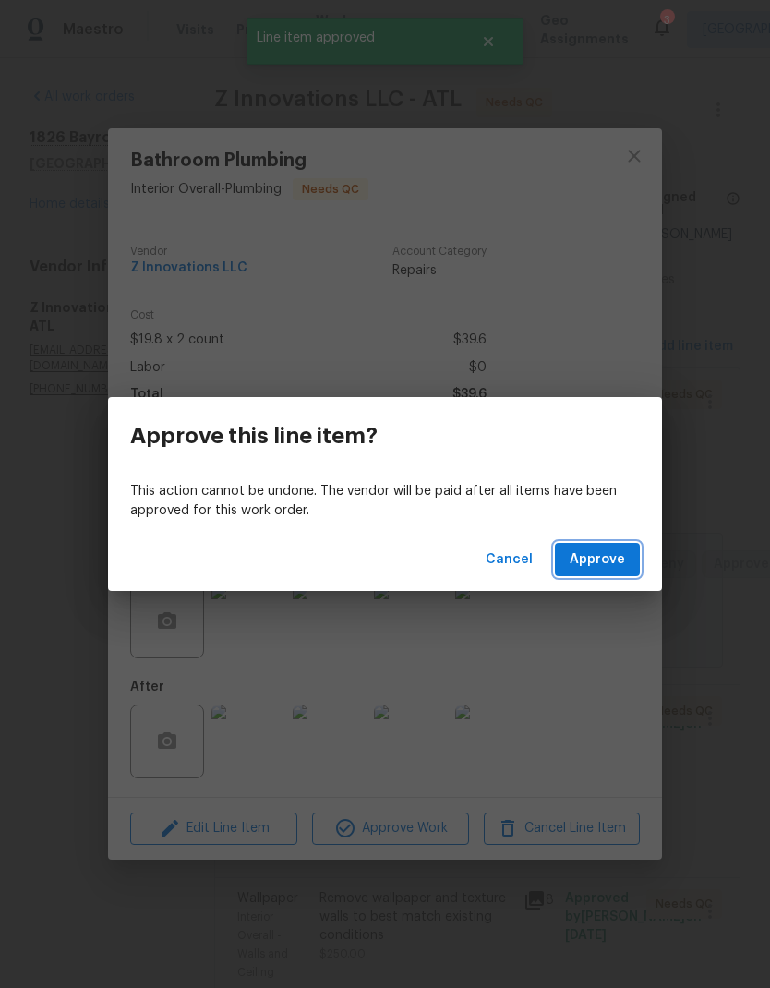
click at [624, 562] on span "Approve" at bounding box center [597, 560] width 55 height 23
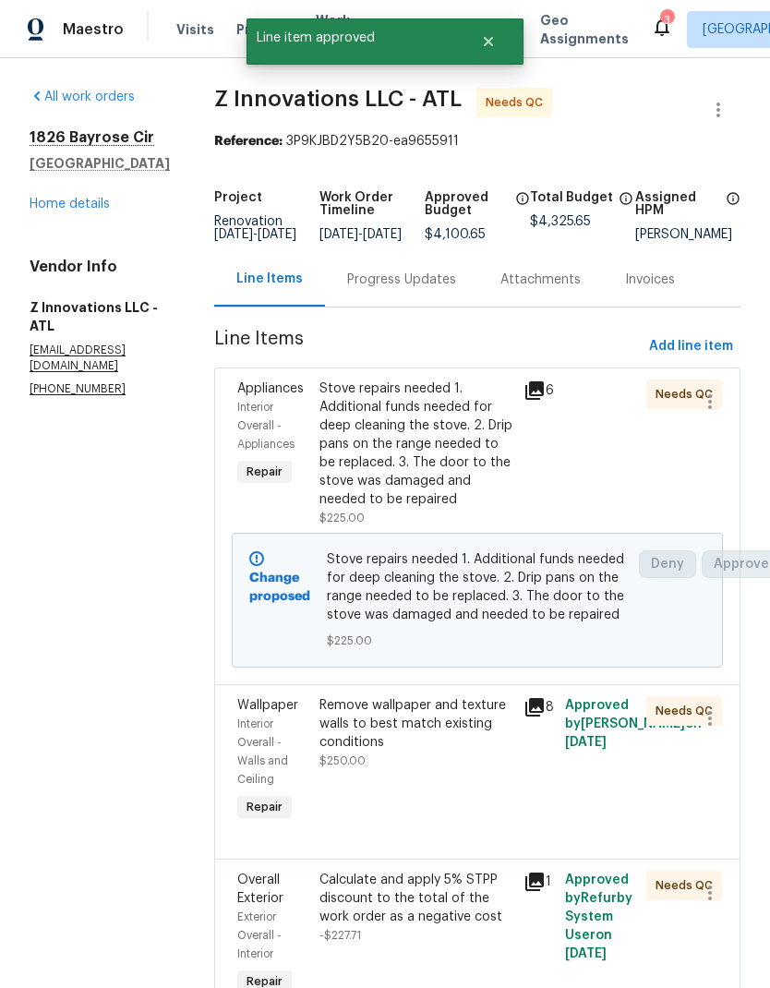
click at [421, 768] on div "Remove wallpaper and texture walls to best match existing conditions $250.00" at bounding box center [417, 733] width 194 height 74
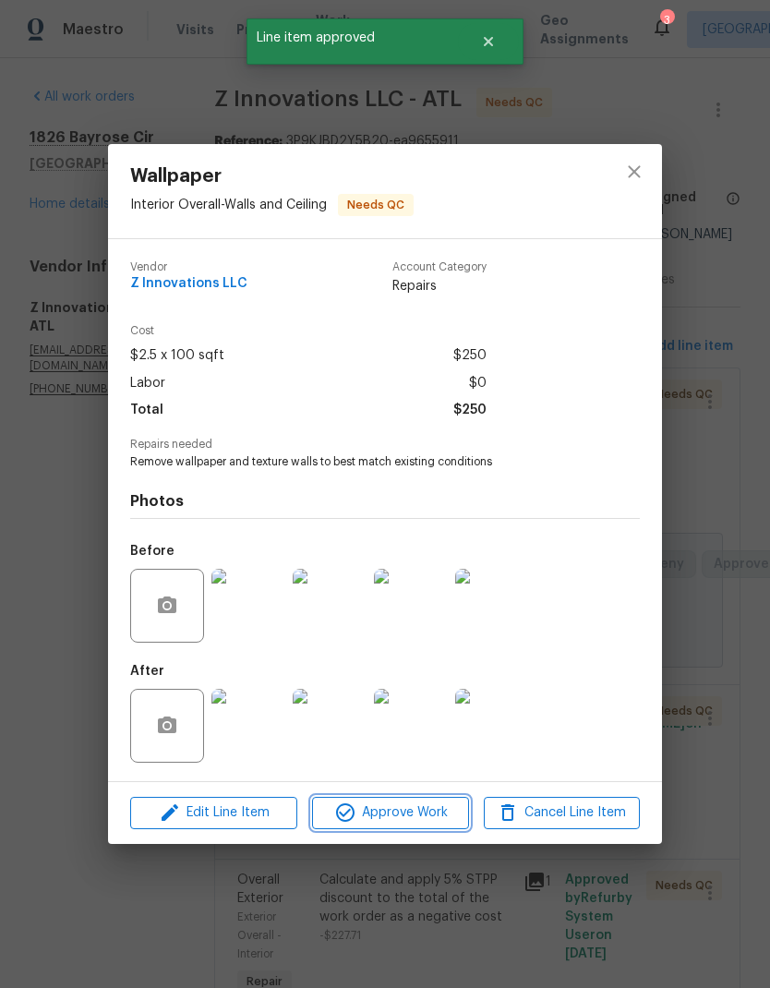
click at [437, 814] on span "Approve Work" at bounding box center [390, 813] width 145 height 23
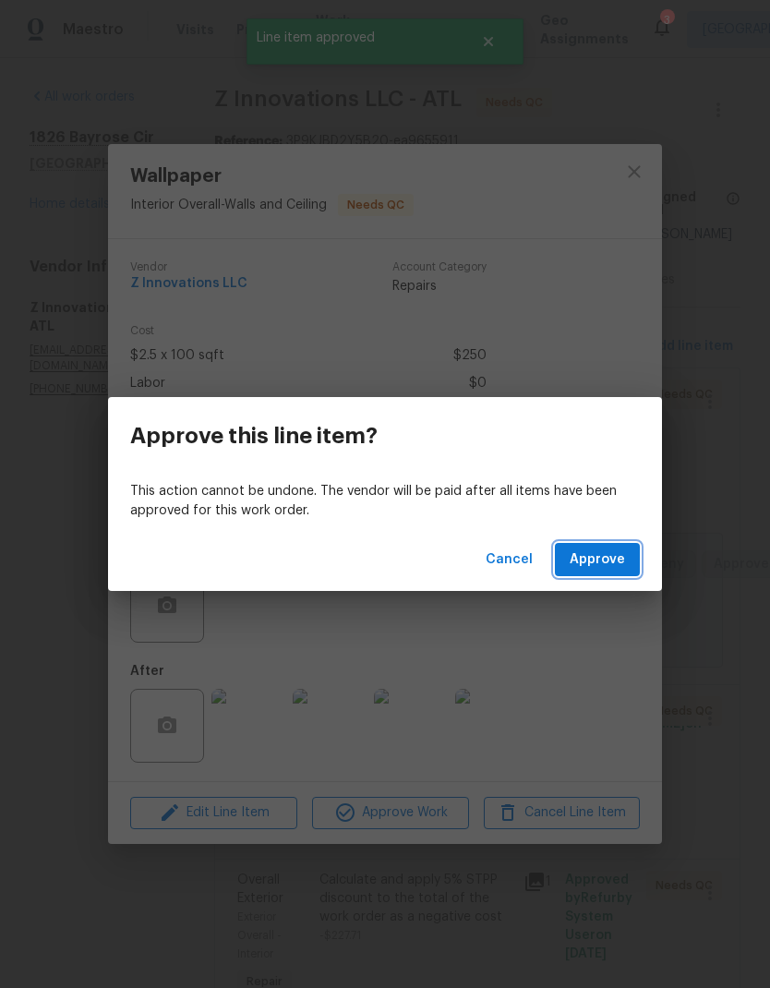
click at [624, 563] on span "Approve" at bounding box center [597, 560] width 55 height 23
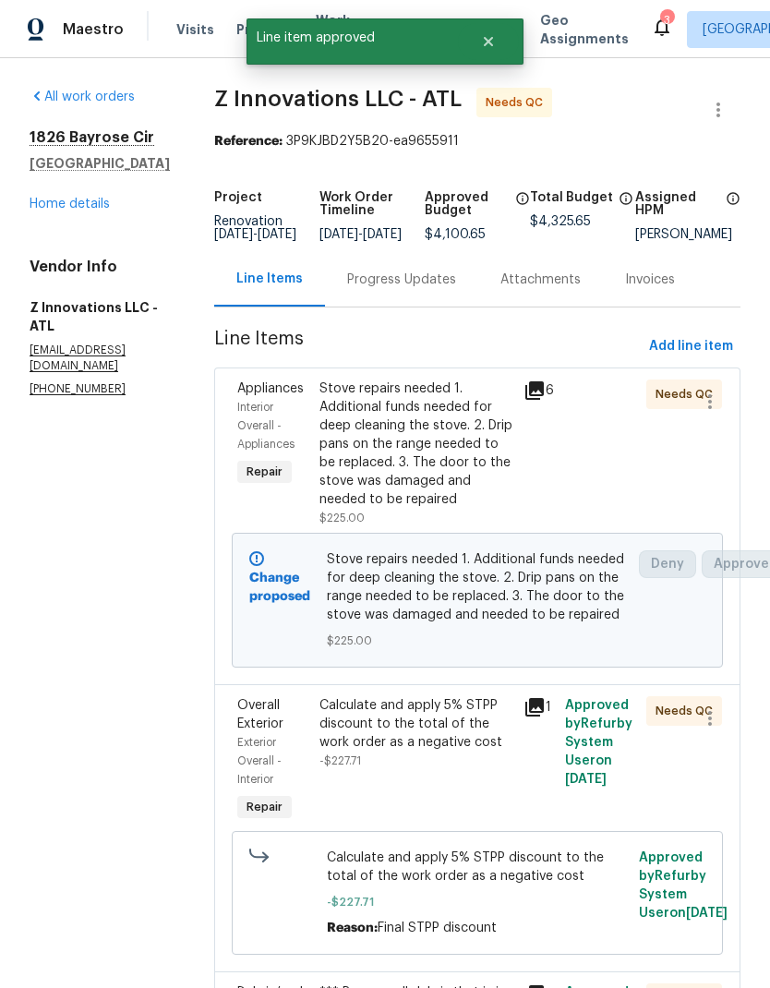
click at [443, 752] on div "Calculate and apply 5% STPP discount to the total of the work order as a negati…" at bounding box center [417, 723] width 194 height 55
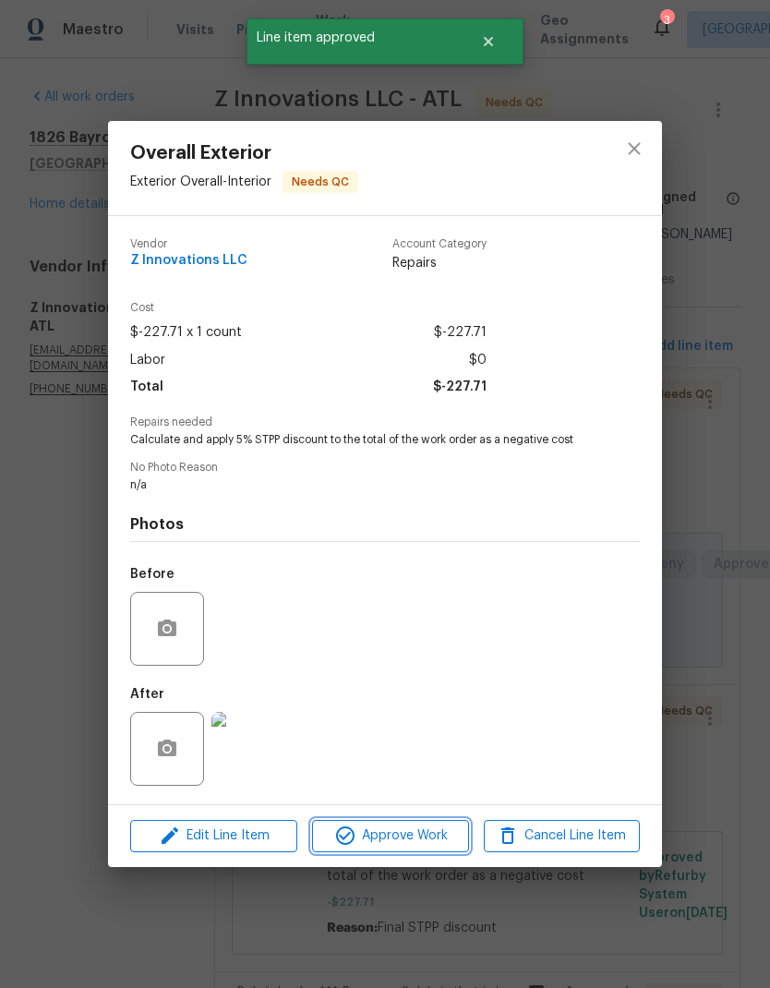
click at [440, 845] on span "Approve Work" at bounding box center [390, 836] width 145 height 23
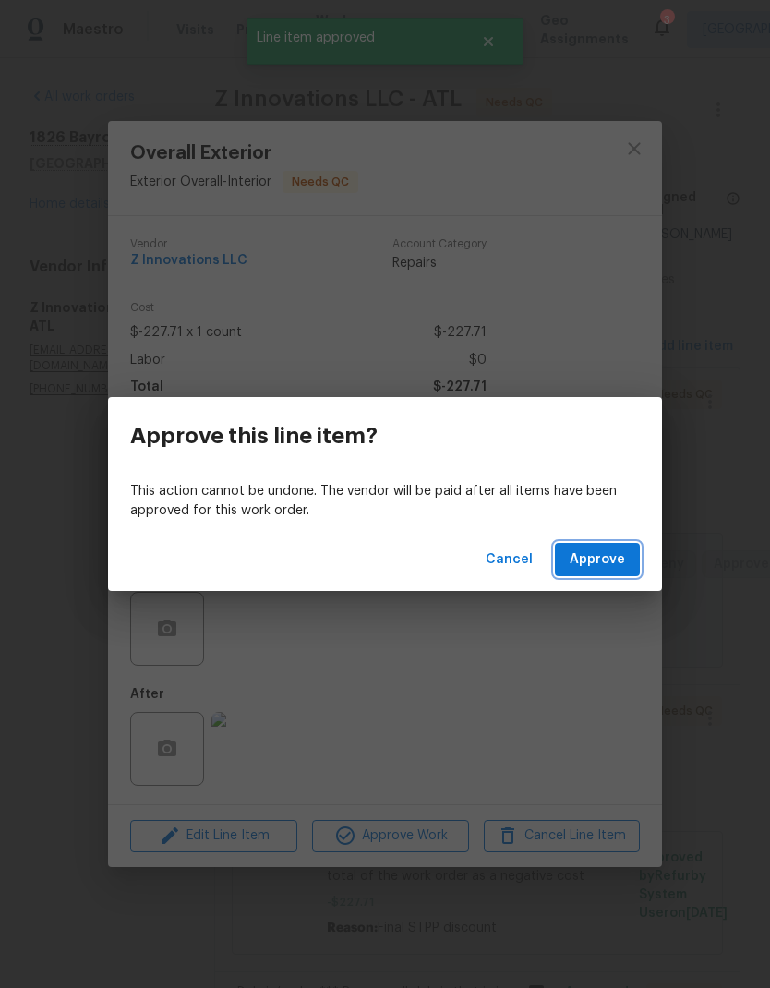
click at [620, 564] on span "Approve" at bounding box center [597, 560] width 55 height 23
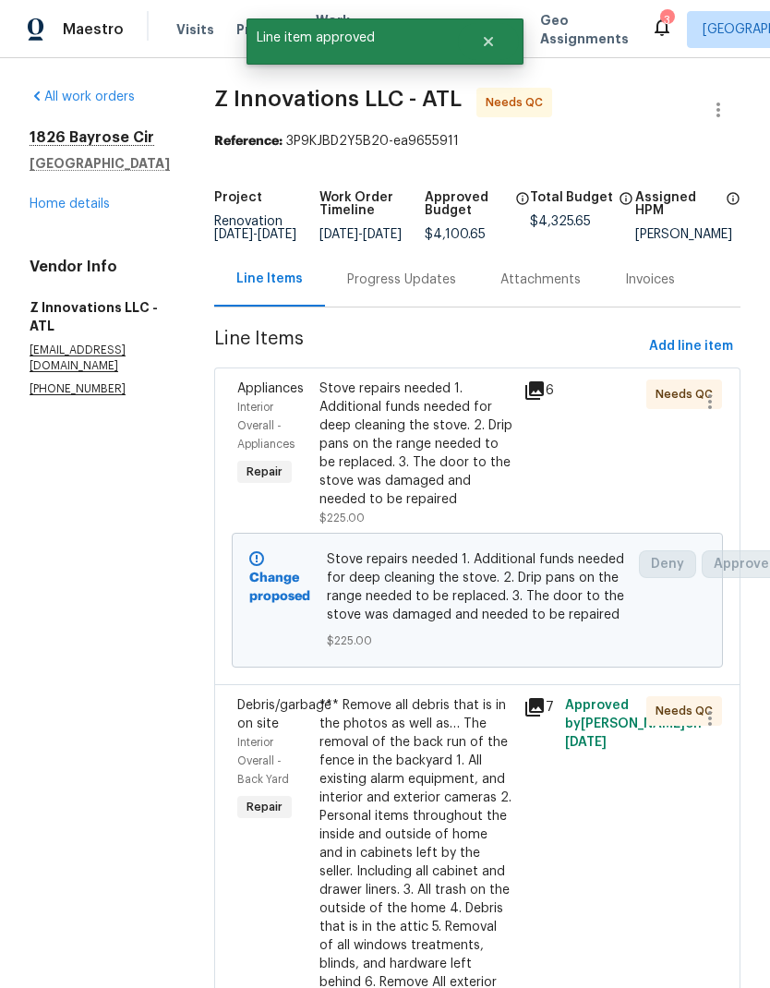
click at [447, 914] on div "*** Remove all debris that is in the photos as well as… The removal of the back…" at bounding box center [417, 927] width 194 height 462
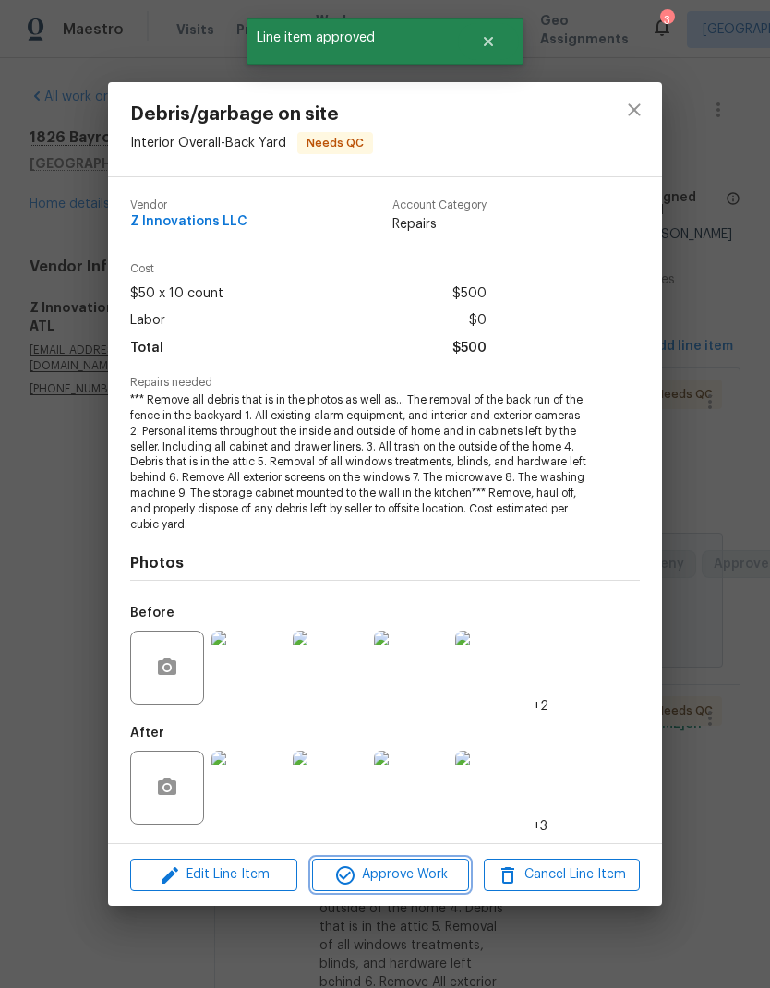
click at [433, 883] on span "Approve Work" at bounding box center [390, 875] width 145 height 23
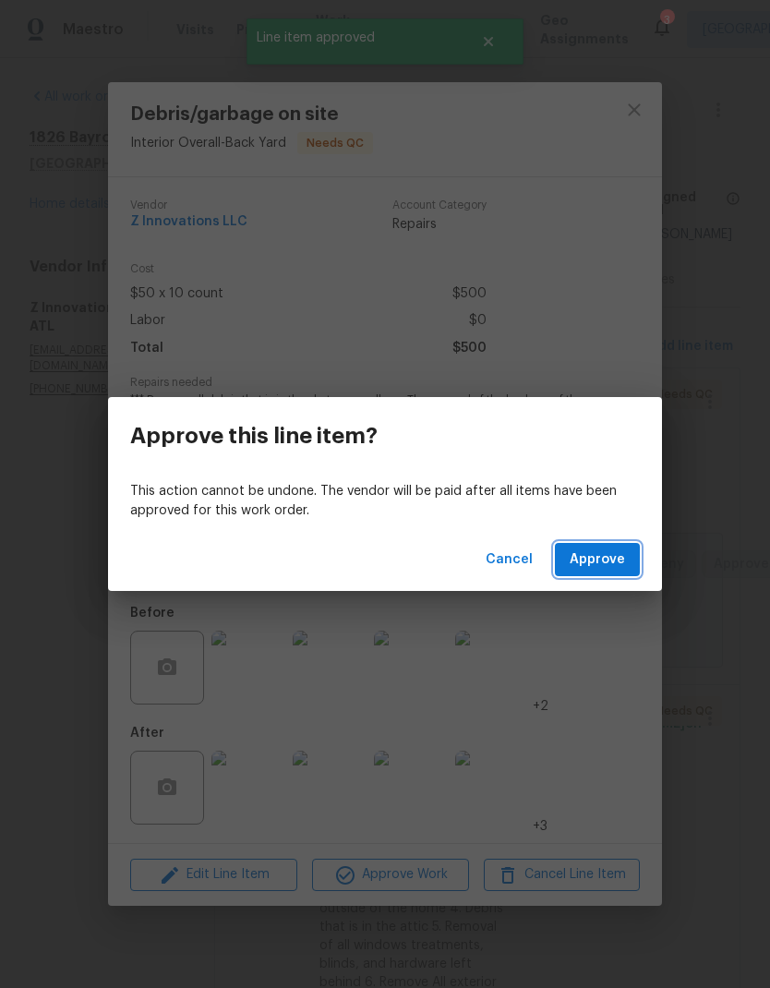
click at [634, 569] on button "Approve" at bounding box center [597, 560] width 85 height 34
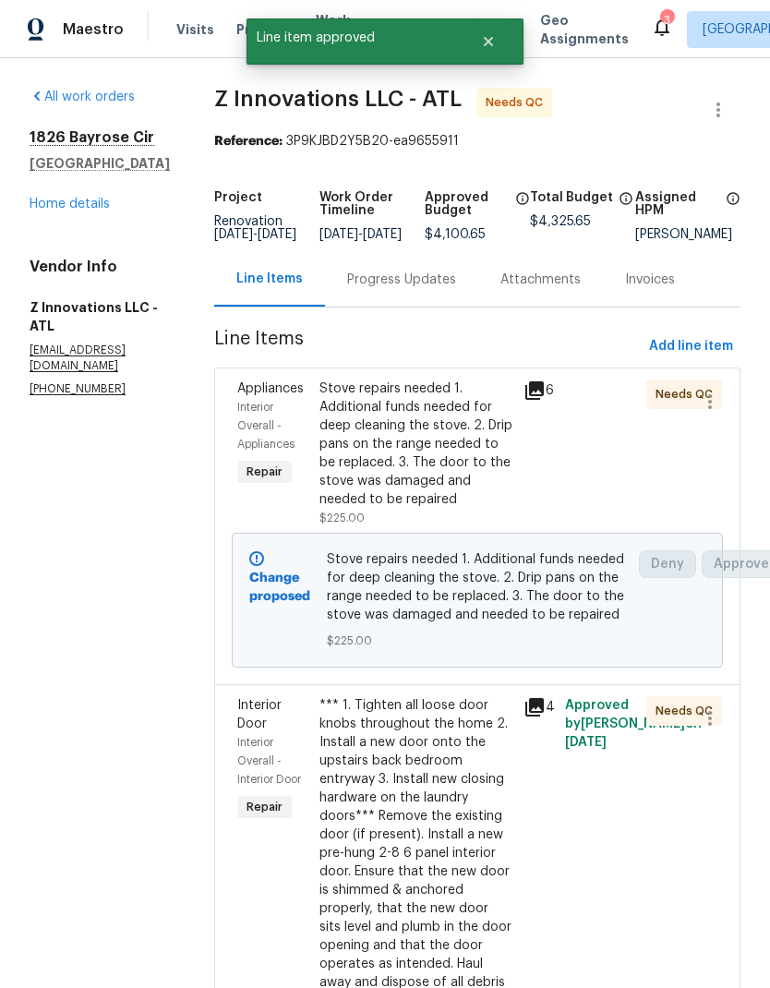
click at [440, 906] on div "*** 1. Tighten all loose door knobs throughout the home 2. Install a new door o…" at bounding box center [417, 853] width 194 height 314
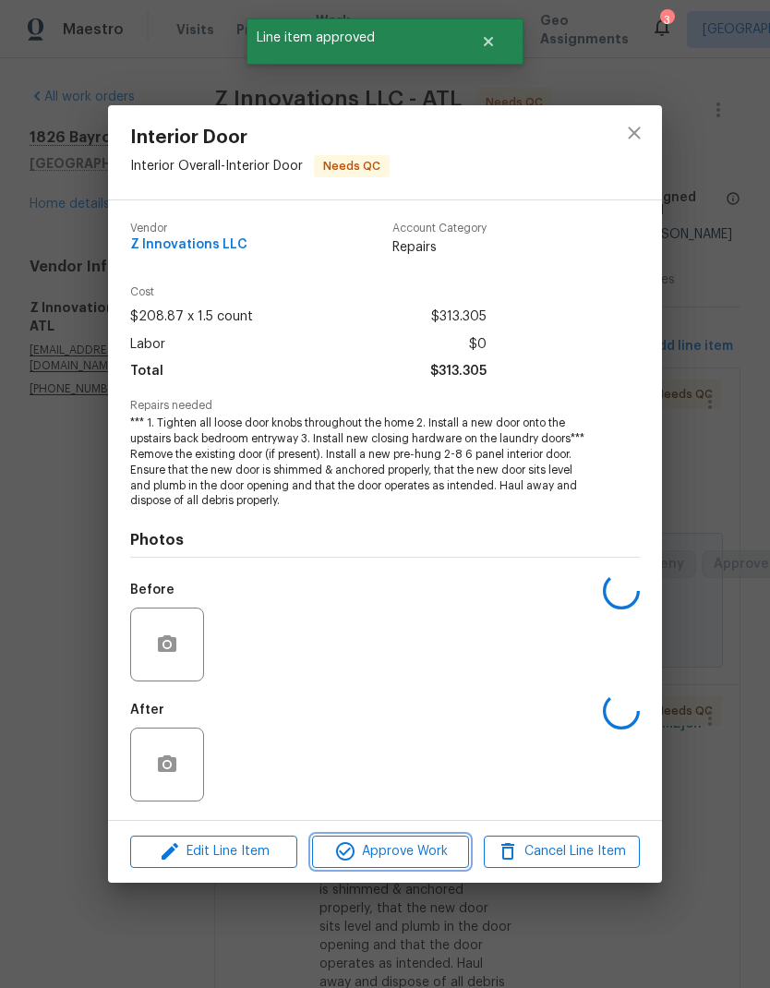
click at [440, 853] on span "Approve Work" at bounding box center [390, 852] width 145 height 23
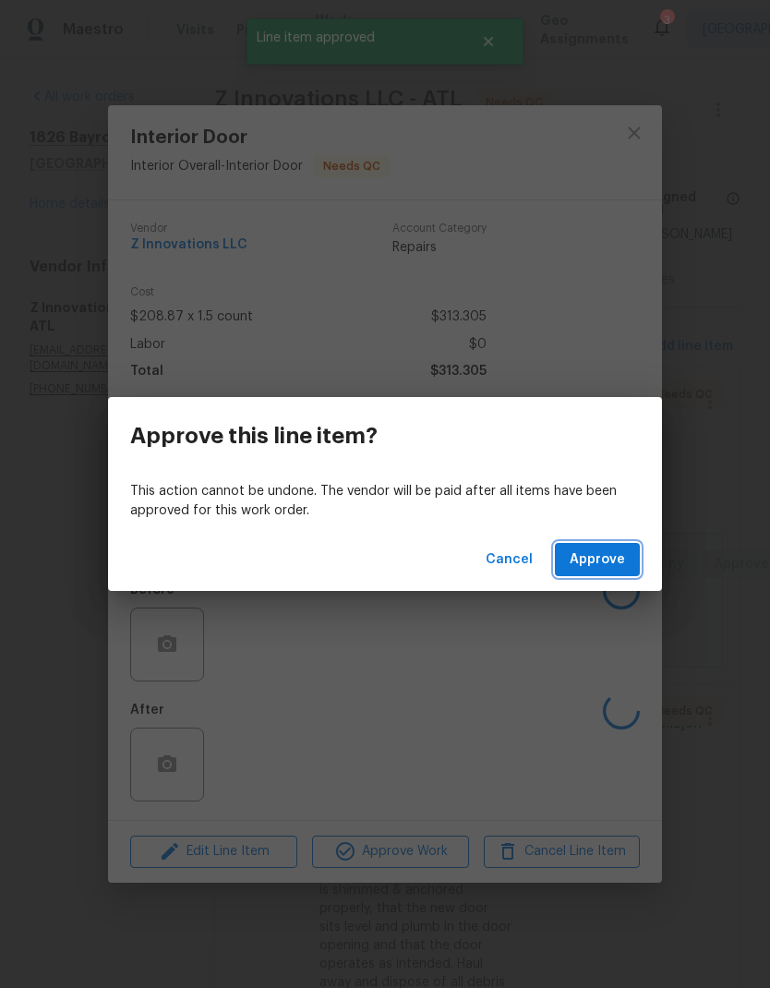
click at [627, 567] on button "Approve" at bounding box center [597, 560] width 85 height 34
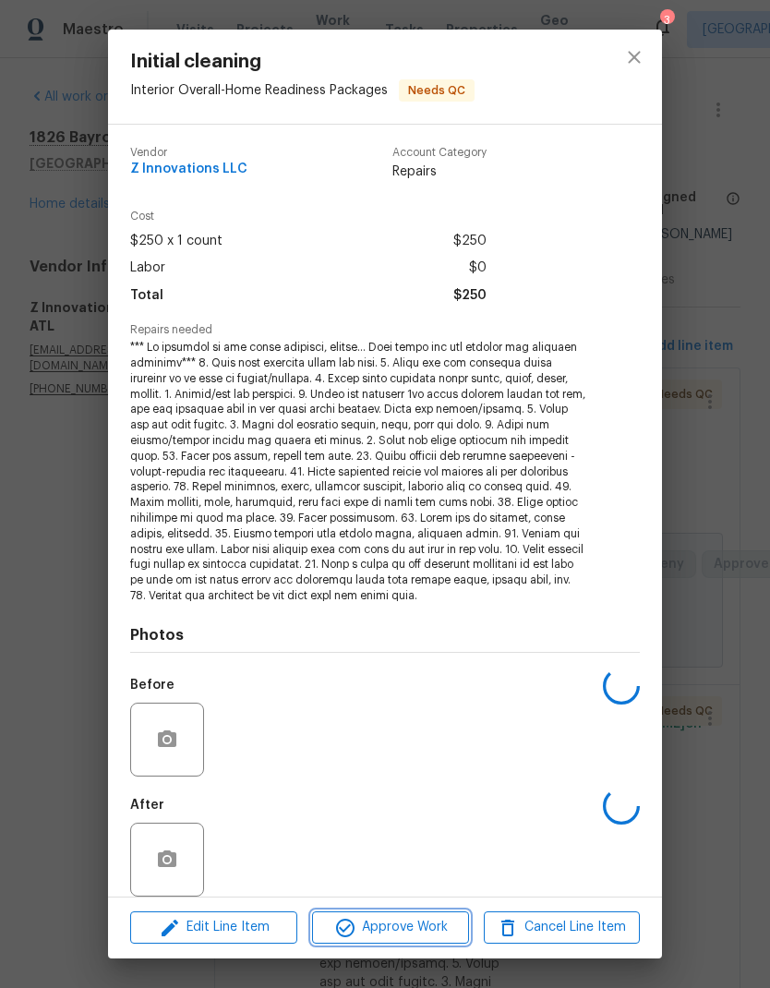
click at [438, 928] on span "Approve Work" at bounding box center [390, 927] width 145 height 23
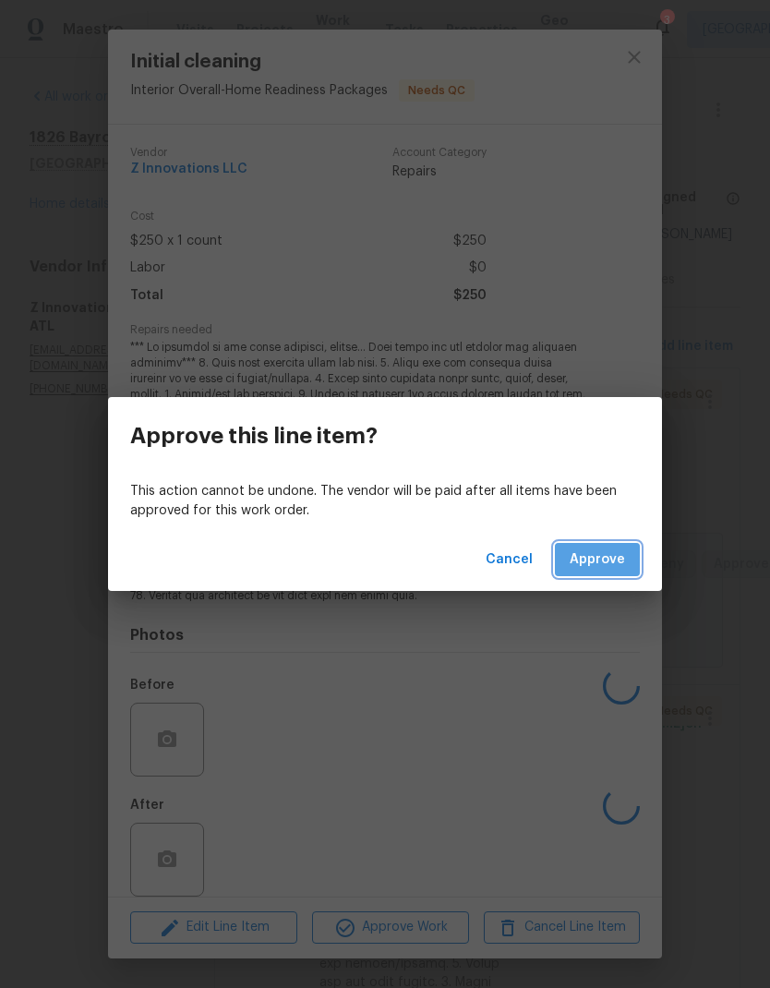
click at [612, 569] on span "Approve" at bounding box center [597, 560] width 55 height 23
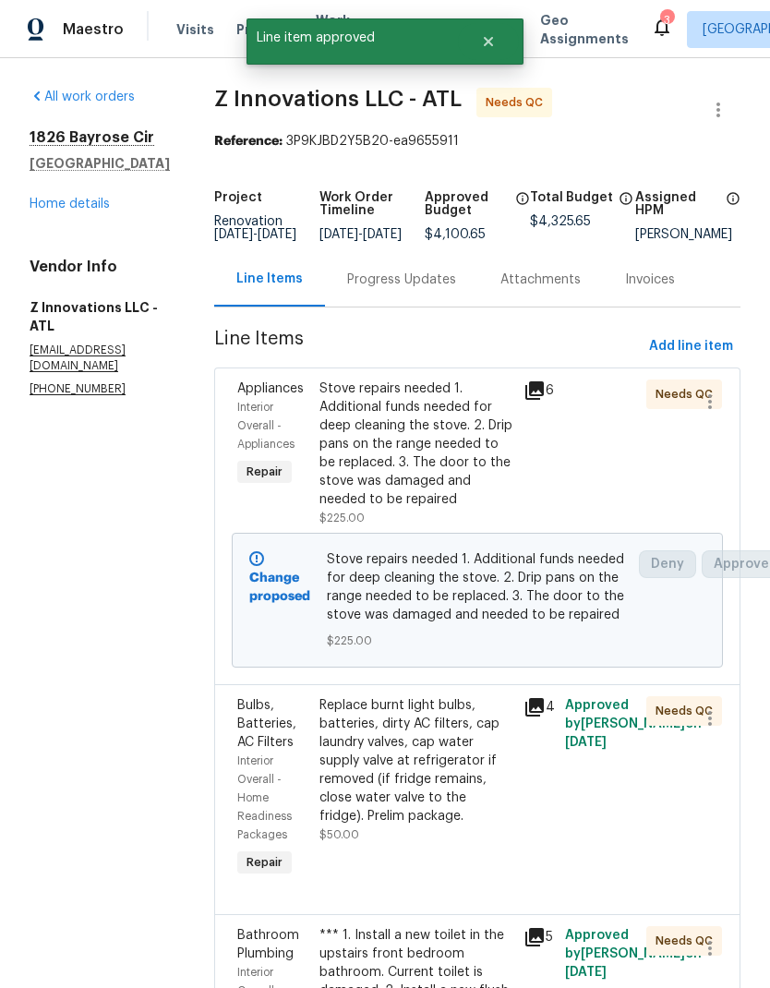
click at [427, 798] on div "Replace burnt light bulbs, batteries, dirty AC filters, cap laundry valves, cap…" at bounding box center [417, 760] width 194 height 129
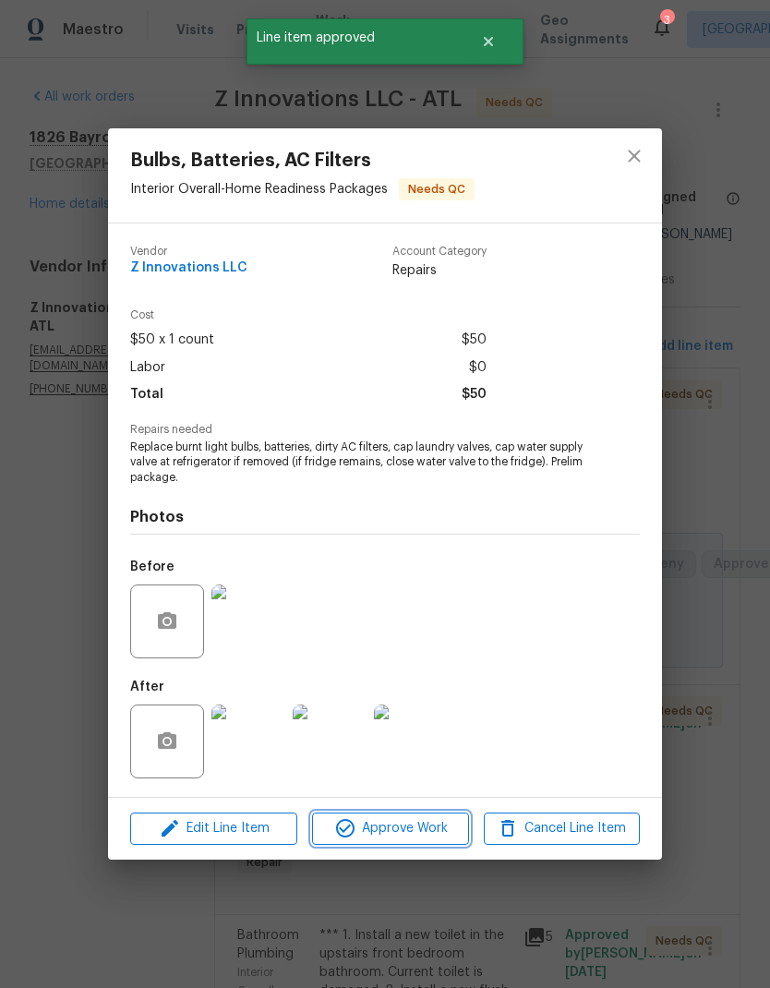
click at [424, 839] on span "Approve Work" at bounding box center [390, 828] width 145 height 23
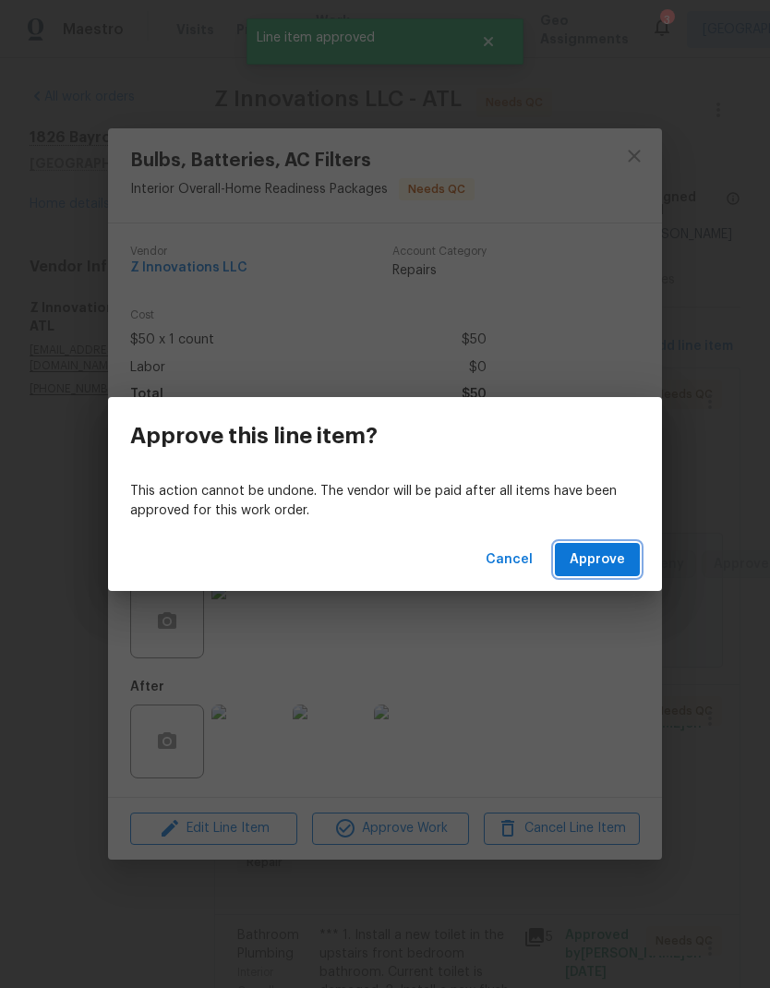
click at [596, 543] on button "Approve" at bounding box center [597, 560] width 85 height 34
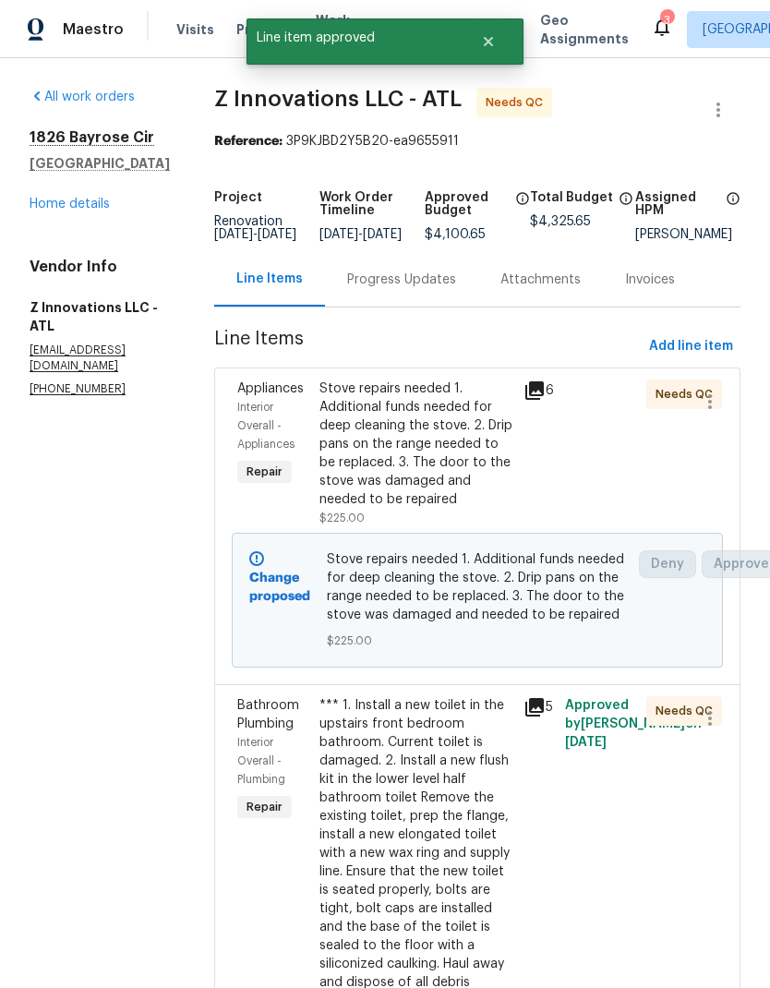
click at [419, 860] on div "*** 1. Install a new toilet in the upstairs front bedroom bathroom. Current toi…" at bounding box center [417, 853] width 194 height 314
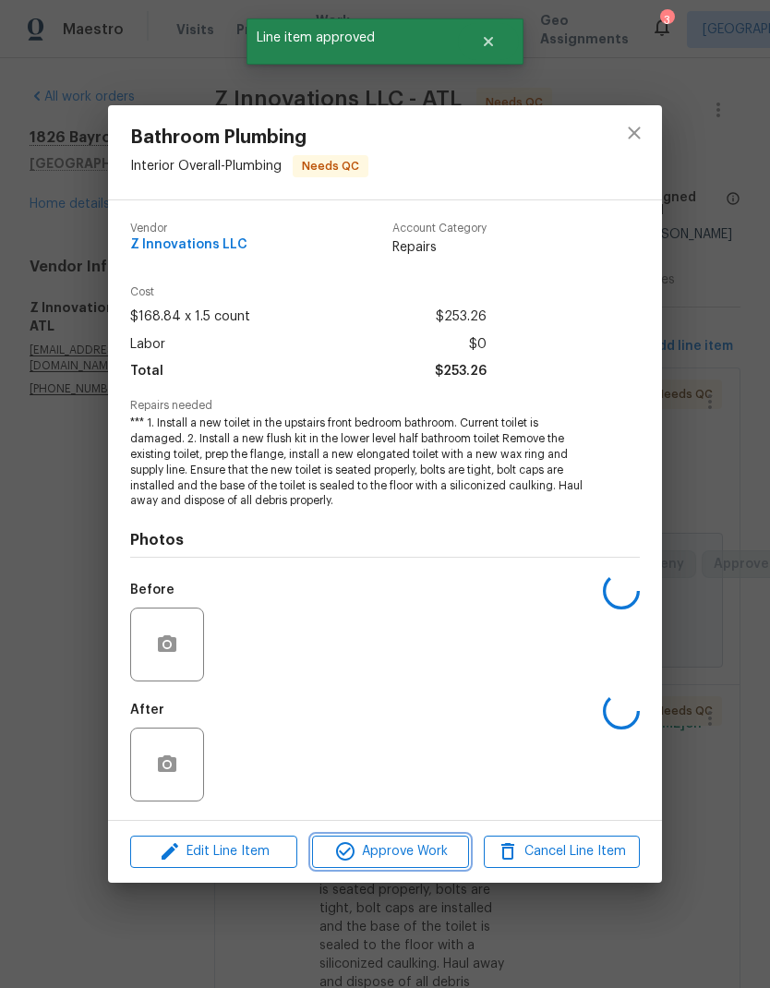
click at [418, 856] on span "Approve Work" at bounding box center [390, 852] width 145 height 23
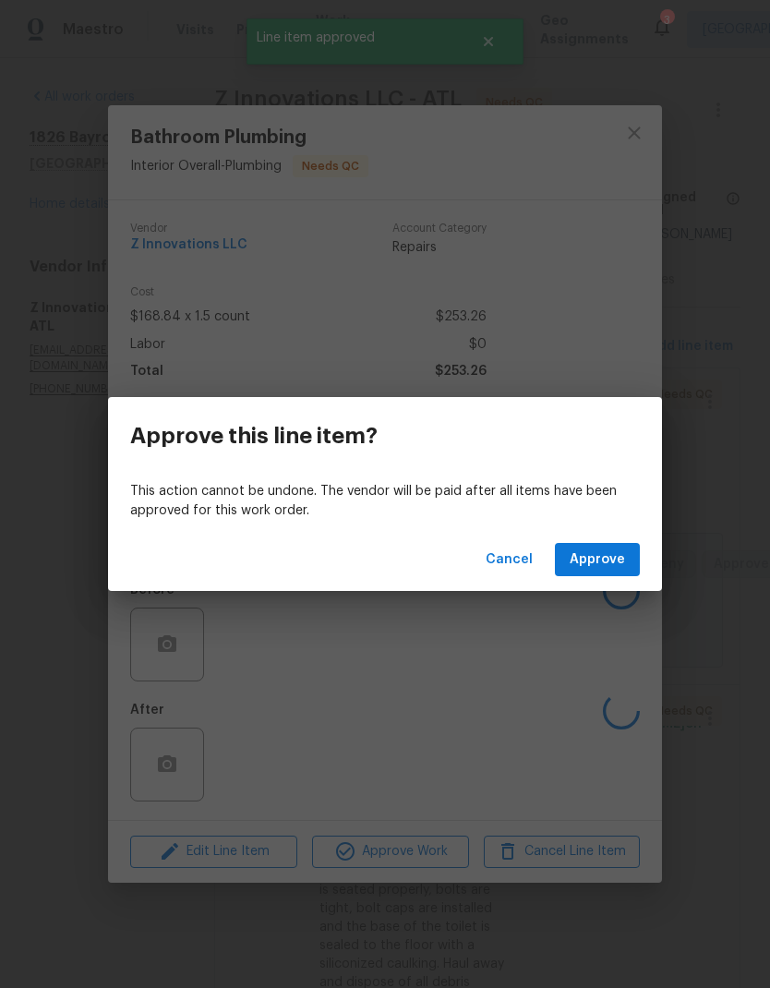
click at [612, 568] on span "Approve" at bounding box center [597, 560] width 55 height 23
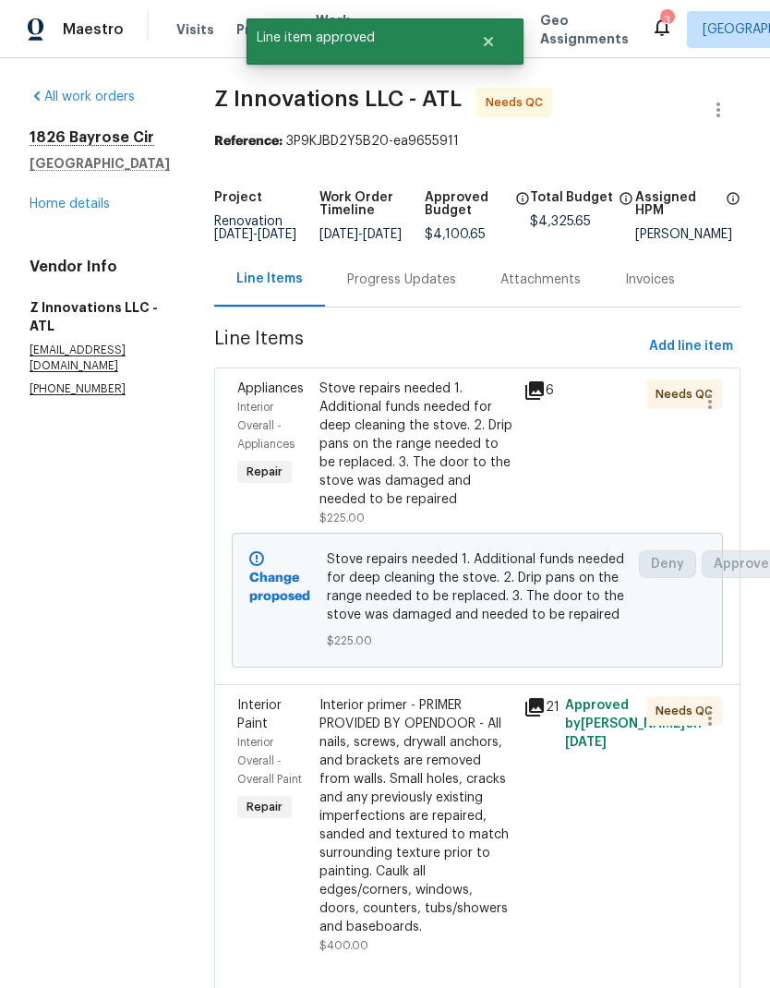
click at [420, 874] on div "Interior primer - PRIMER PROVIDED BY OPENDOOR - All nails, screws, drywall anch…" at bounding box center [417, 816] width 194 height 240
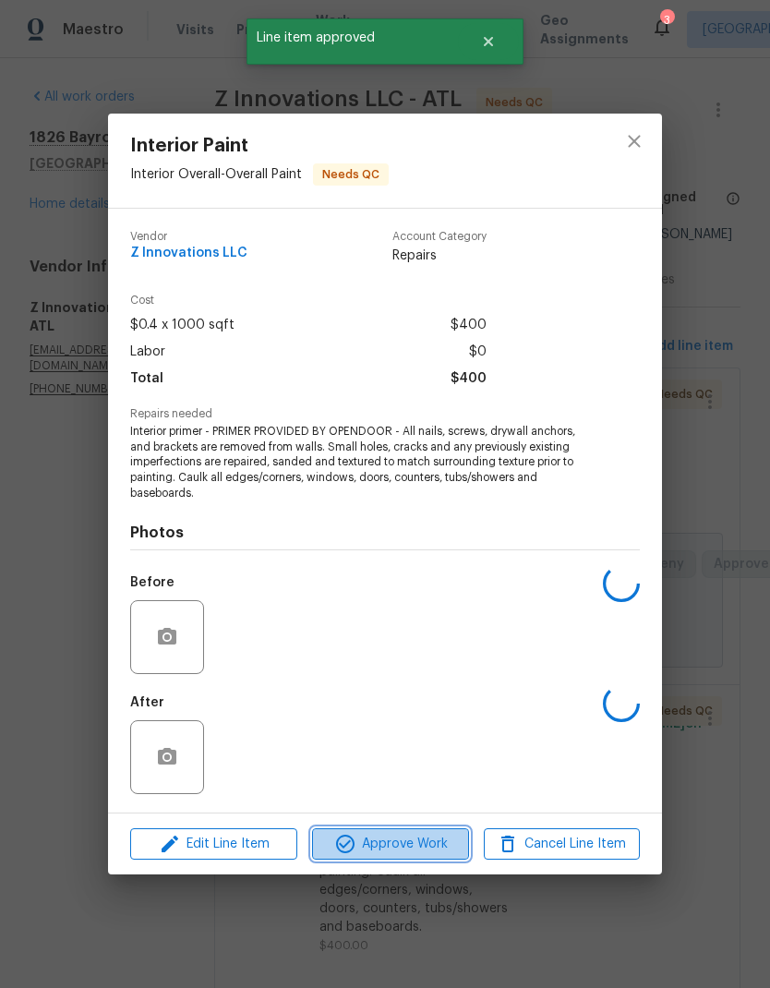
click at [414, 849] on span "Approve Work" at bounding box center [390, 844] width 145 height 23
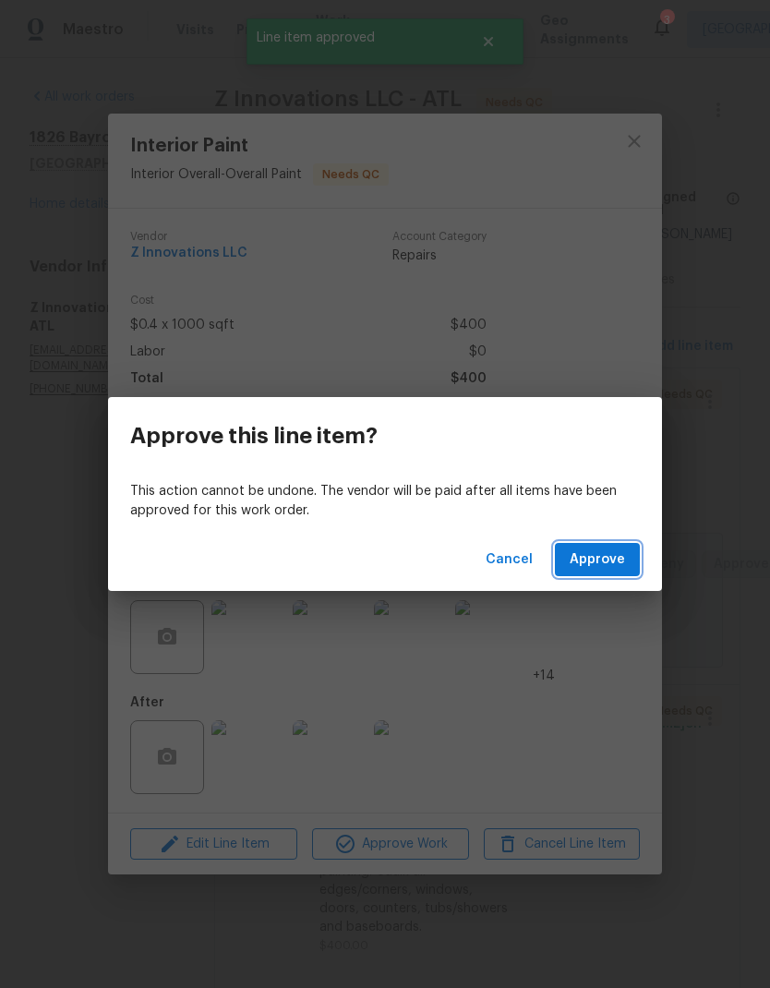
click at [608, 560] on span "Approve" at bounding box center [597, 560] width 55 height 23
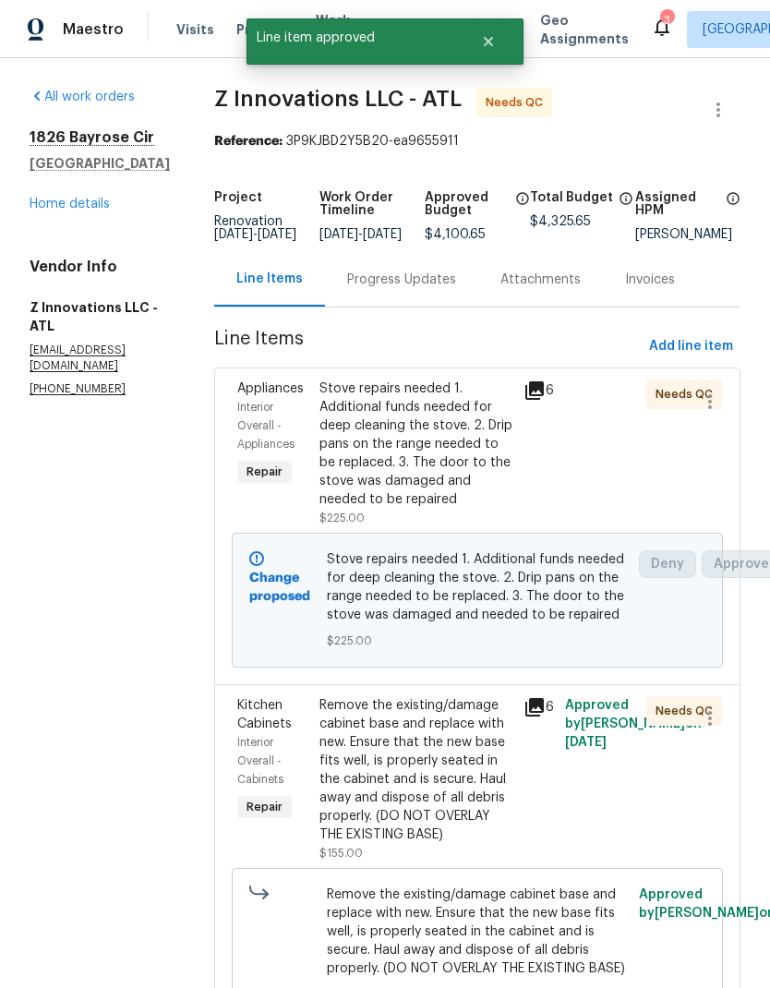
click at [411, 808] on div "Remove the existing/damage cabinet base and replace with new. Ensure that the n…" at bounding box center [417, 770] width 194 height 148
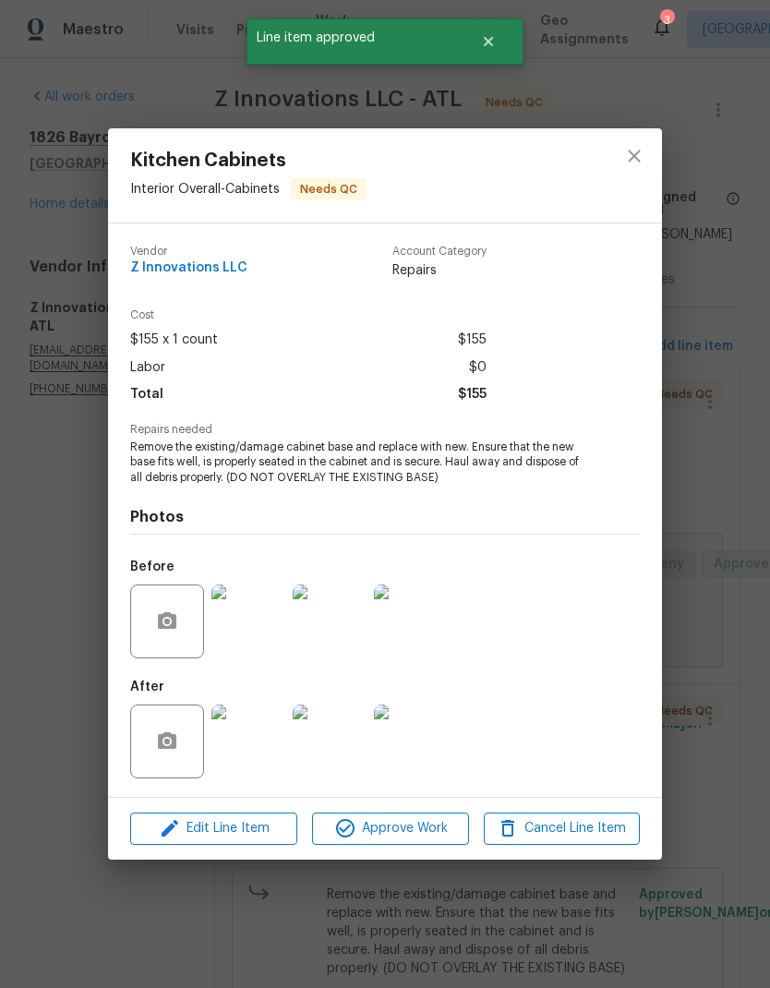
click at [413, 835] on span "Approve Work" at bounding box center [390, 828] width 145 height 23
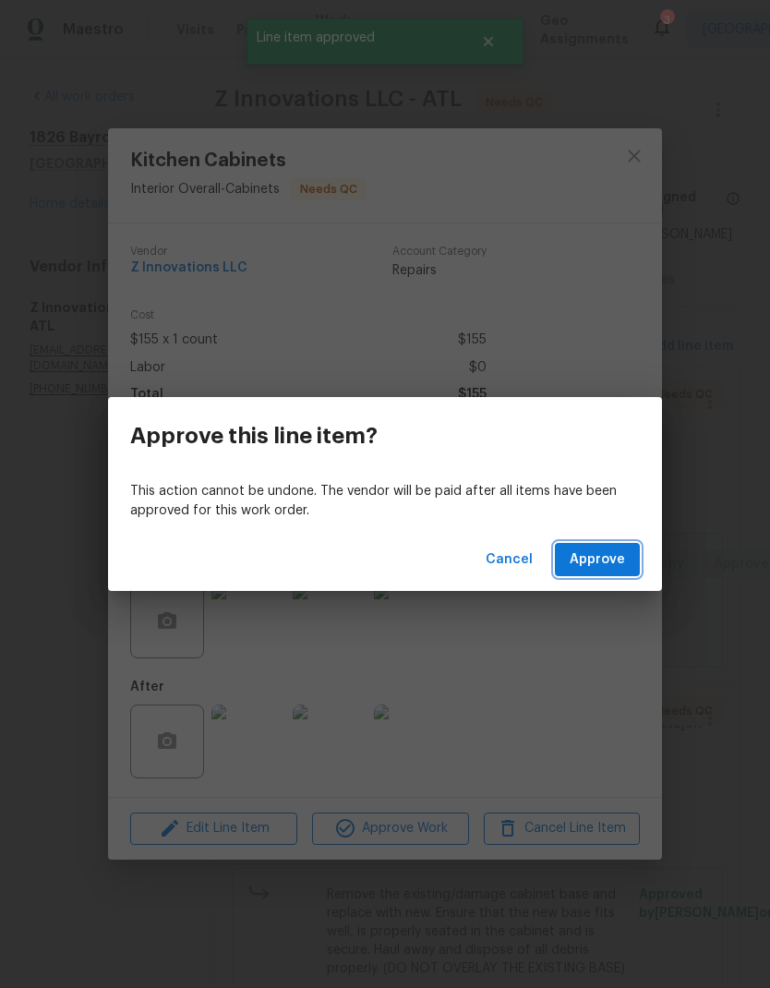
click at [598, 563] on span "Approve" at bounding box center [597, 560] width 55 height 23
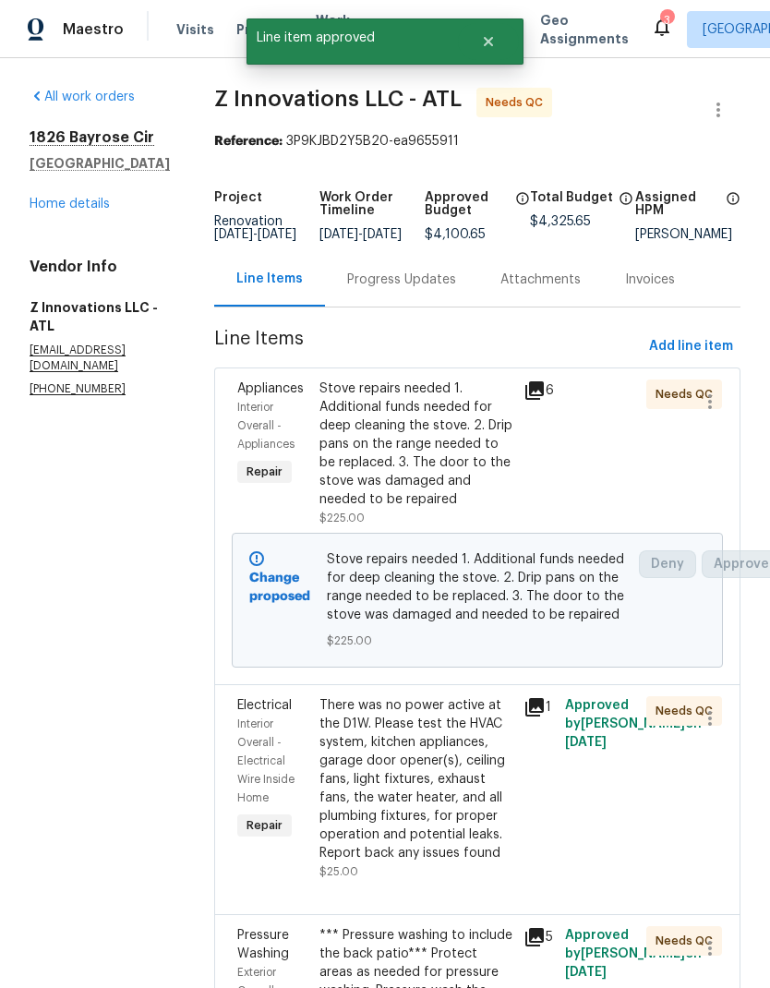
click at [430, 829] on div "There was no power active at the D1W. Please test the HVAC system, kitchen appl…" at bounding box center [417, 779] width 194 height 166
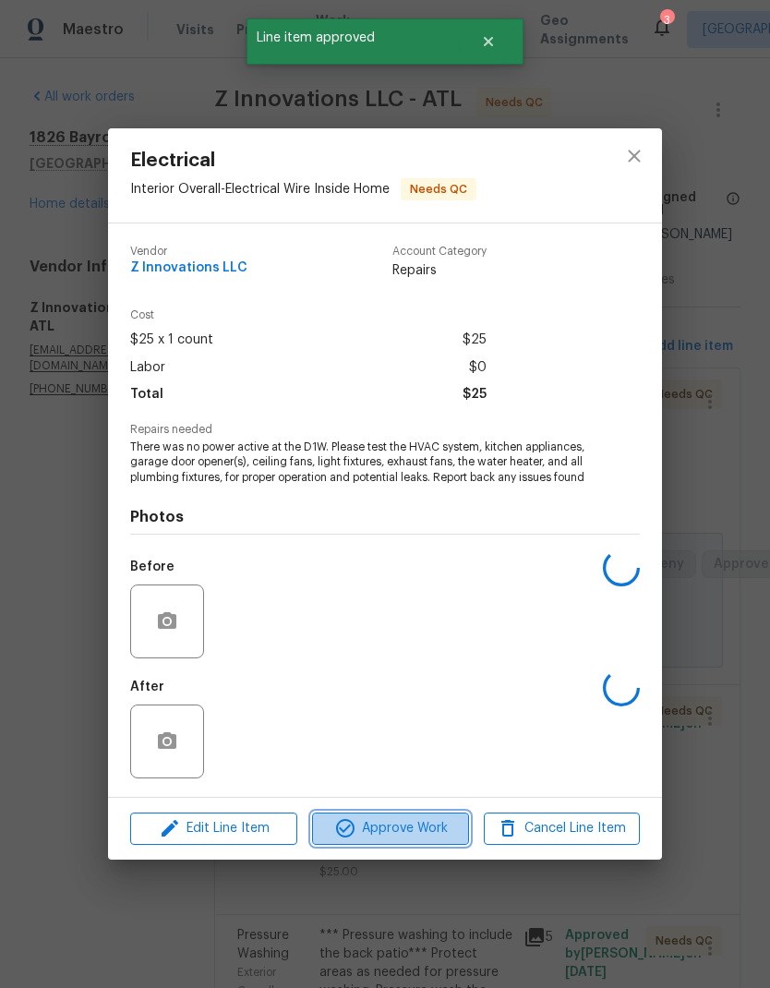
click at [431, 838] on span "Approve Work" at bounding box center [390, 828] width 145 height 23
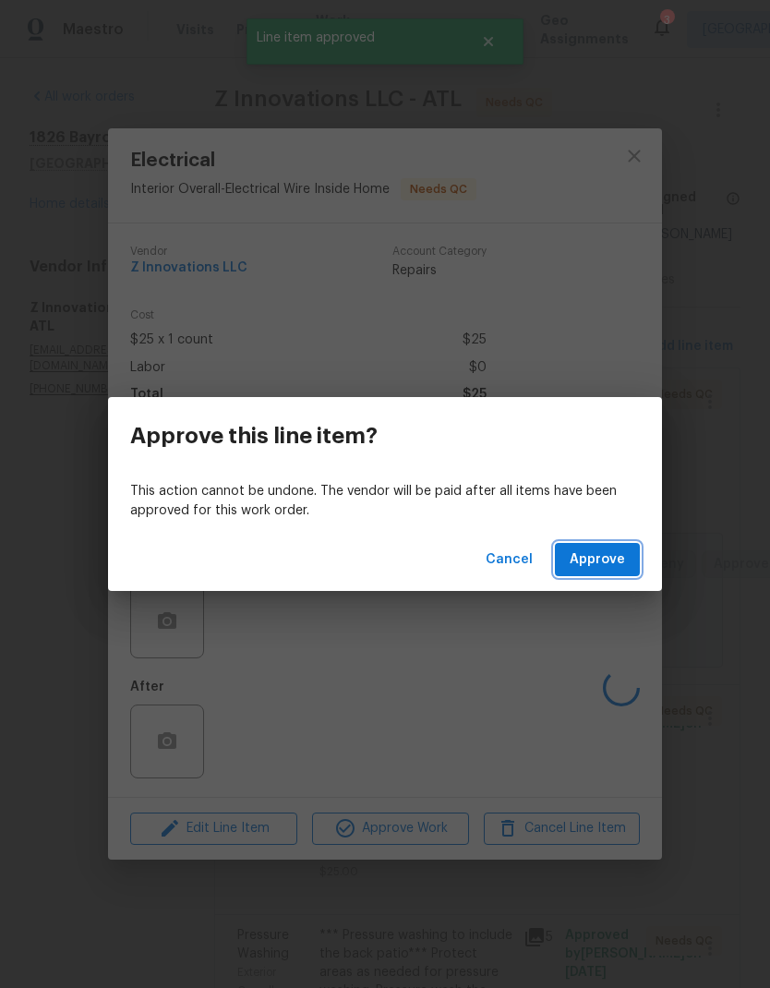
click at [602, 570] on span "Approve" at bounding box center [597, 560] width 55 height 23
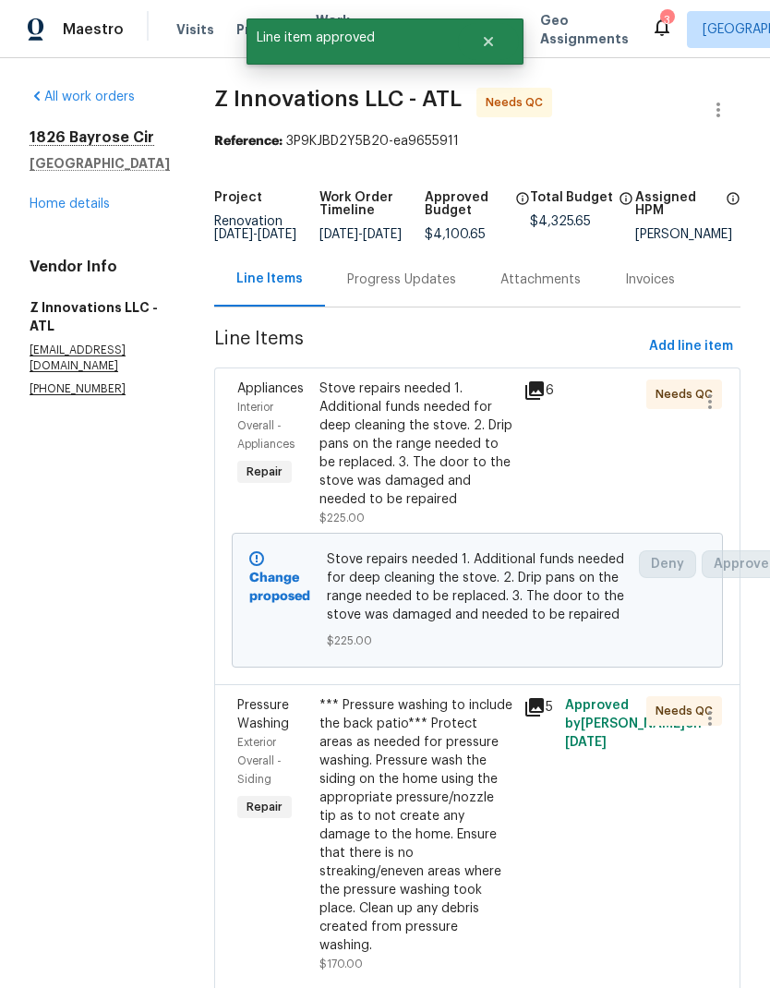
click at [433, 864] on div "*** Pressure washing to include the back patio*** Protect areas as needed for p…" at bounding box center [417, 825] width 194 height 259
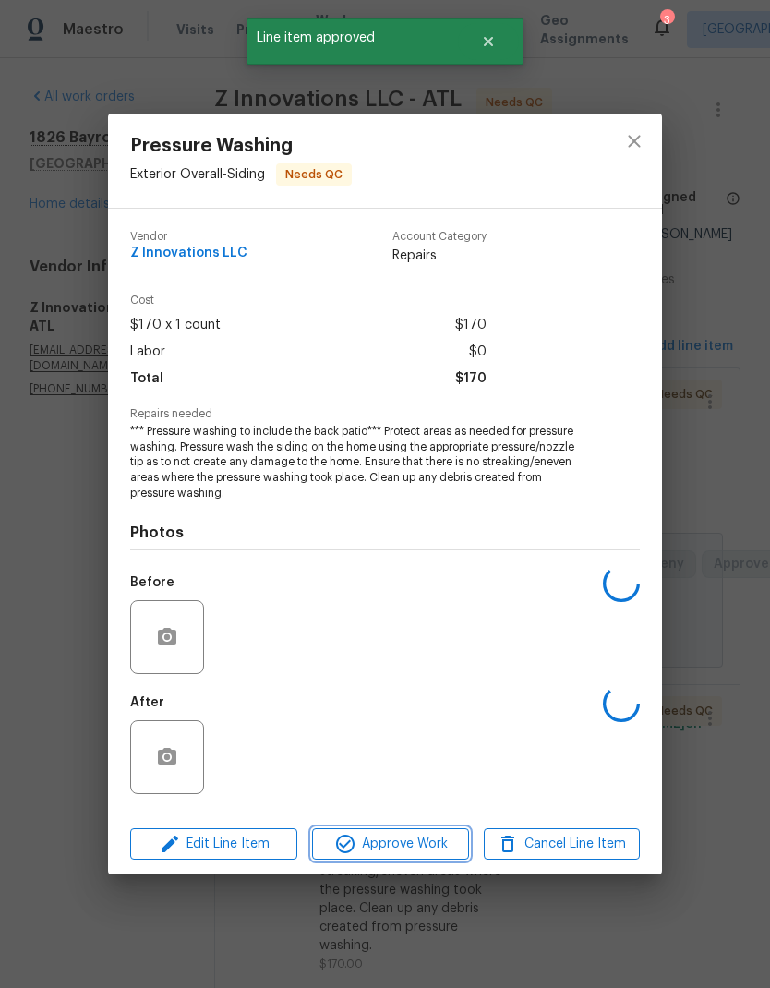
click at [436, 844] on span "Approve Work" at bounding box center [390, 844] width 145 height 23
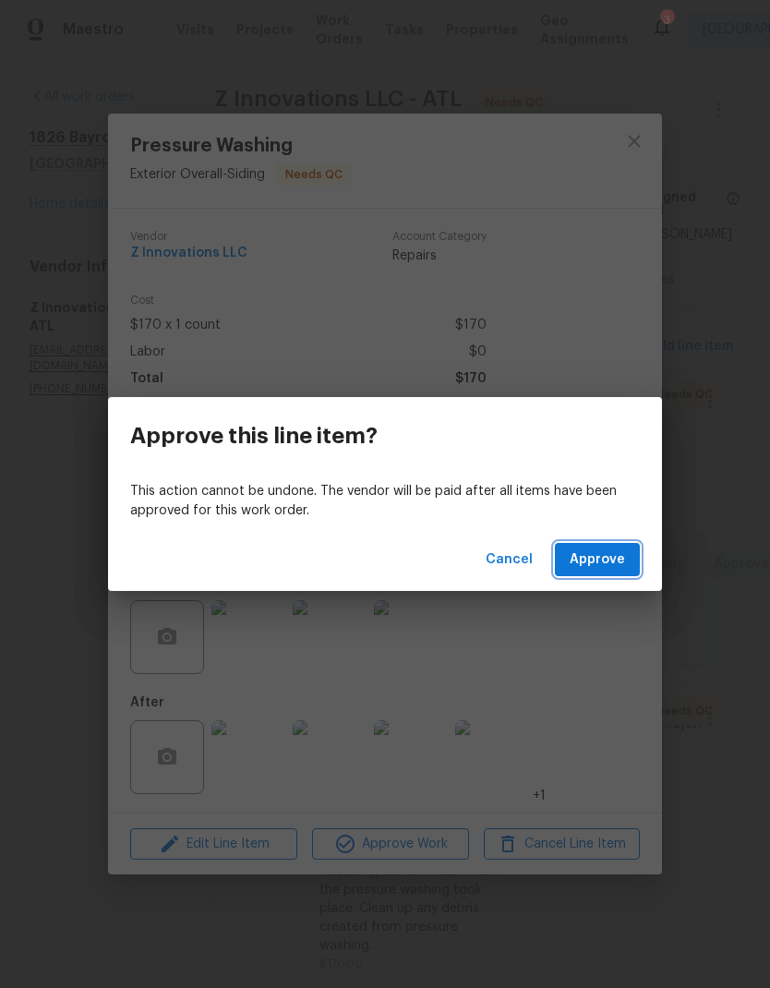
click at [622, 566] on span "Approve" at bounding box center [597, 560] width 55 height 23
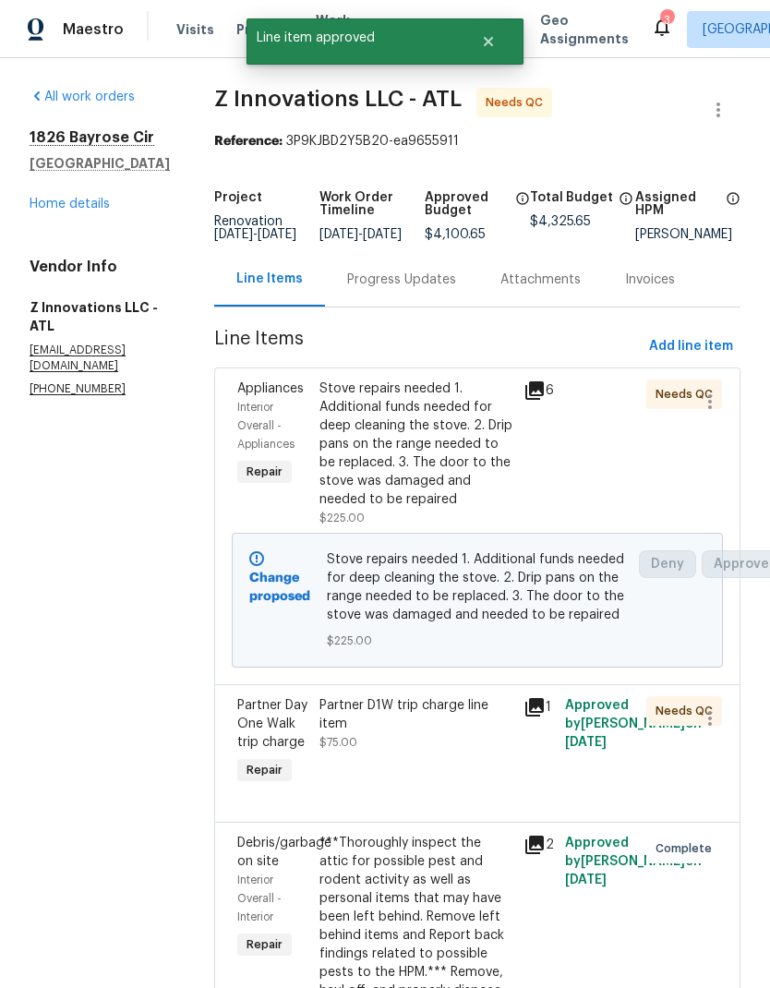
click at [343, 748] on div "Partner D1W trip charge line item $75.00" at bounding box center [417, 723] width 194 height 55
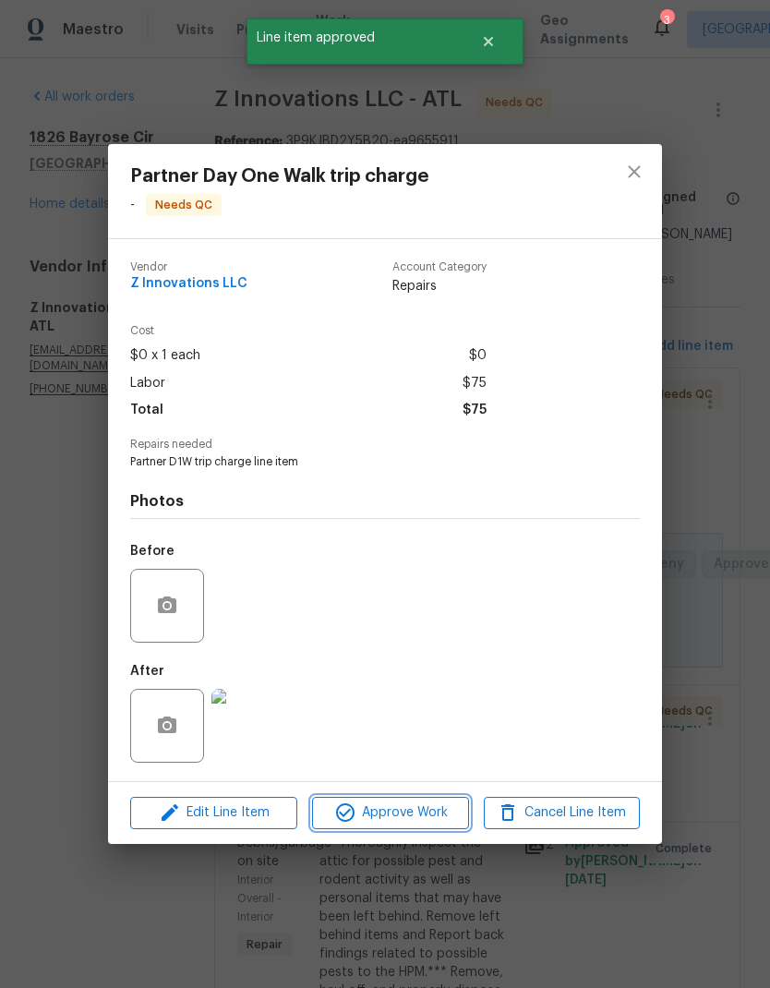
click at [436, 817] on span "Approve Work" at bounding box center [390, 813] width 145 height 23
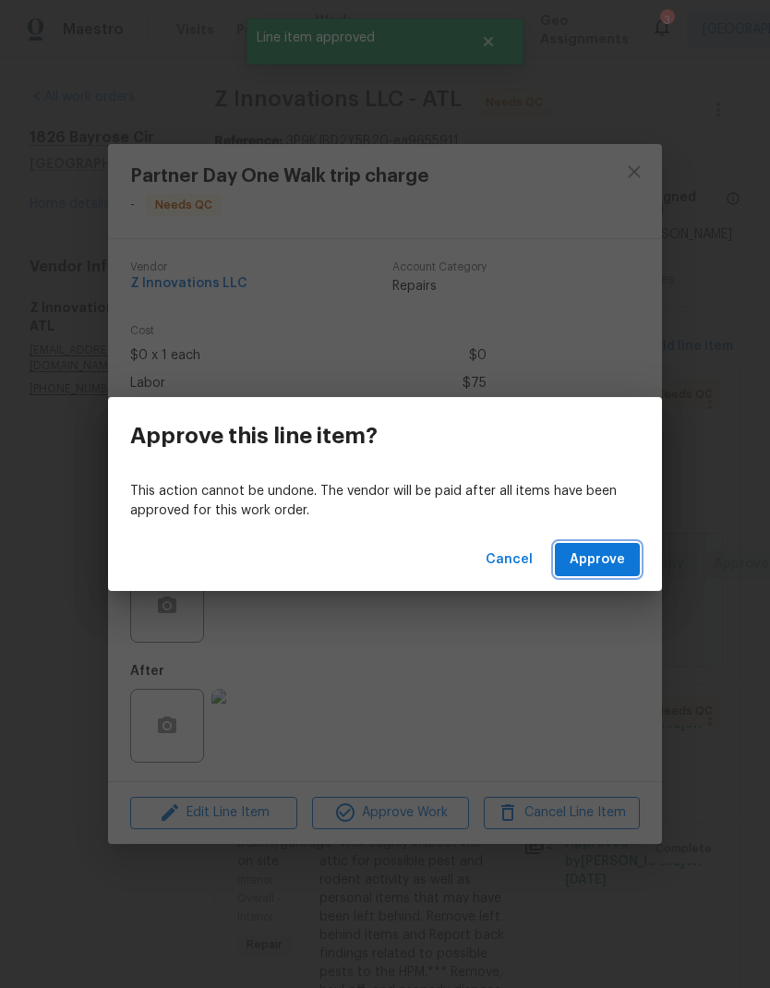
click at [599, 568] on span "Approve" at bounding box center [597, 560] width 55 height 23
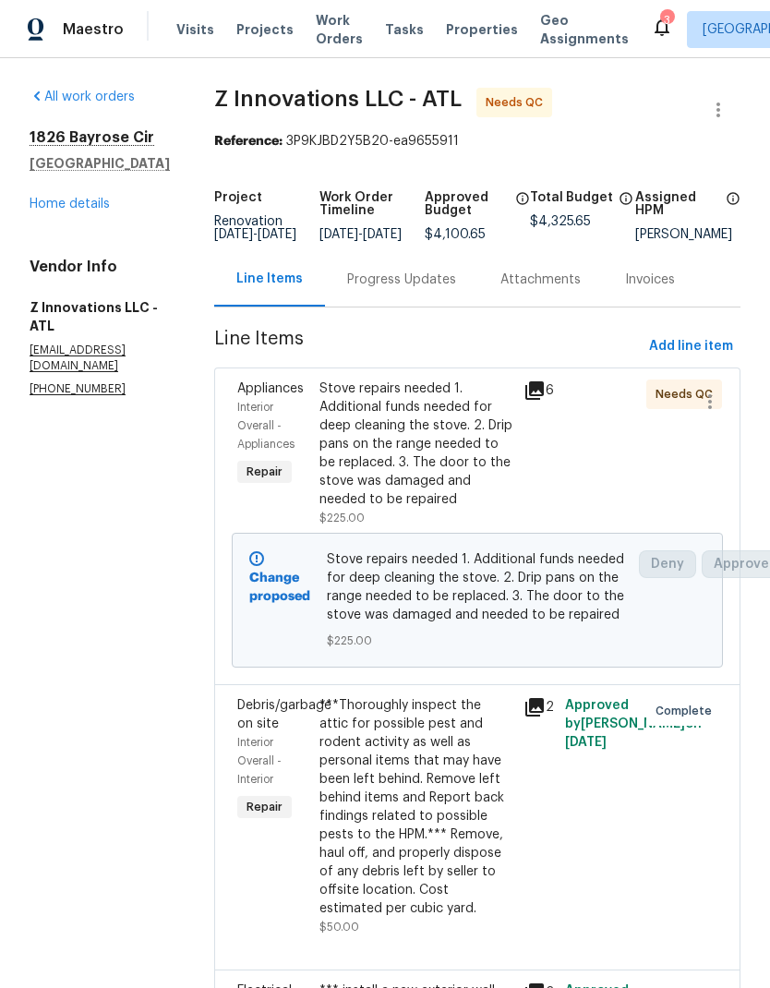
click at [99, 209] on link "Home details" at bounding box center [70, 204] width 80 height 13
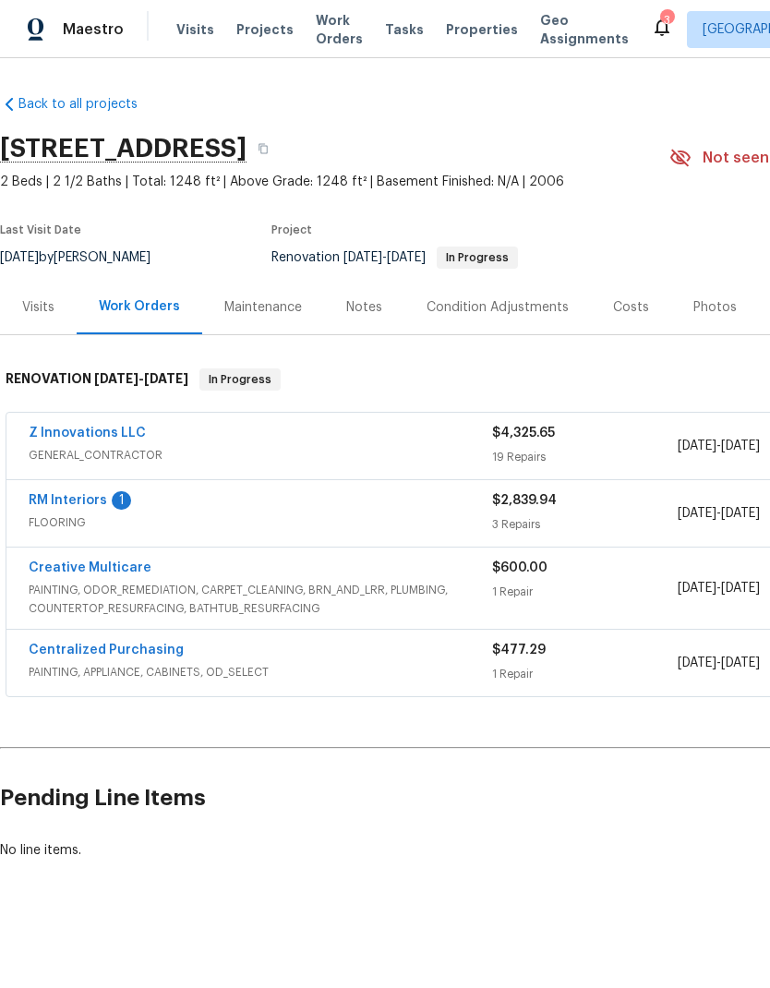
click at [91, 506] on link "RM Interiors" at bounding box center [68, 500] width 79 height 13
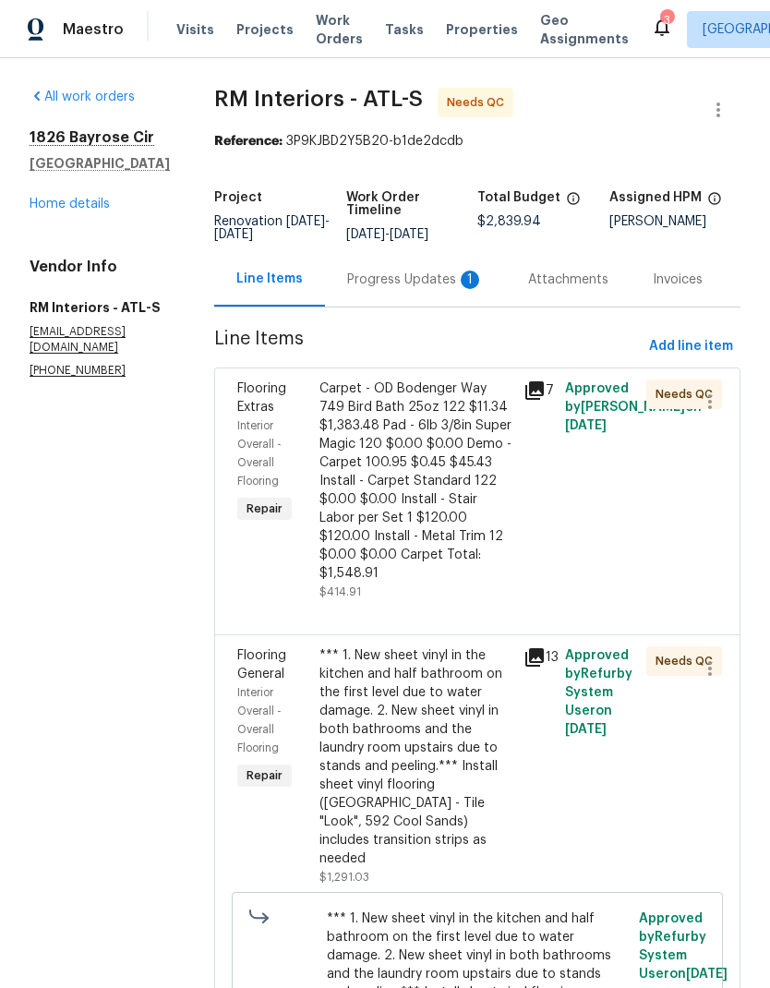
click at [443, 526] on div "Carpet - OD Bodenger Way 749 Bird Bath 25oz 122 $11.34 $1,383.48 Pad - 6lb 3/8i…" at bounding box center [417, 481] width 194 height 203
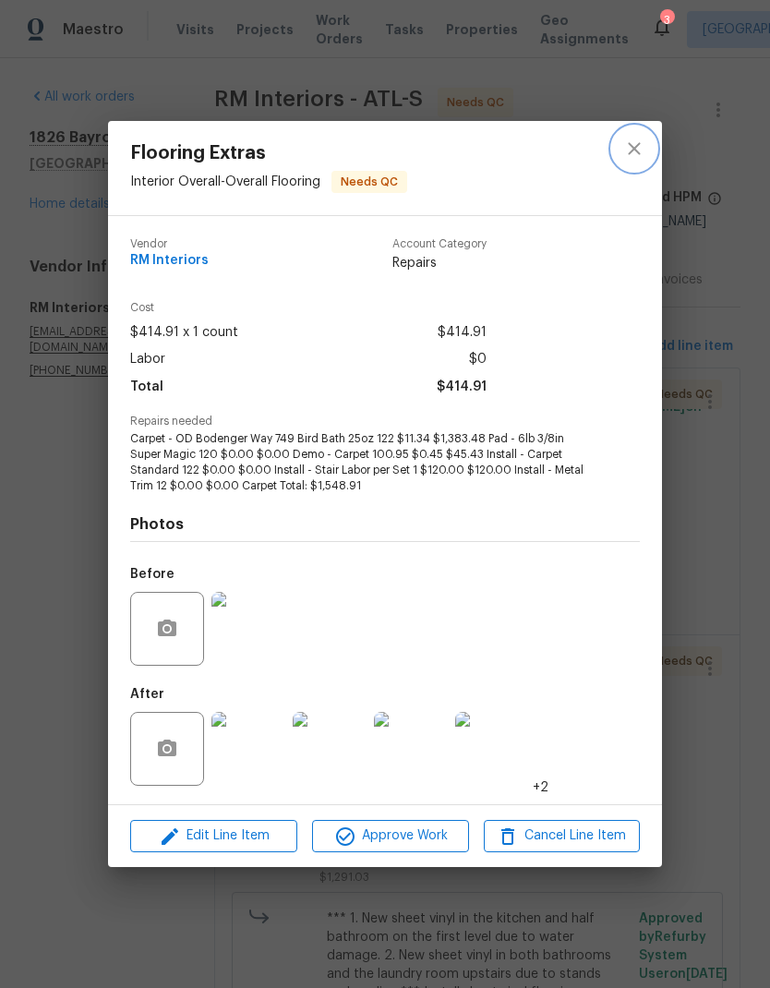
click at [637, 145] on icon "close" at bounding box center [634, 148] width 12 height 12
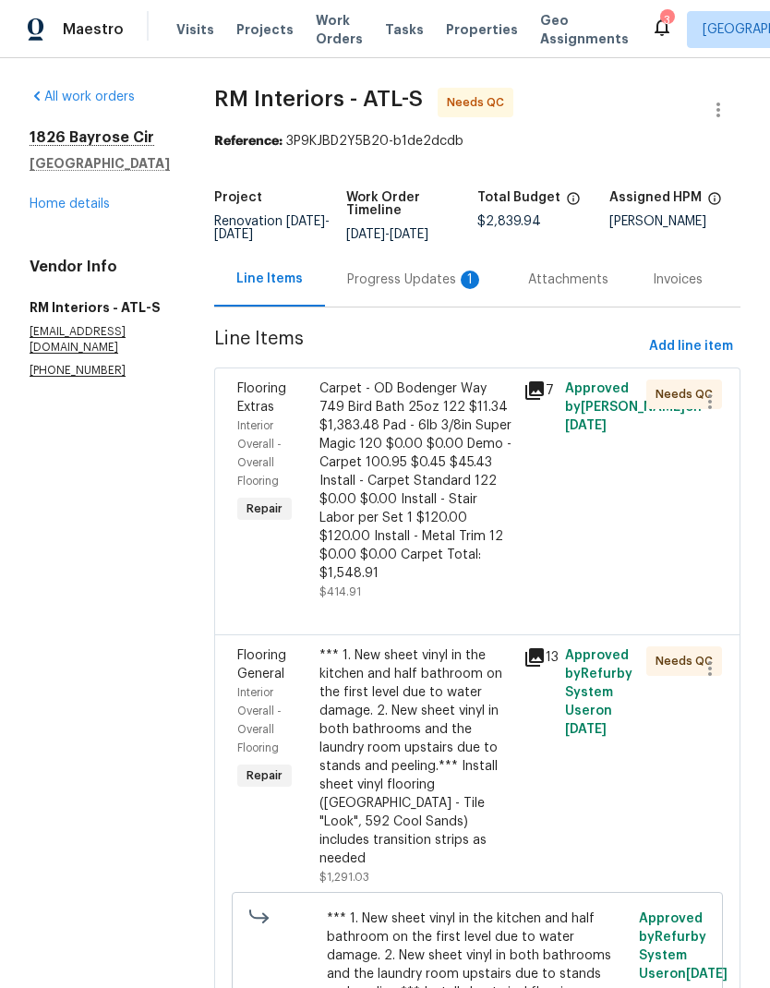
click at [418, 277] on div "Progress Updates 1" at bounding box center [415, 280] width 137 height 18
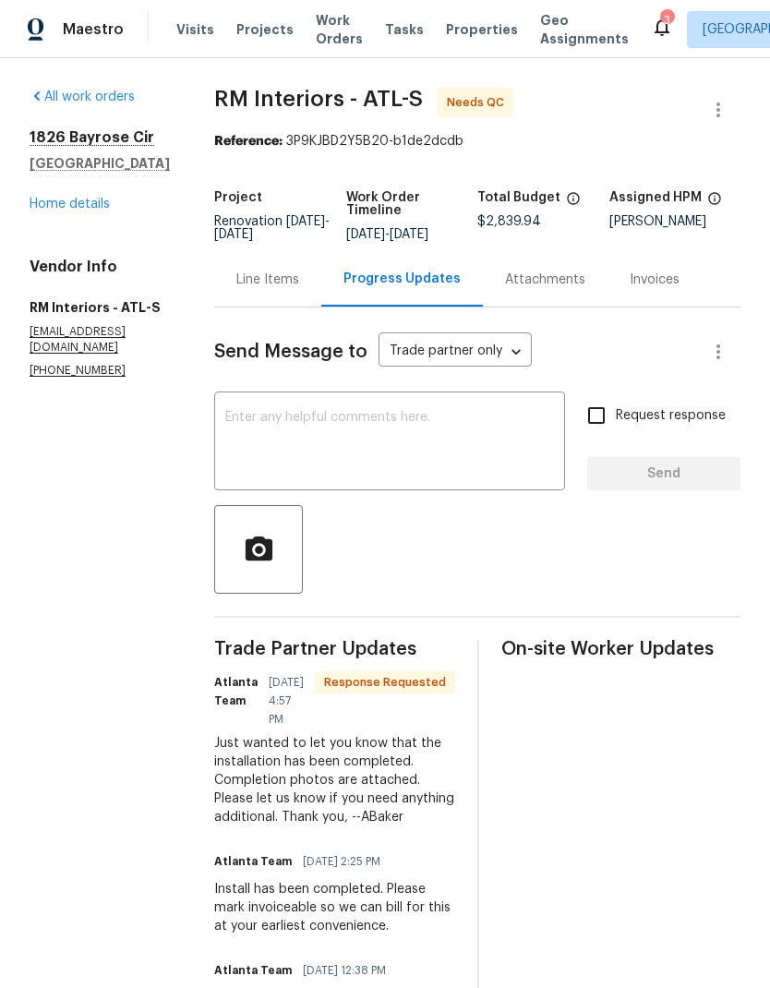
click at [280, 281] on div "Line Items" at bounding box center [267, 280] width 63 height 18
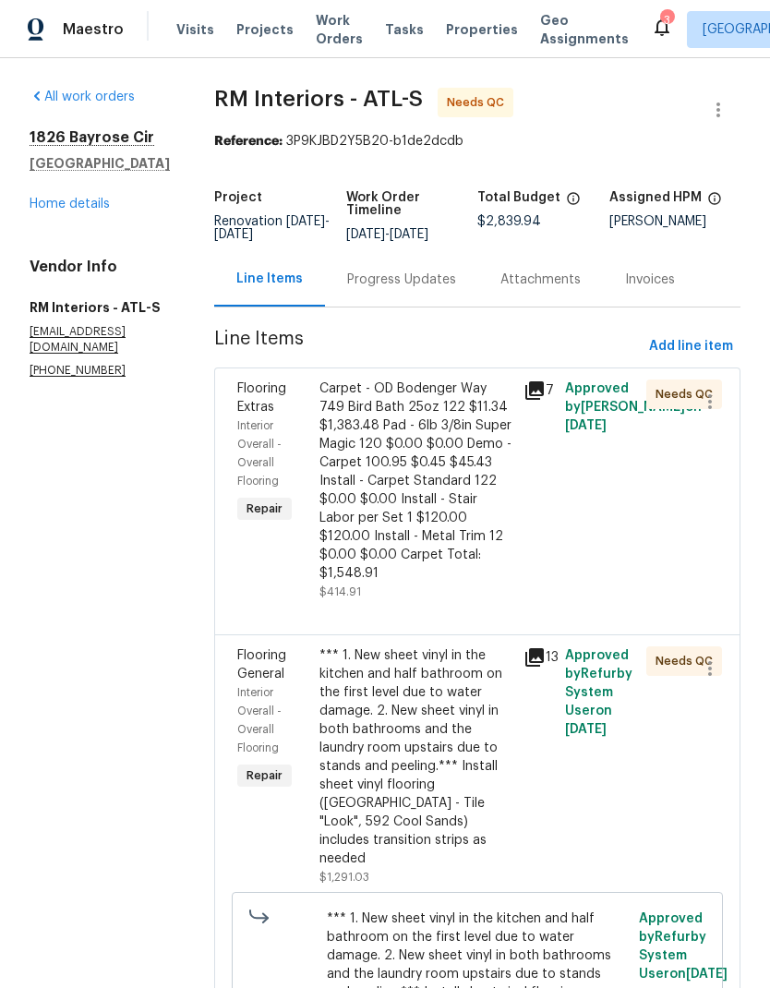
click at [442, 540] on div "Carpet - OD Bodenger Way 749 Bird Bath 25oz 122 $11.34 $1,383.48 Pad - 6lb 3/8i…" at bounding box center [417, 481] width 194 height 203
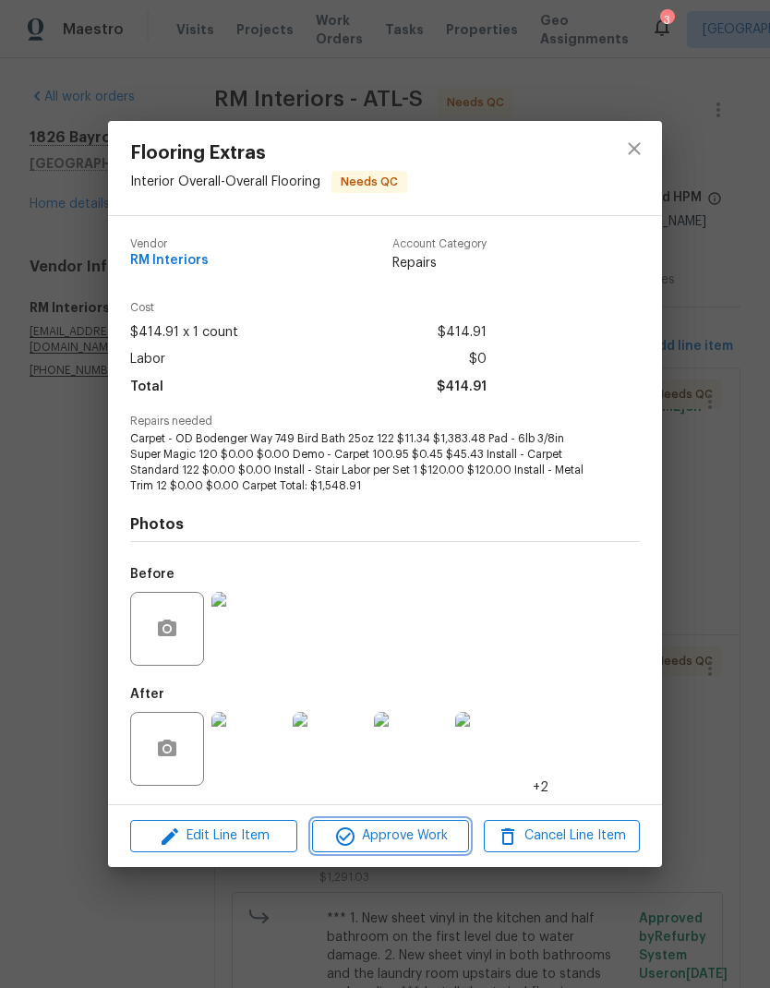
click at [418, 829] on span "Approve Work" at bounding box center [390, 836] width 145 height 23
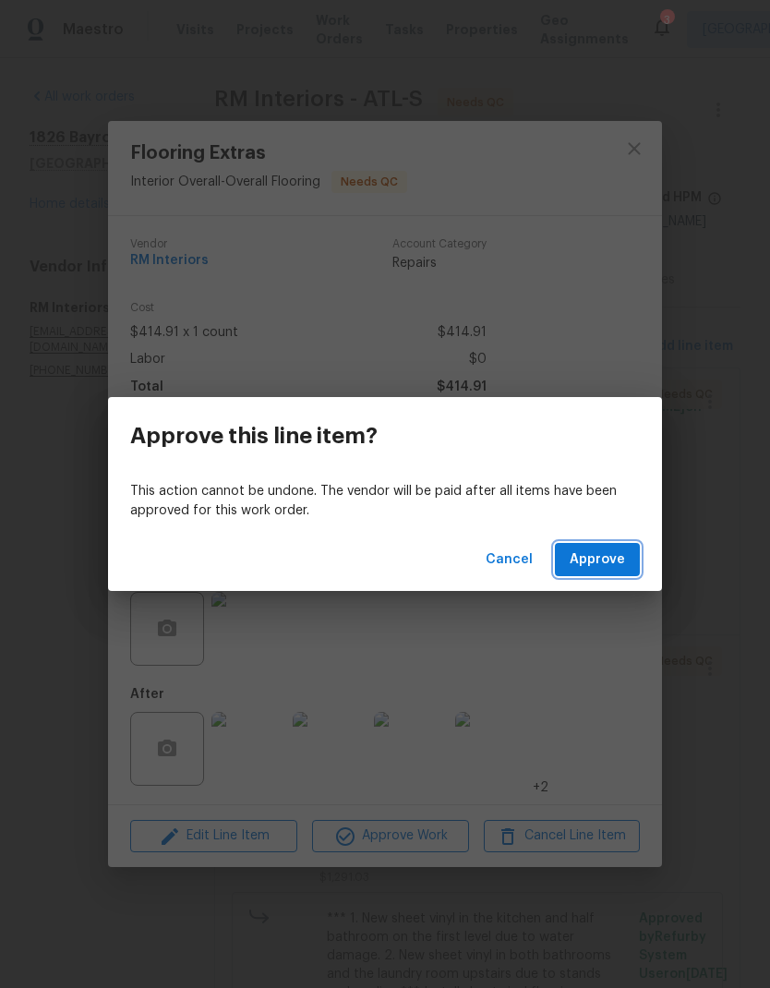
click at [603, 571] on button "Approve" at bounding box center [597, 560] width 85 height 34
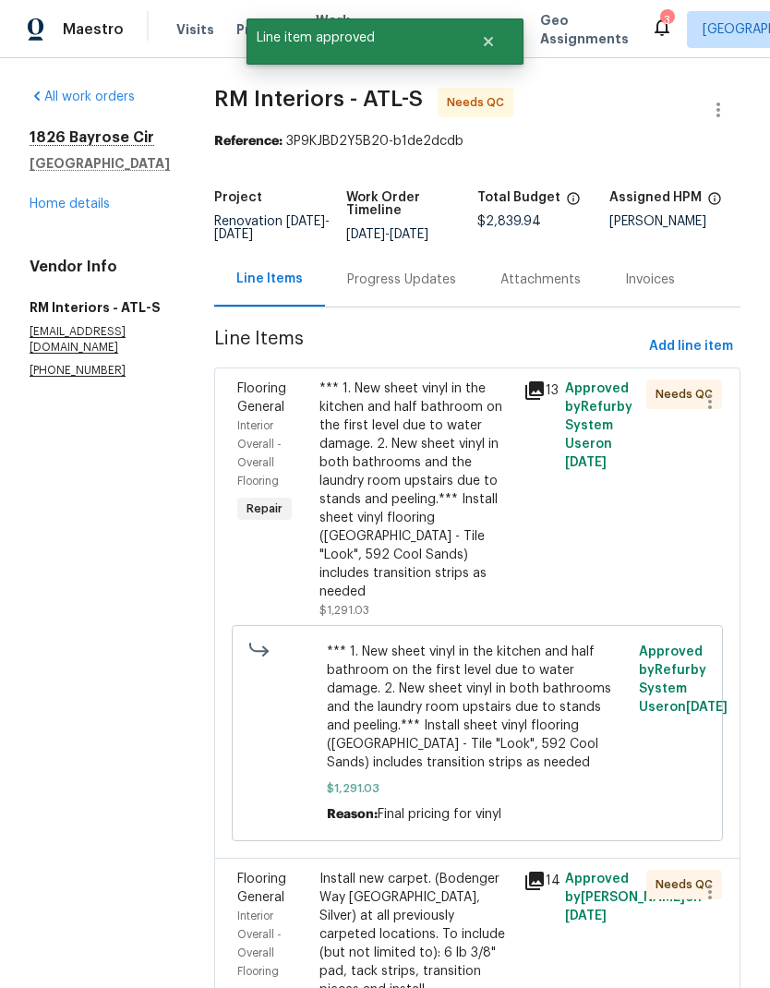
click at [419, 518] on div "*** 1. New sheet vinyl in the kitchen and half bathroom on the first level due …" at bounding box center [417, 491] width 194 height 222
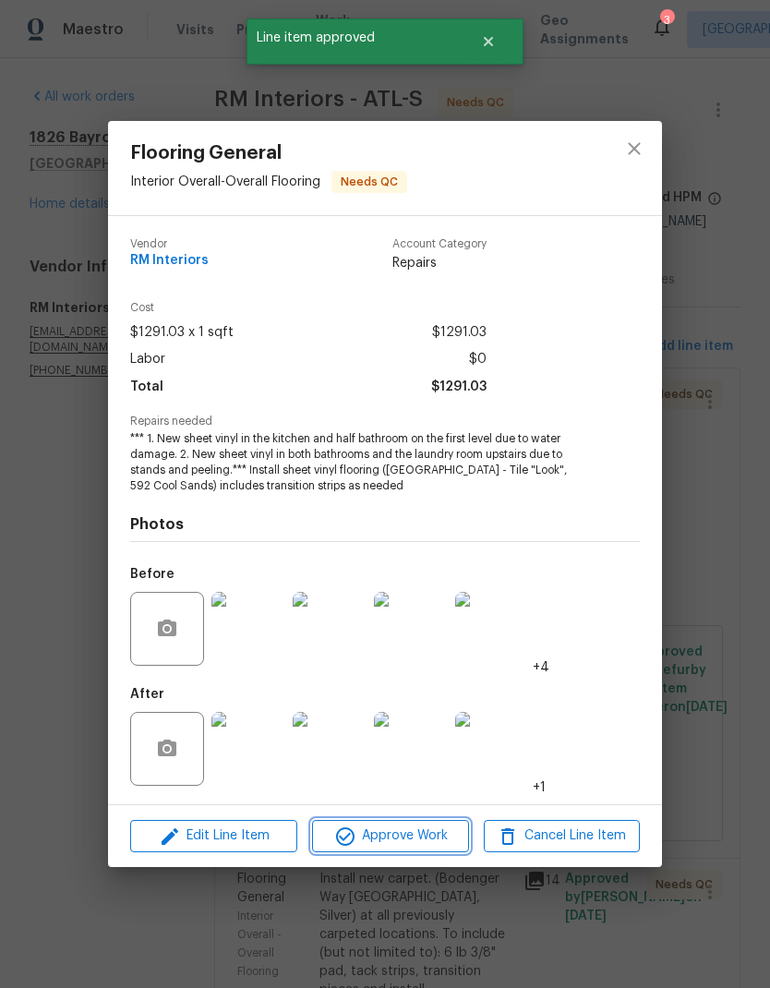
click at [442, 837] on span "Approve Work" at bounding box center [390, 836] width 145 height 23
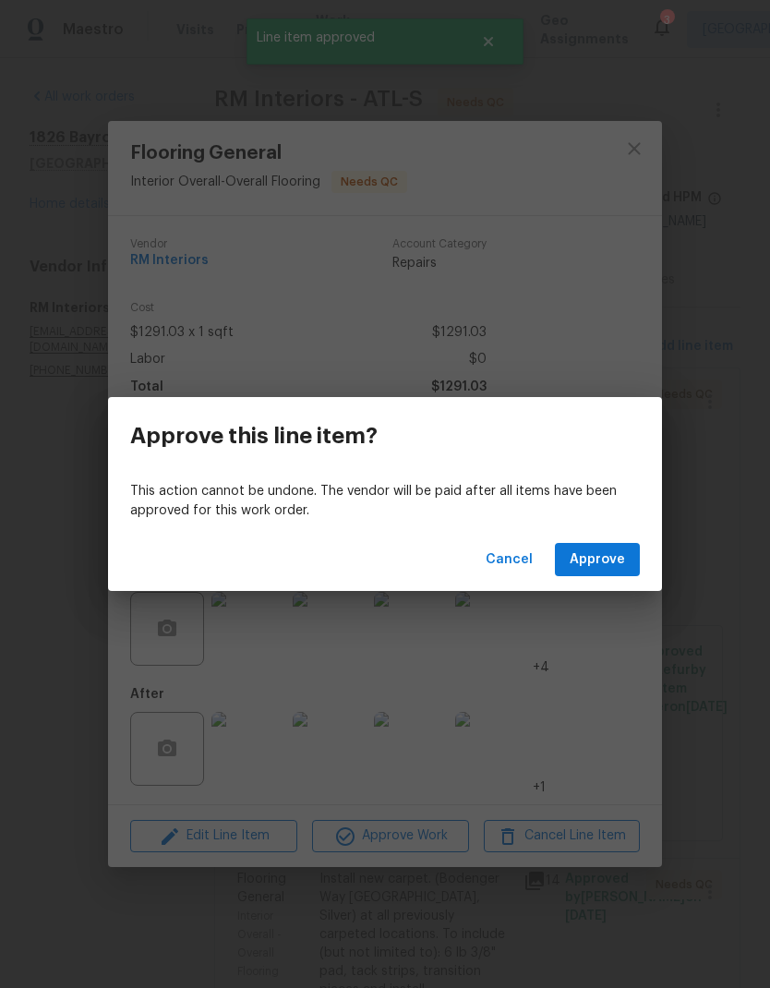
click at [620, 564] on span "Approve" at bounding box center [597, 560] width 55 height 23
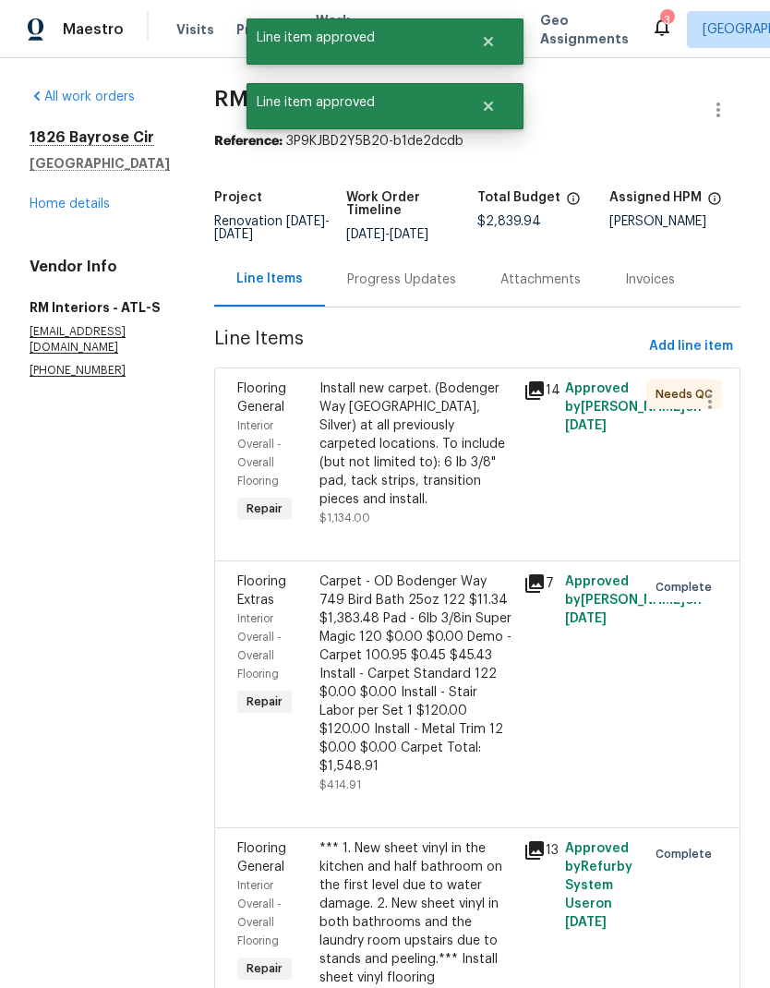
click at [431, 444] on div "Install new carpet. (Bodenger Way 945 Winter Ash, Silver) at all previously car…" at bounding box center [417, 444] width 194 height 129
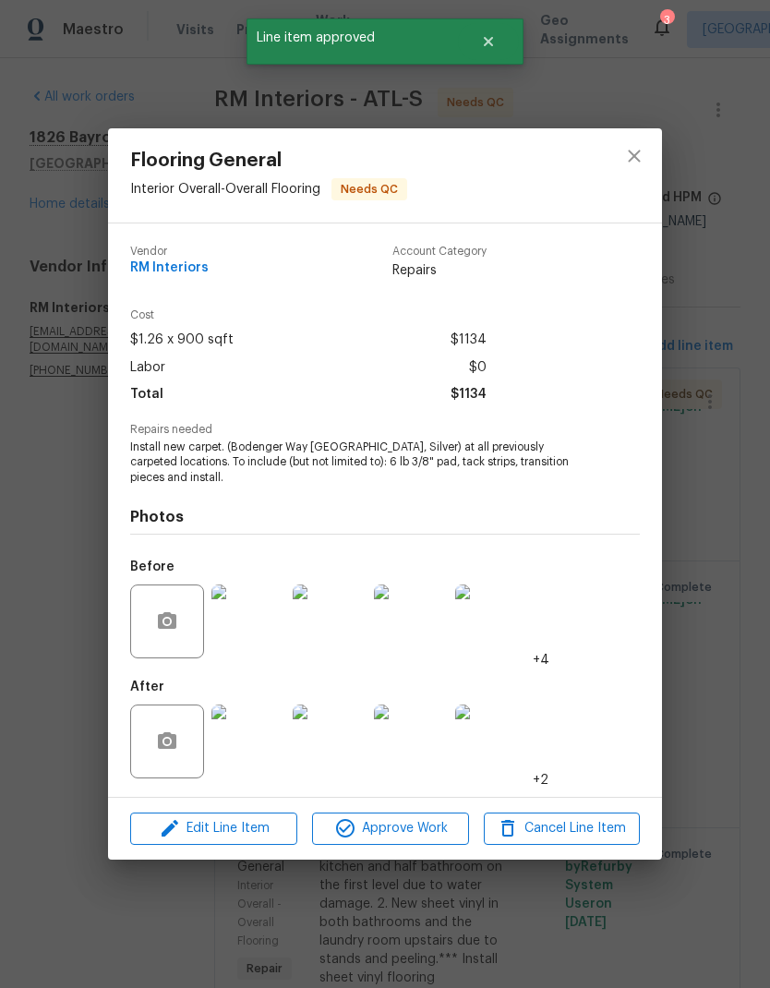
click at [433, 829] on span "Approve Work" at bounding box center [390, 828] width 145 height 23
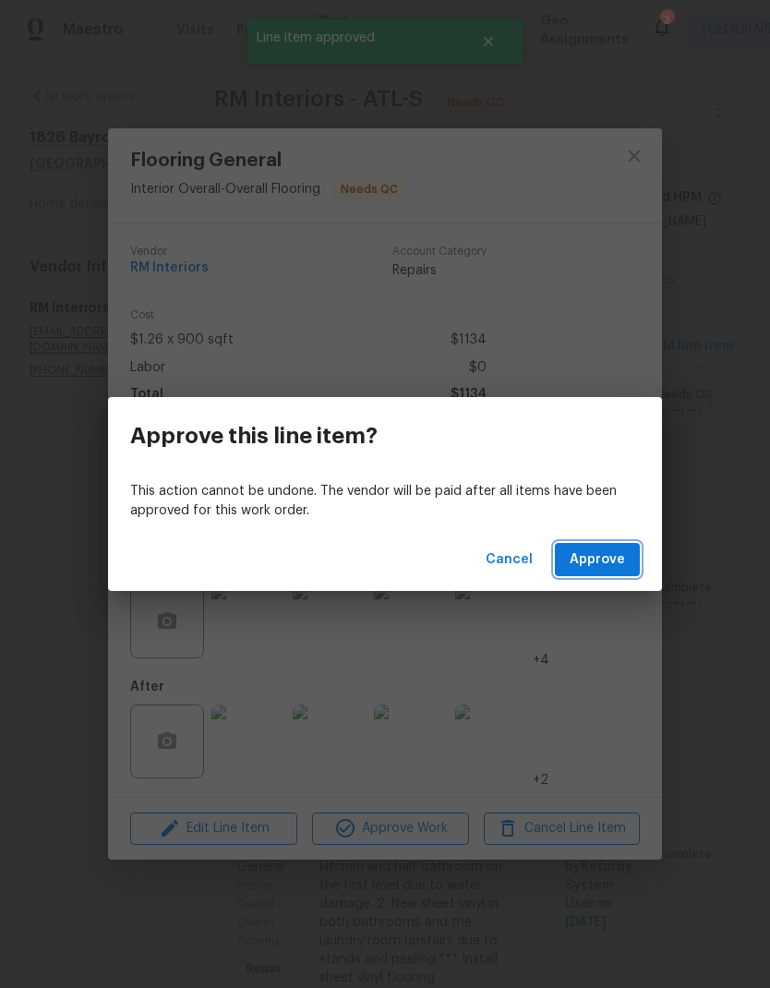
click at [623, 564] on span "Approve" at bounding box center [597, 560] width 55 height 23
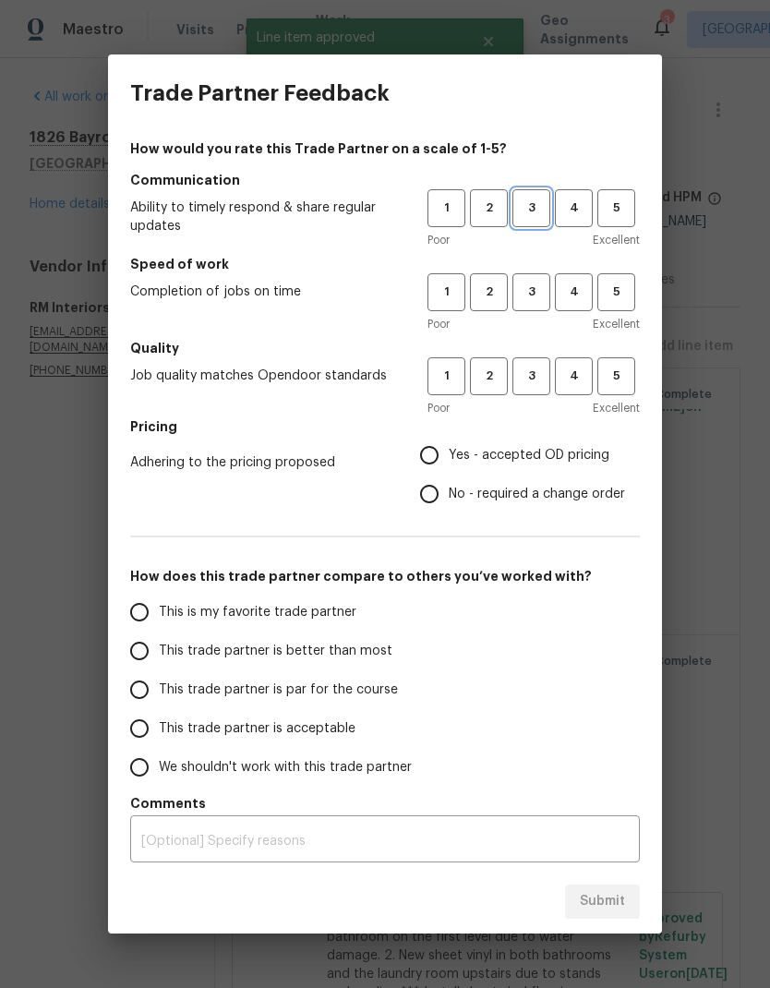
click at [525, 206] on span "3" at bounding box center [531, 208] width 34 height 21
click at [535, 300] on span "3" at bounding box center [531, 292] width 34 height 21
click at [542, 385] on span "3" at bounding box center [531, 376] width 34 height 21
click at [148, 691] on input "This trade partner is par for the course" at bounding box center [139, 690] width 39 height 39
radio input "true"
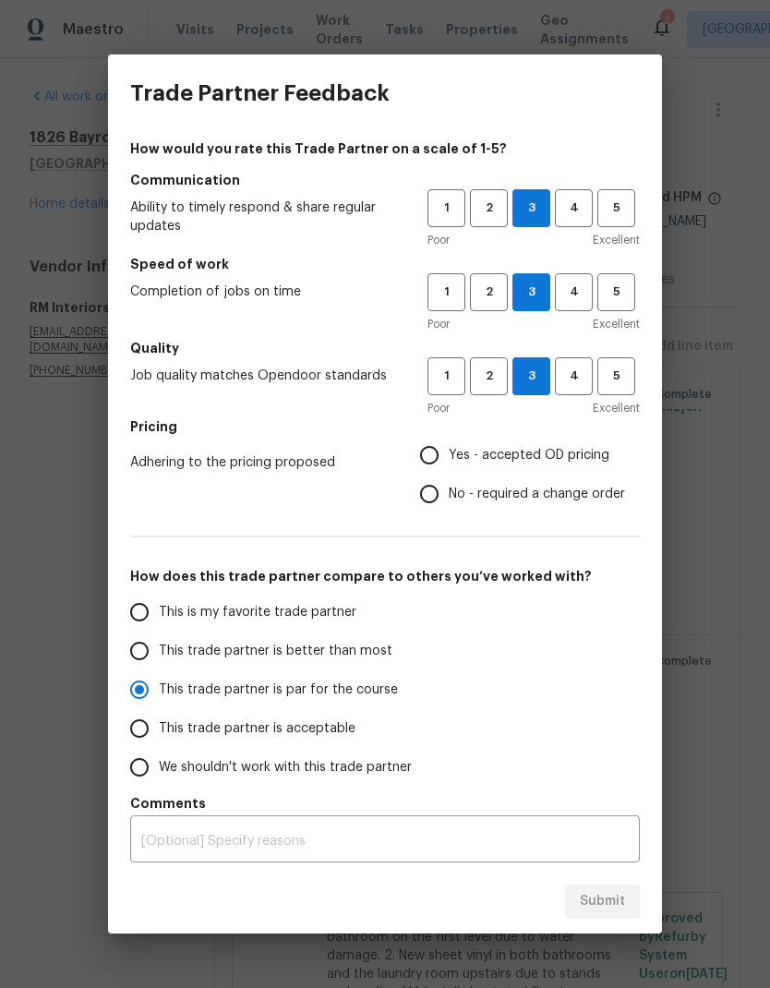
click at [438, 501] on input "No - required a change order" at bounding box center [429, 494] width 39 height 39
click at [624, 897] on span "Submit" at bounding box center [602, 901] width 45 height 23
radio input "false"
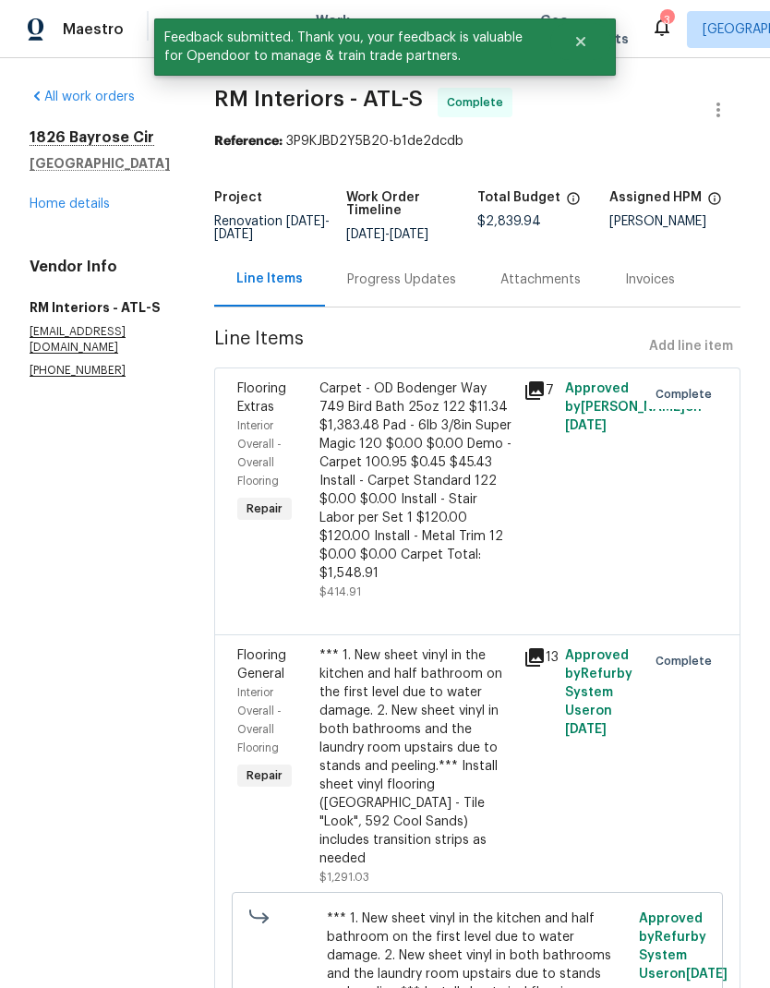
click at [103, 205] on link "Home details" at bounding box center [70, 204] width 80 height 13
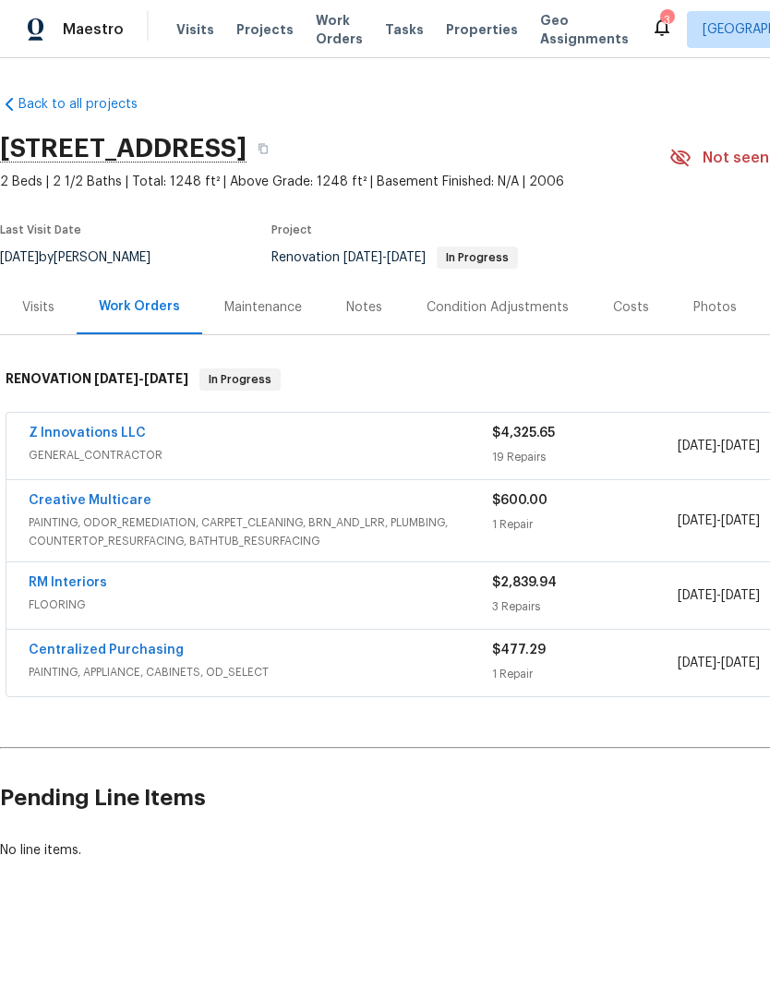
click at [126, 501] on link "Creative Multicare" at bounding box center [90, 500] width 123 height 13
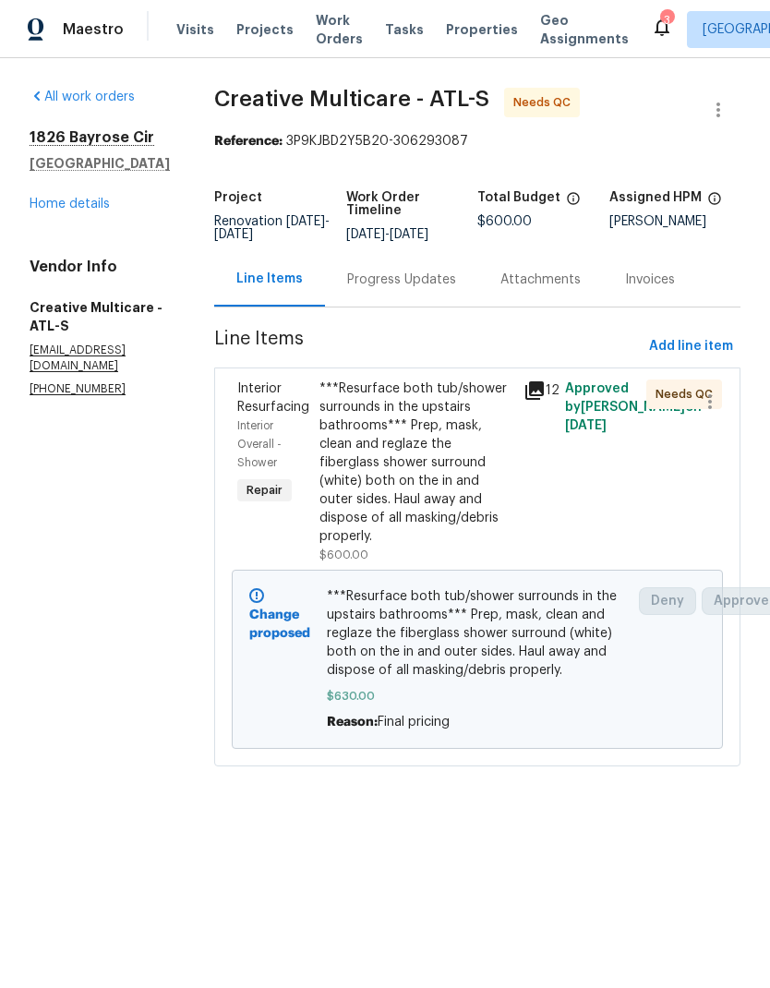
click at [94, 210] on link "Home details" at bounding box center [70, 204] width 80 height 13
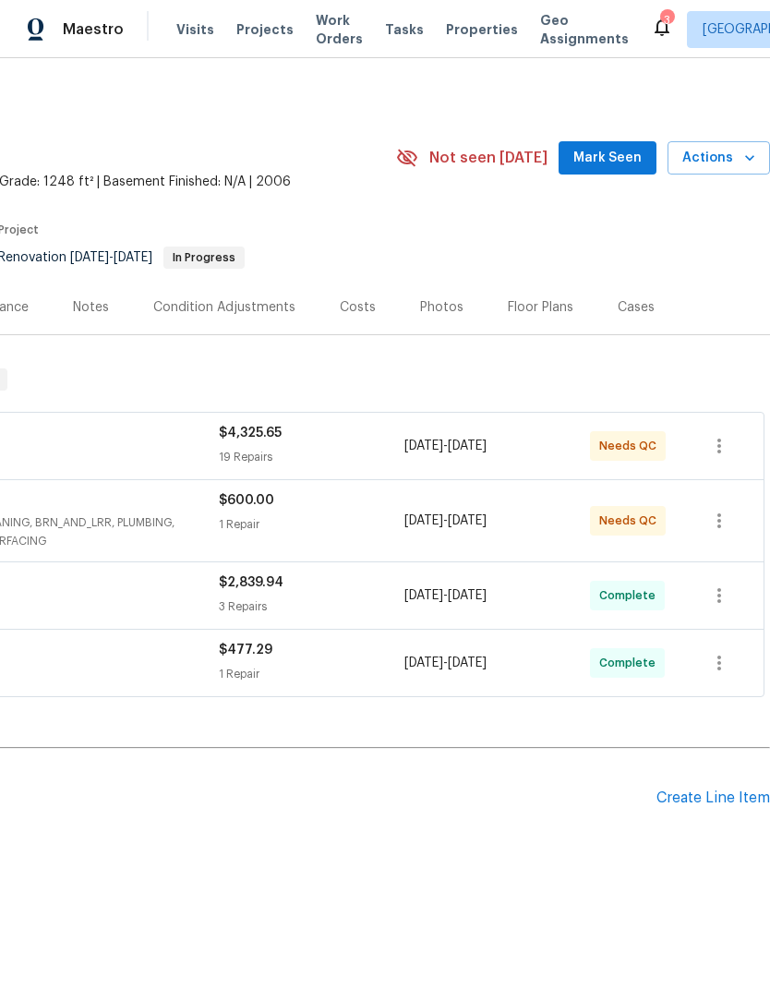
scroll to position [0, 273]
click at [630, 151] on span "Mark Seen" at bounding box center [608, 158] width 68 height 23
click at [742, 161] on icon "button" at bounding box center [750, 158] width 18 height 18
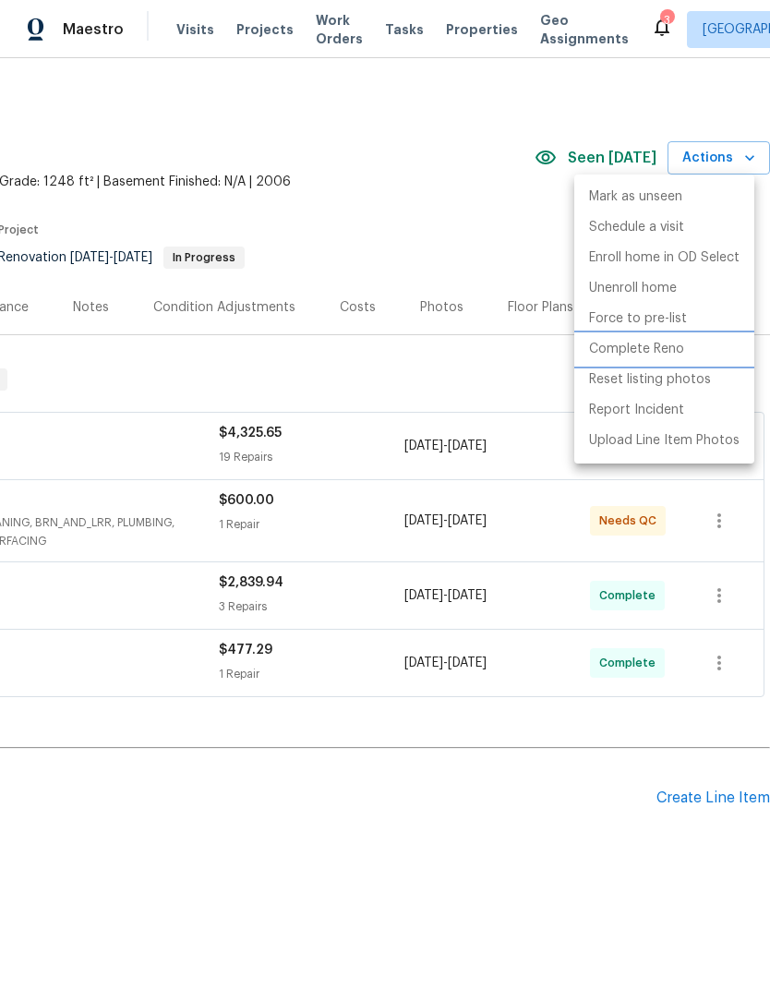
click at [670, 353] on p "Complete Reno" at bounding box center [636, 349] width 95 height 19
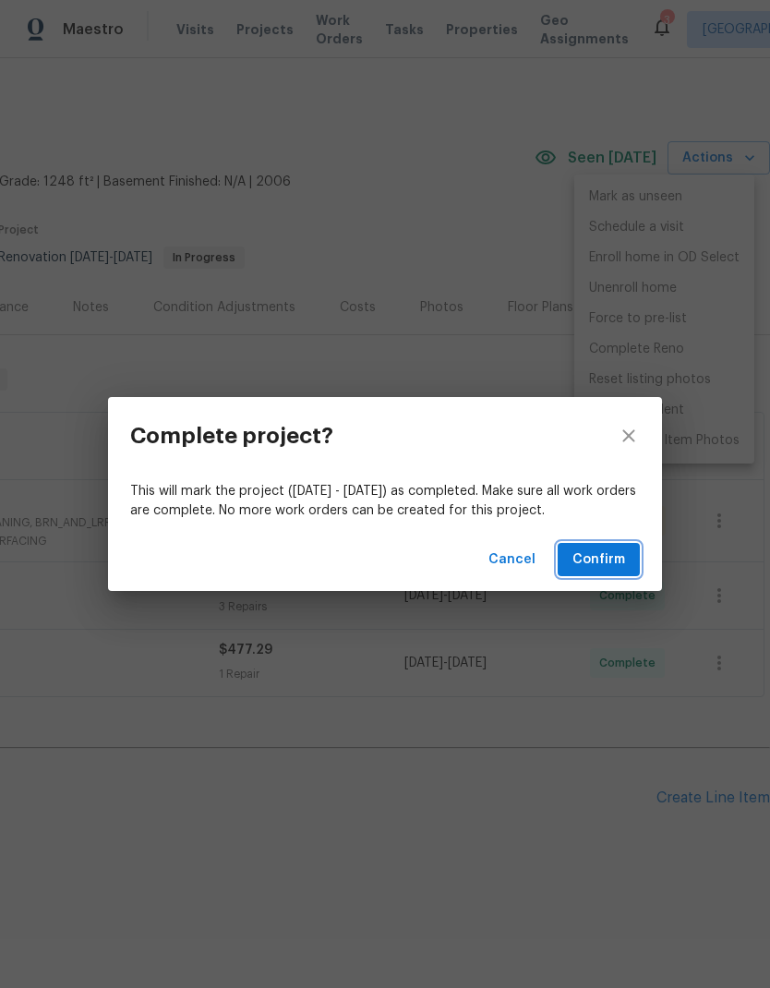
click at [623, 559] on span "Confirm" at bounding box center [599, 560] width 53 height 23
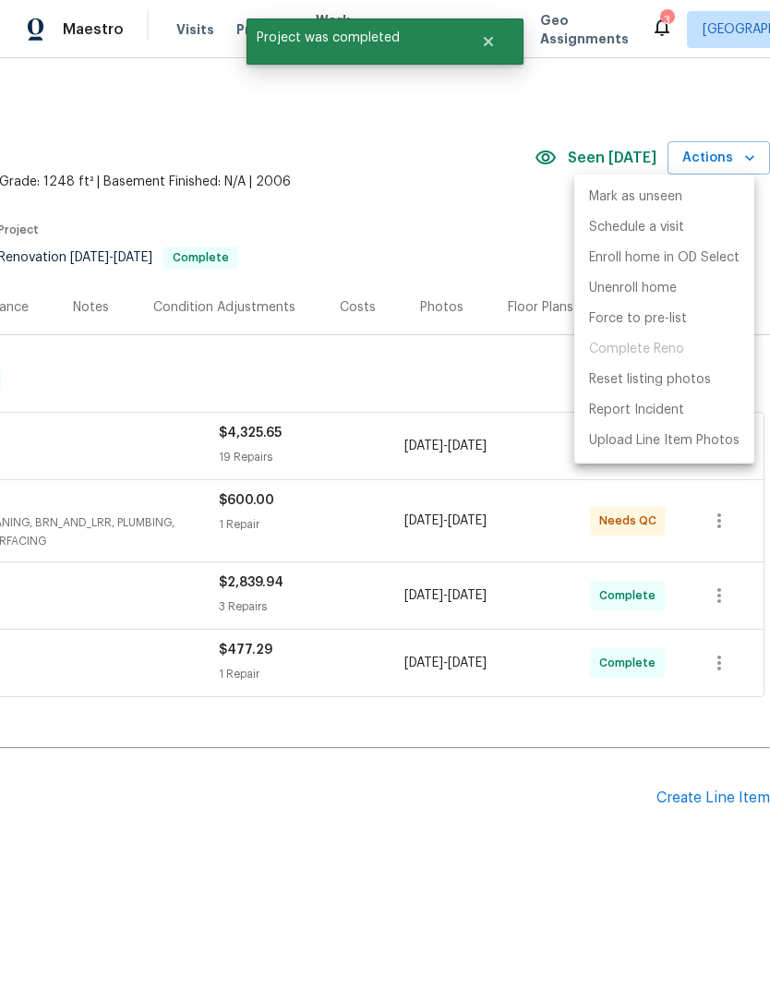
click at [442, 231] on div at bounding box center [385, 494] width 770 height 988
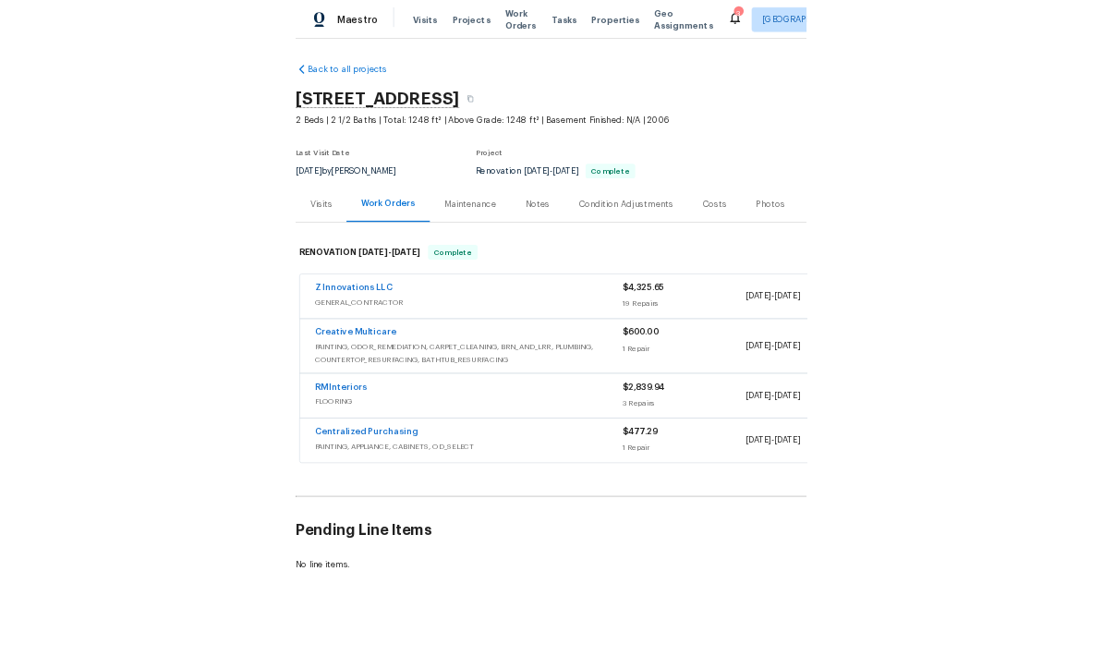
scroll to position [0, 0]
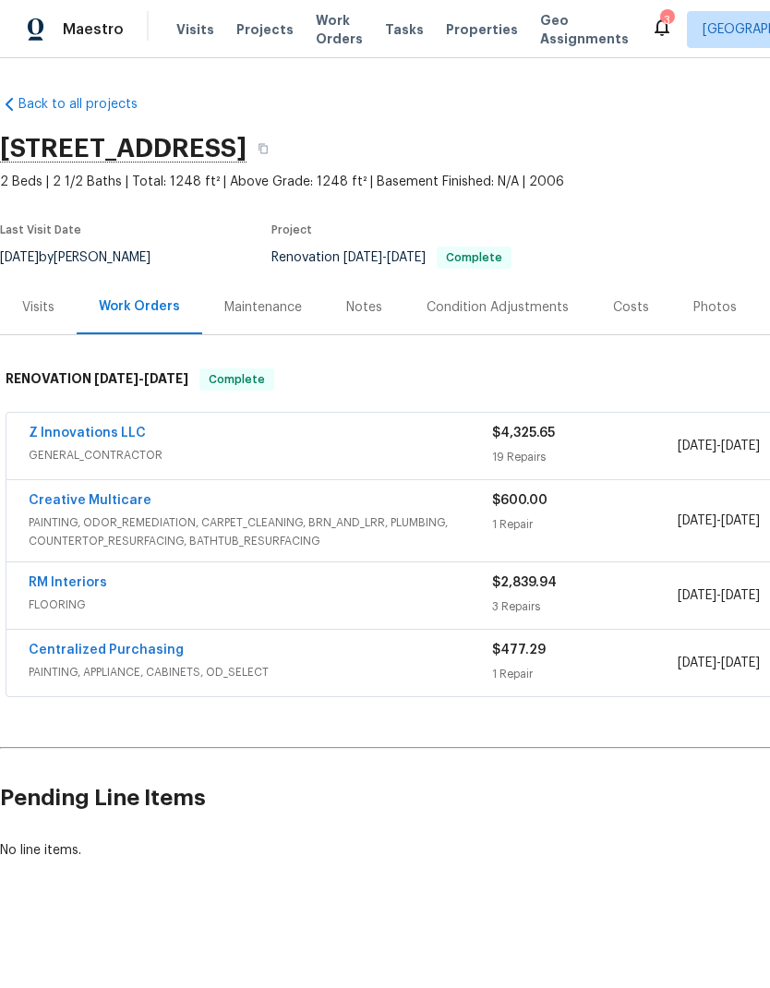
click at [711, 309] on div "Photos" at bounding box center [715, 307] width 43 height 18
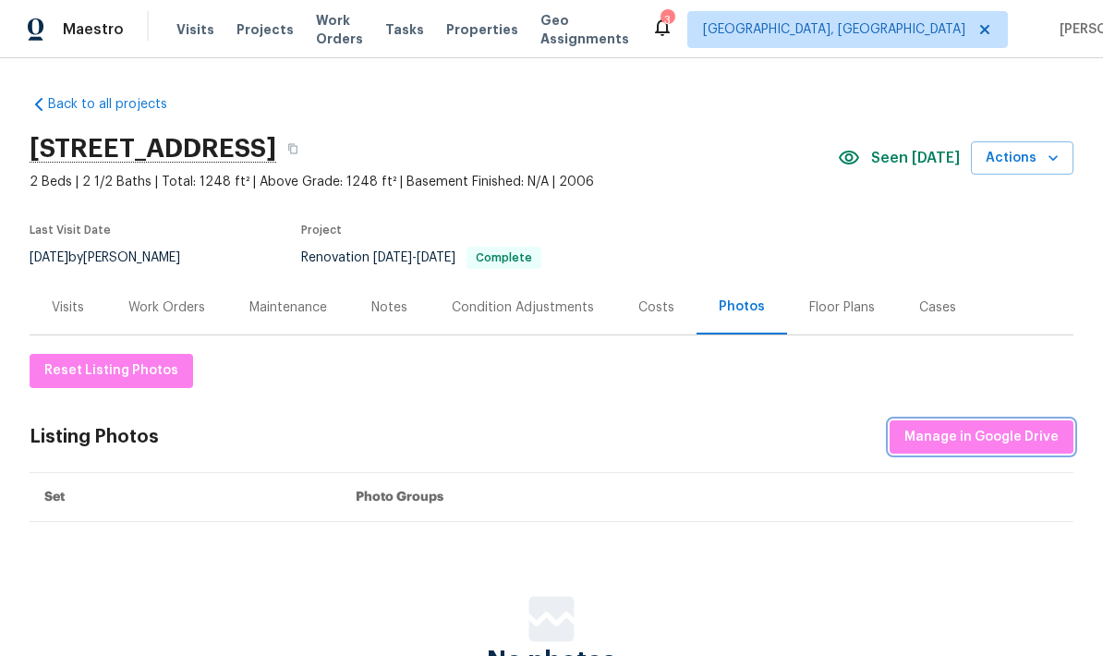
click at [769, 447] on button "Manage in Google Drive" at bounding box center [982, 437] width 184 height 34
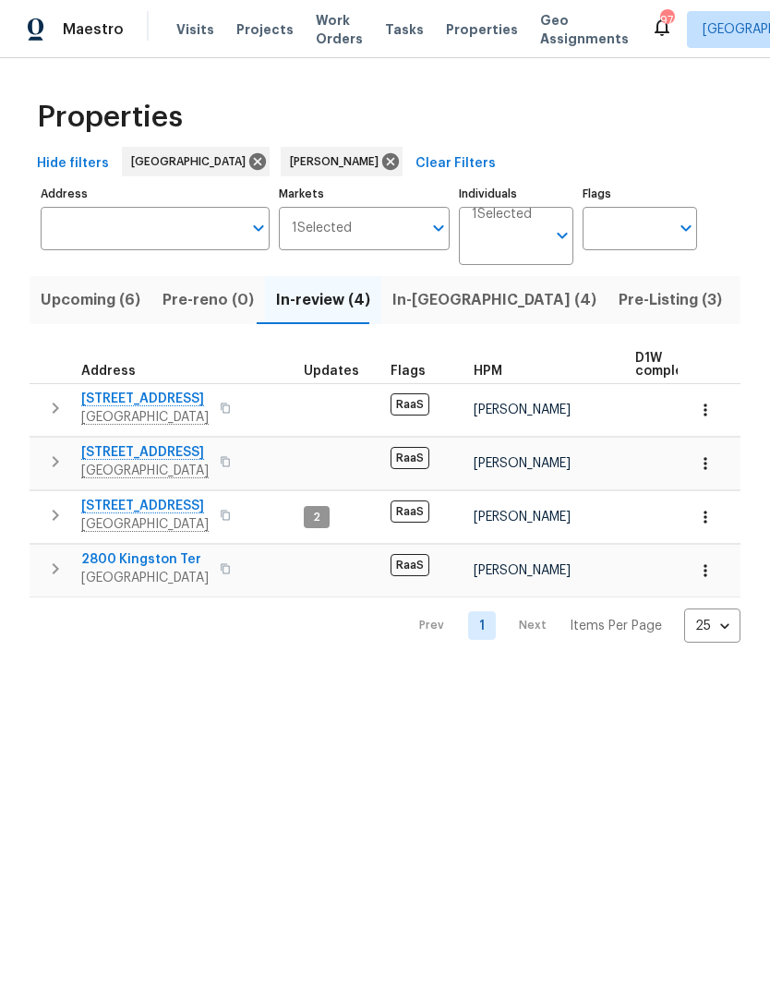
click at [619, 297] on span "Pre-Listing (3)" at bounding box center [670, 300] width 103 height 26
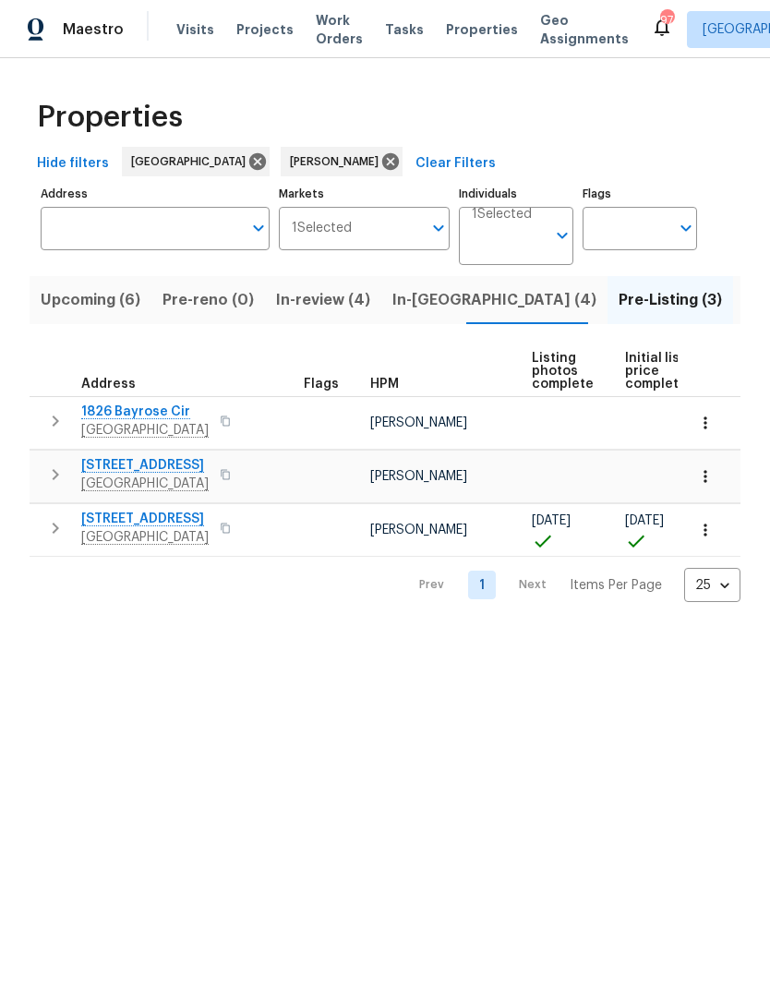
click at [438, 303] on span "In-[GEOGRAPHIC_DATA] (4)" at bounding box center [495, 300] width 204 height 26
